Goal: Download file/media

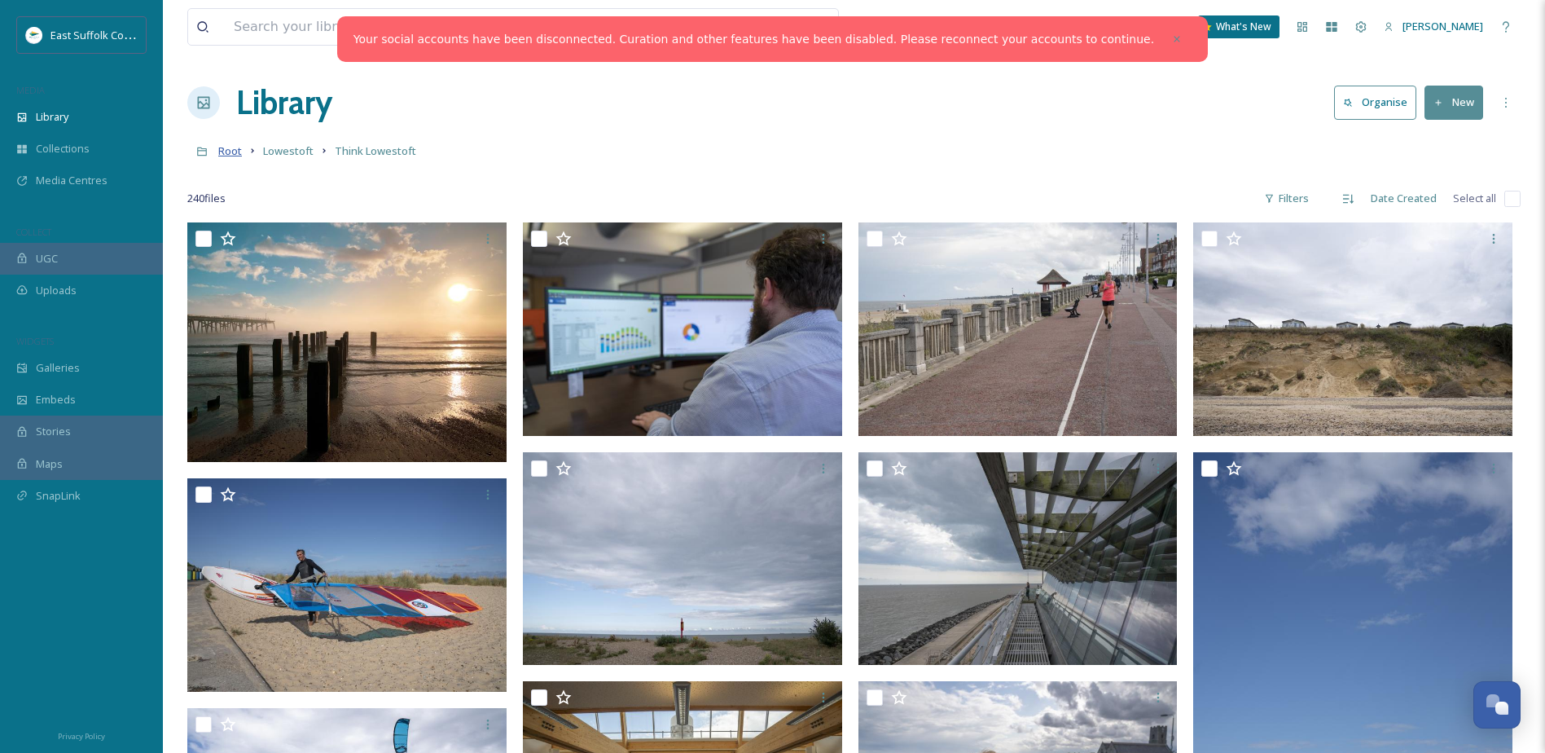
click at [235, 152] on span "Root" at bounding box center [230, 150] width 24 height 15
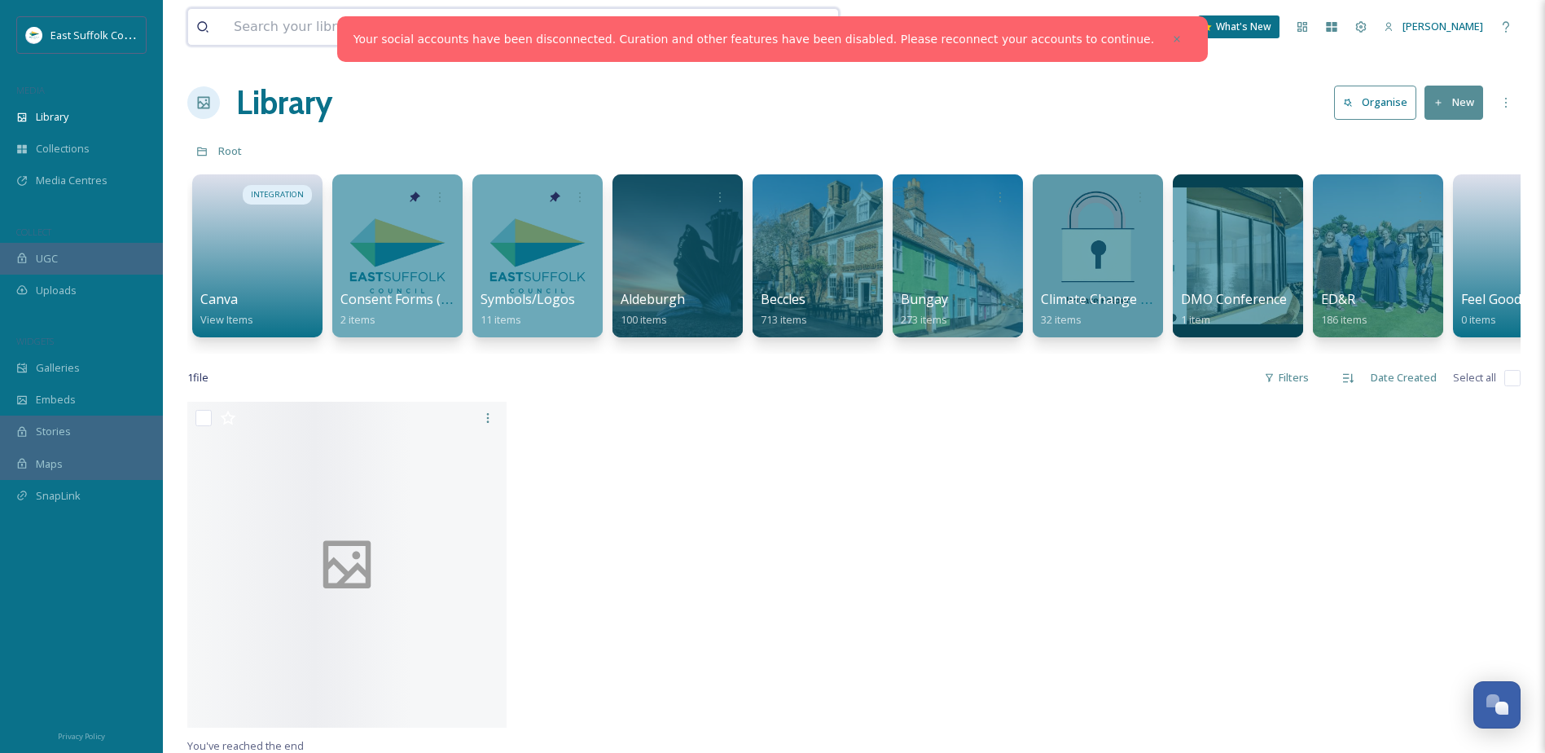
click at [292, 37] on input at bounding box center [466, 27] width 480 height 36
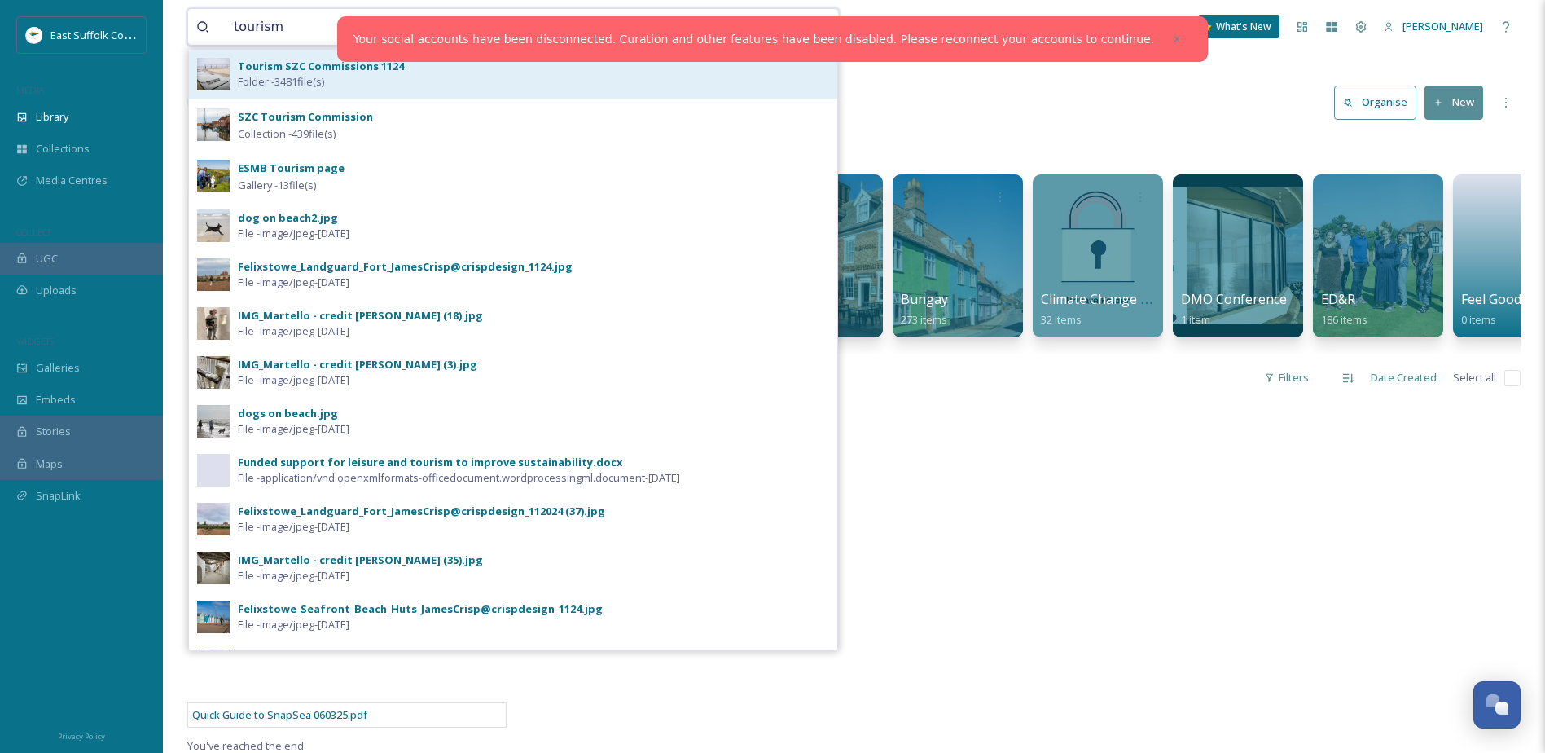
type input "tourism"
click at [323, 65] on strong "Tourism SZC Commissions 1124" at bounding box center [321, 66] width 166 height 15
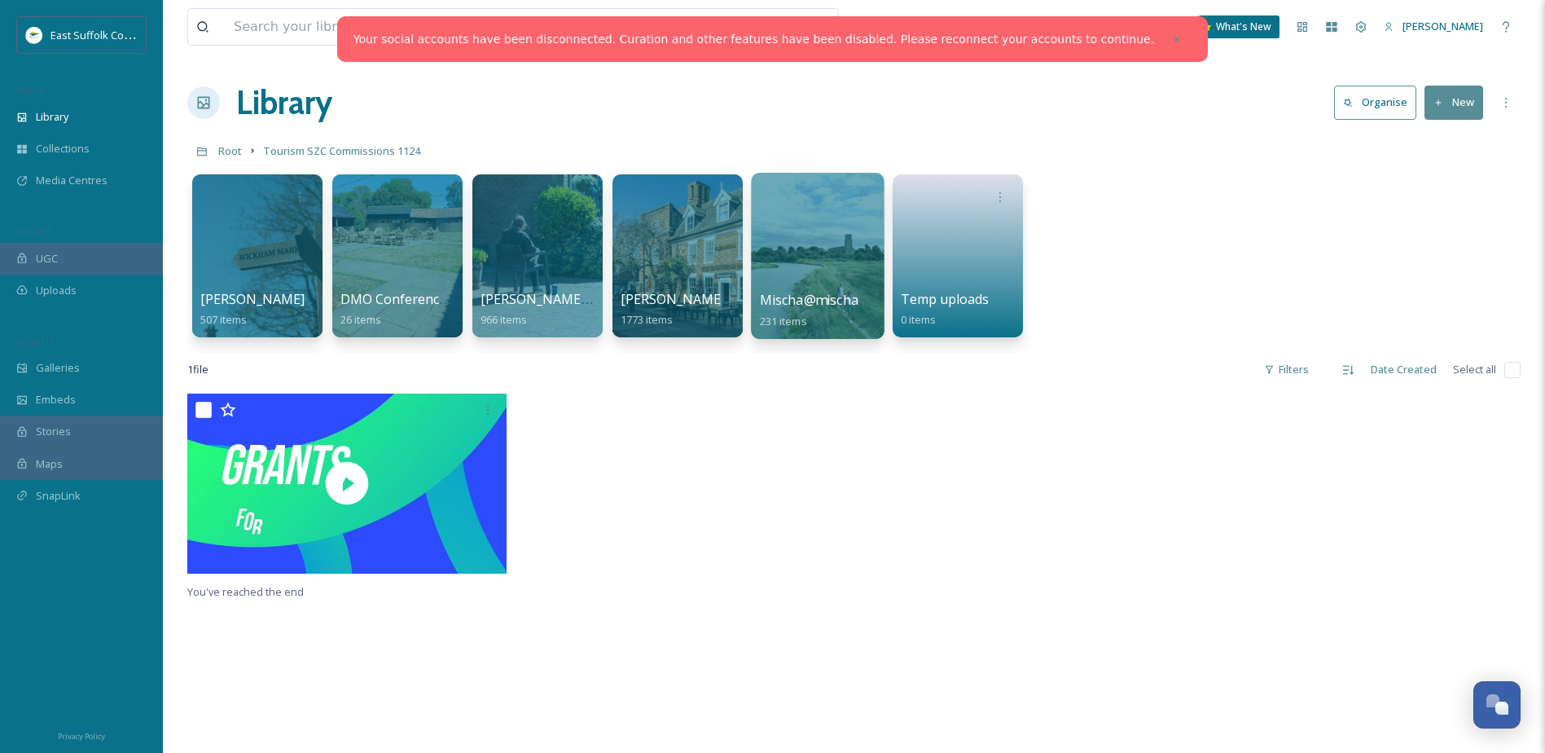
click at [821, 224] on div at bounding box center [817, 256] width 133 height 166
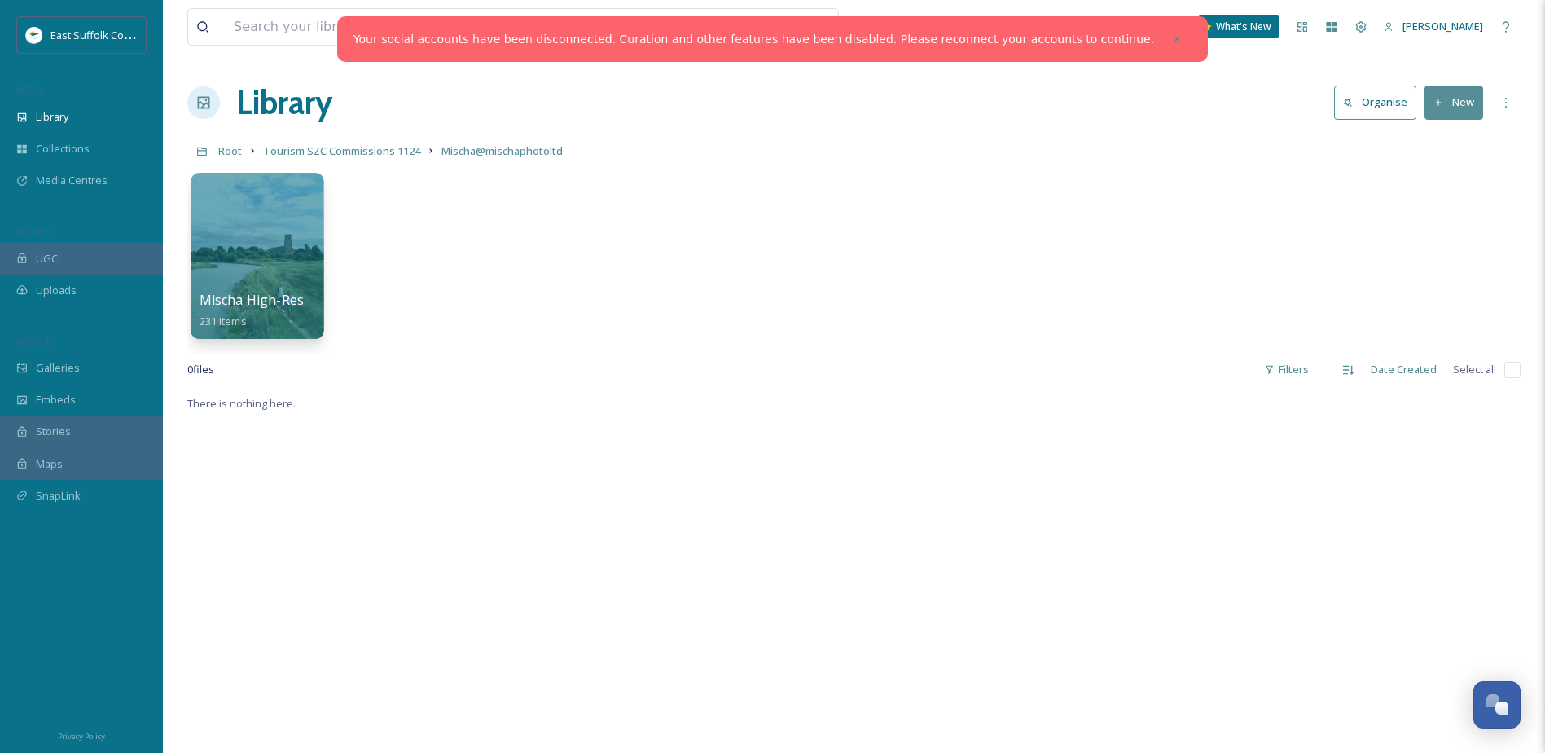
click at [259, 233] on div at bounding box center [257, 256] width 133 height 166
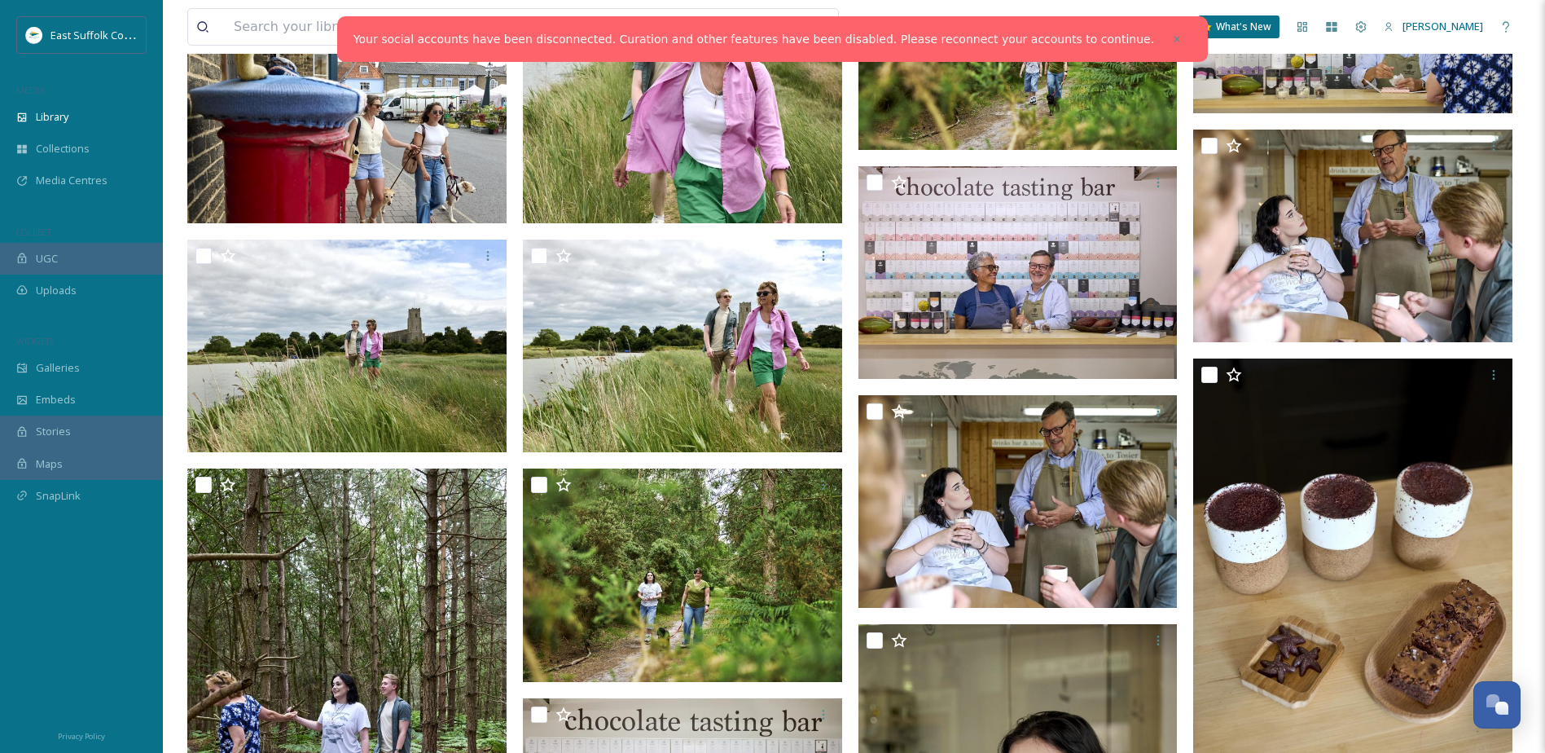
scroll to position [14330, 0]
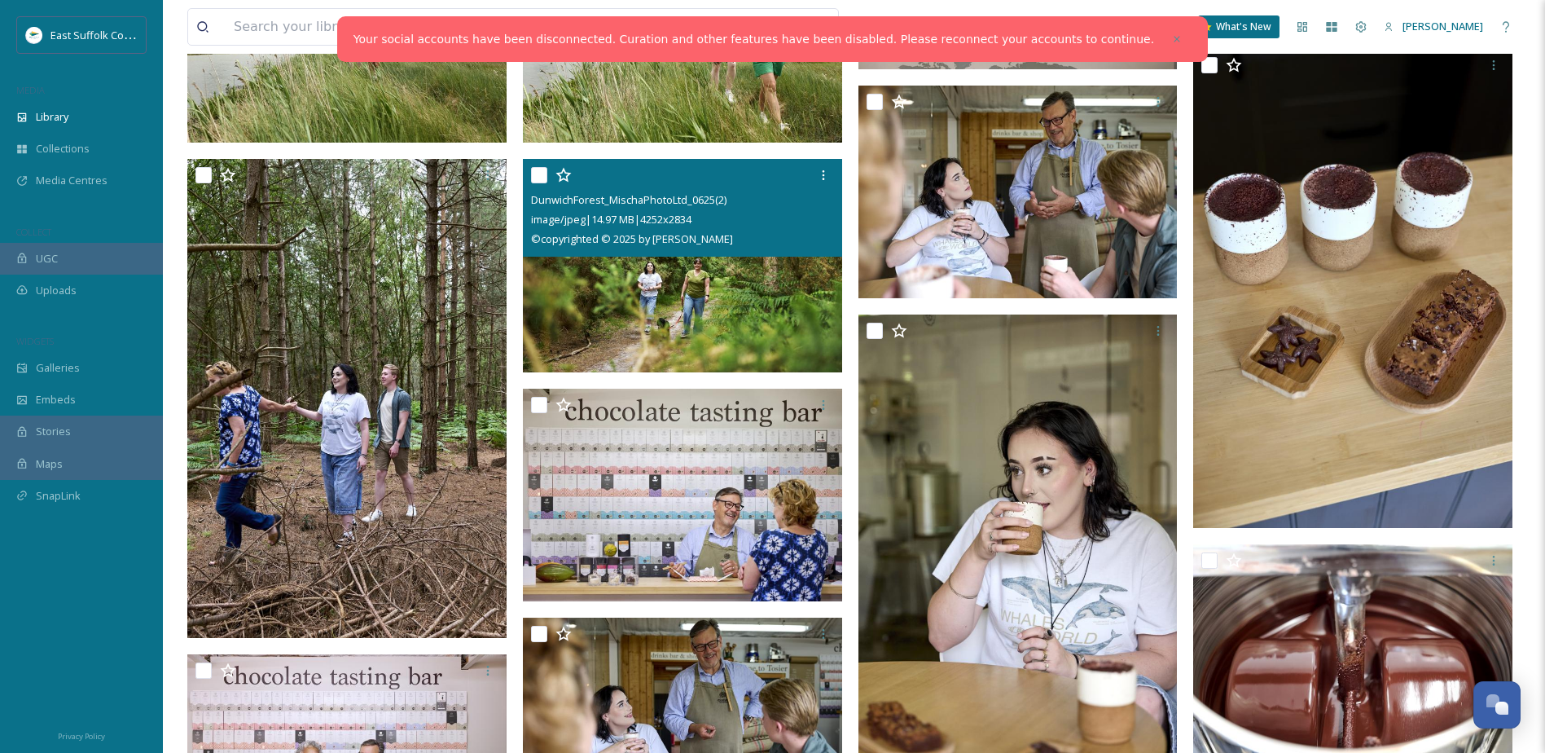
click at [600, 279] on img at bounding box center [682, 265] width 319 height 213
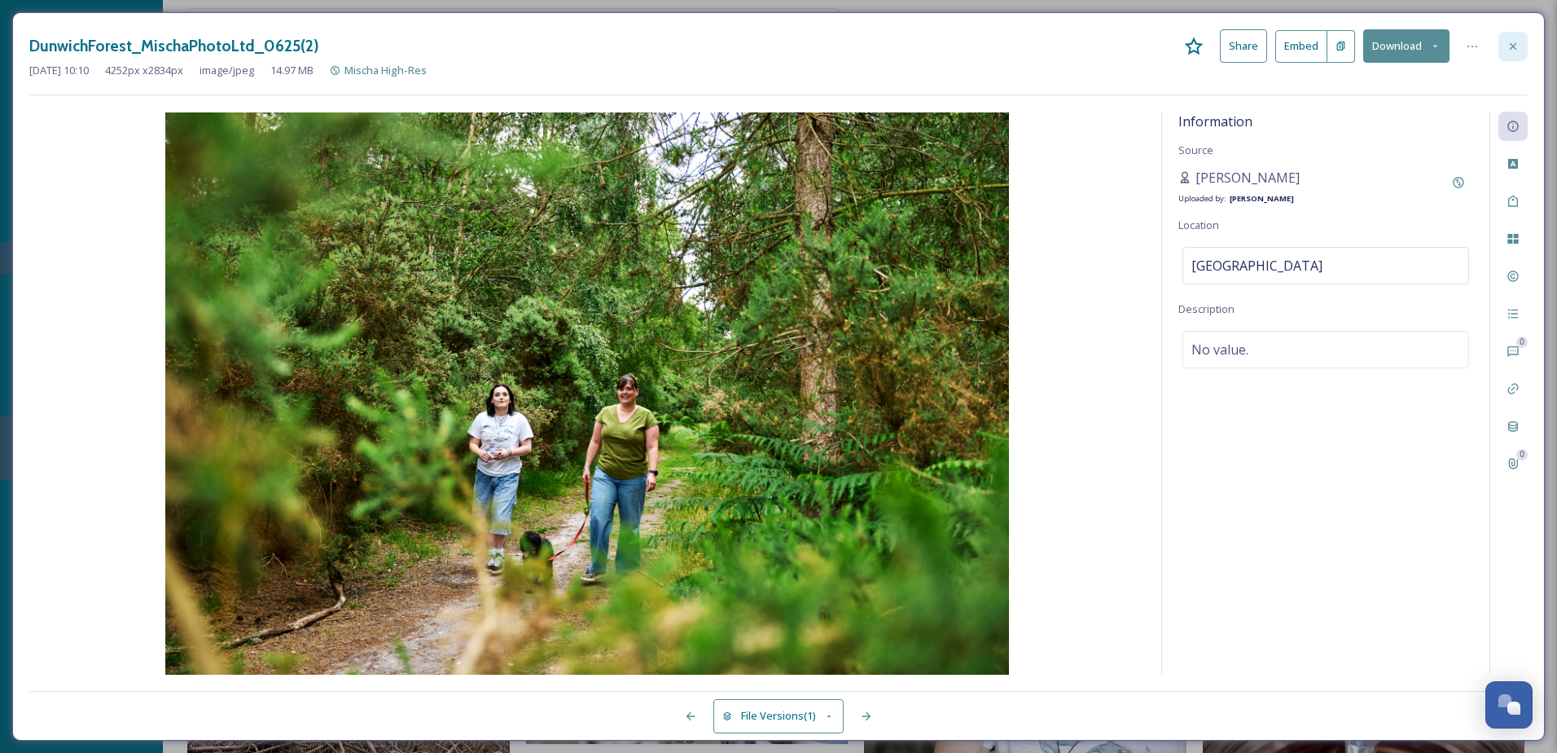
click at [1509, 54] on div at bounding box center [1513, 46] width 29 height 29
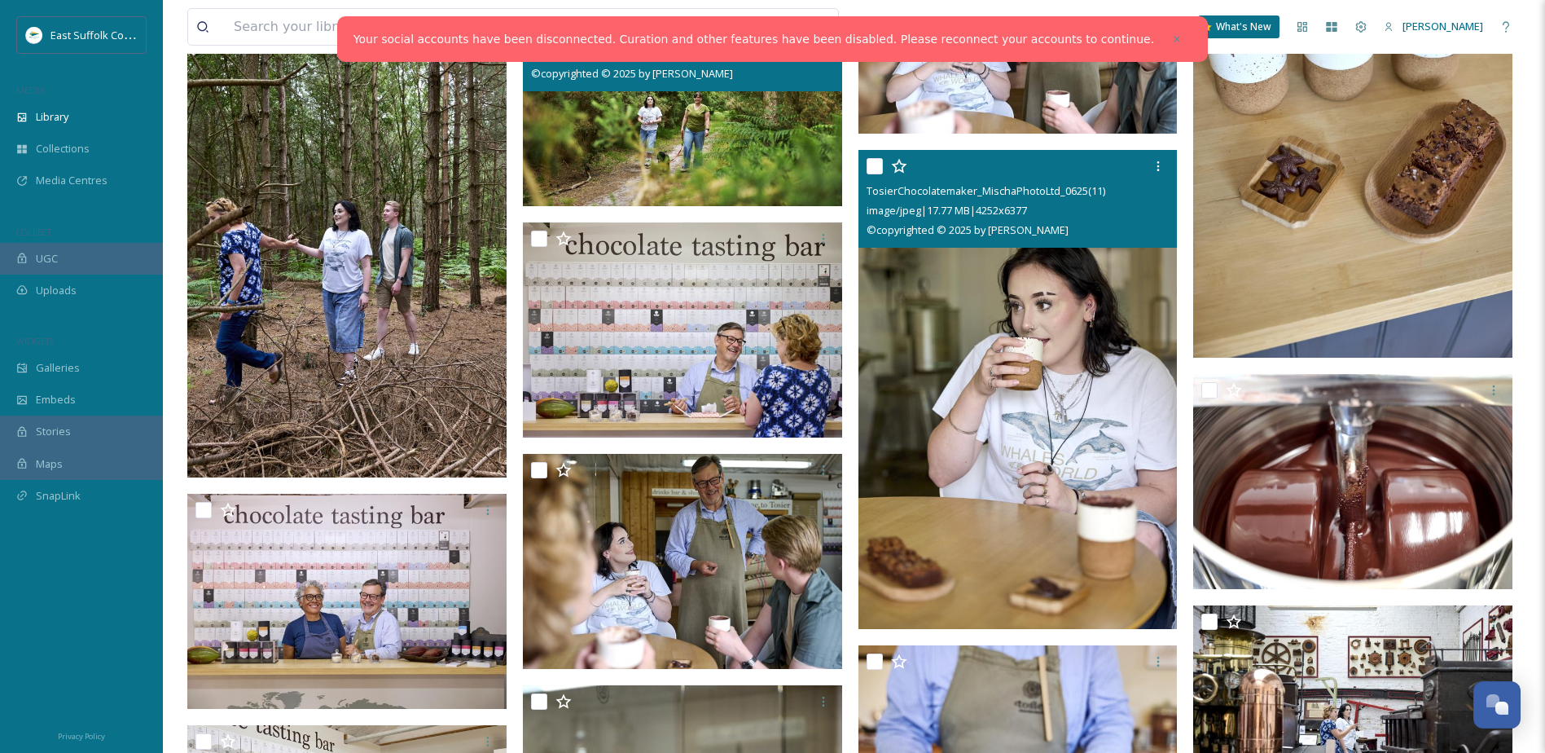
scroll to position [14636, 0]
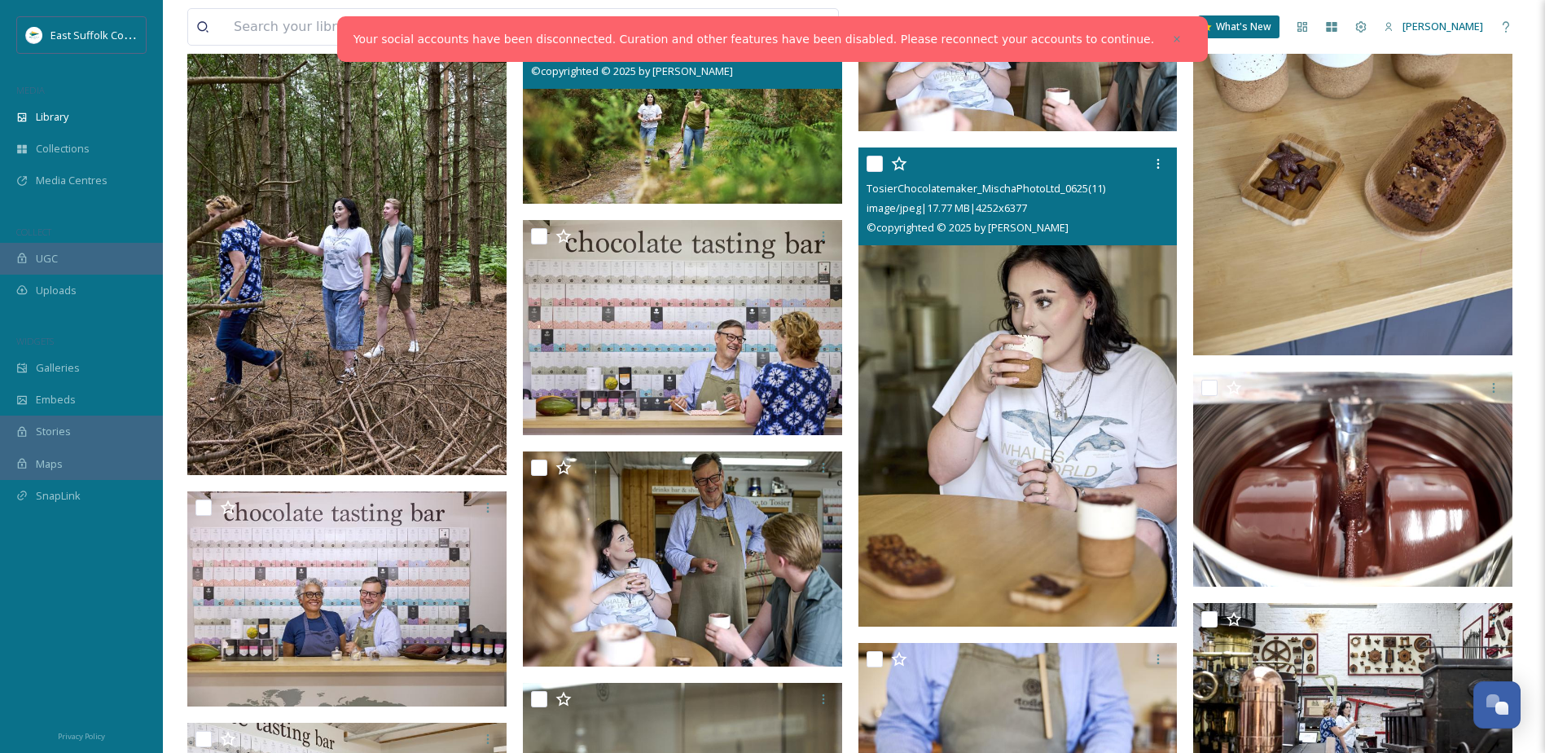
click at [1059, 361] on img at bounding box center [1018, 386] width 319 height 479
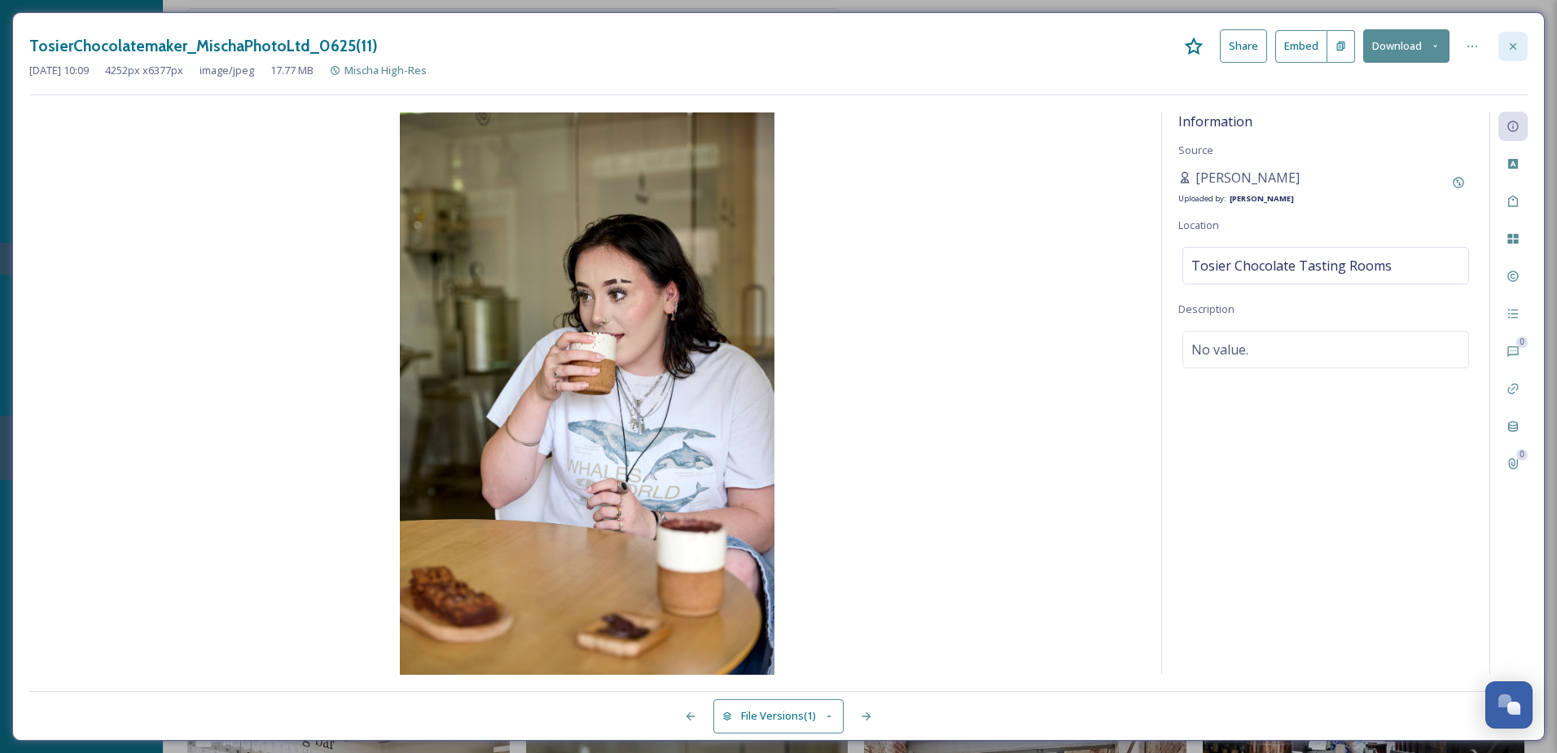
click at [1525, 42] on div at bounding box center [1513, 46] width 29 height 29
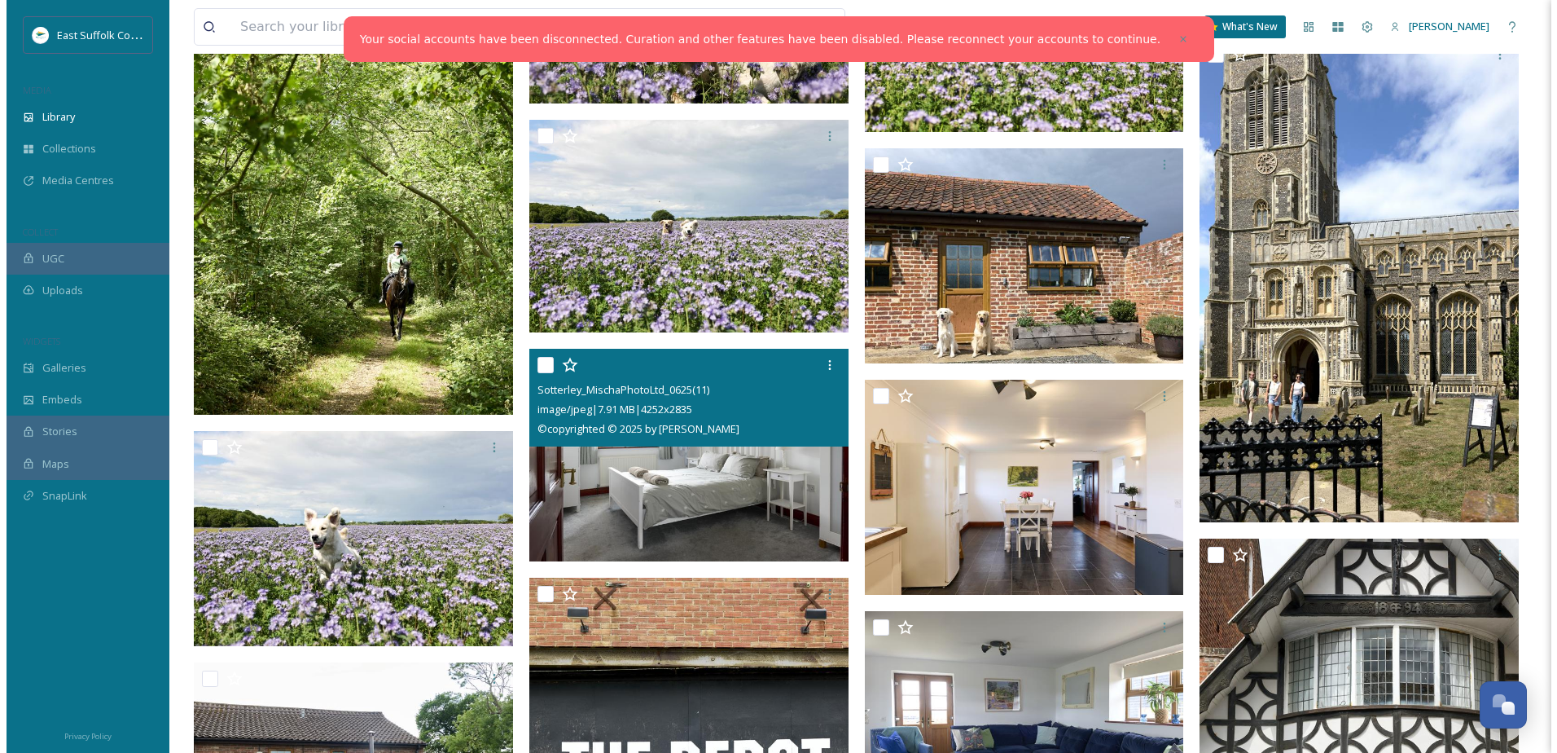
scroll to position [11119, 0]
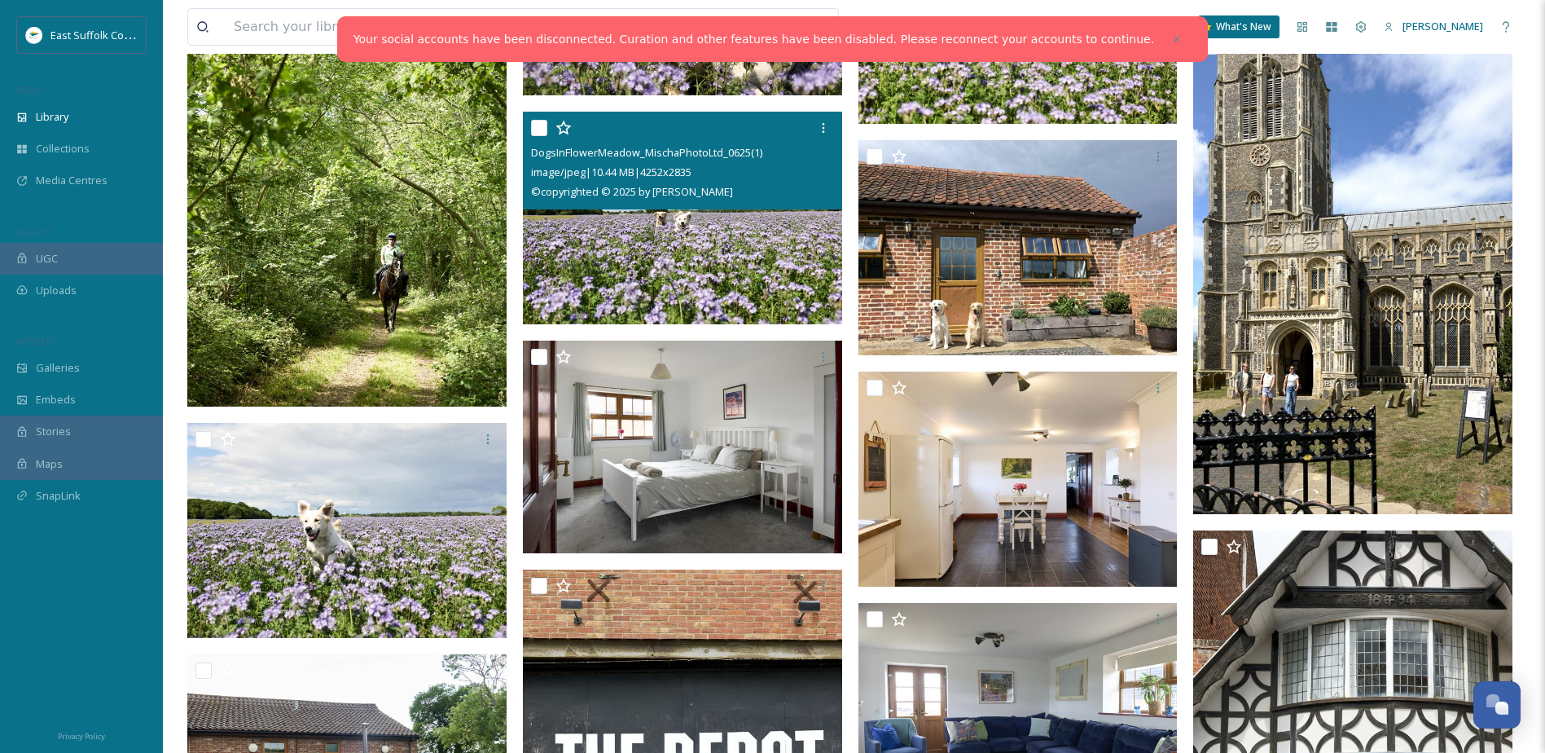
click at [673, 217] on img at bounding box center [682, 217] width 319 height 213
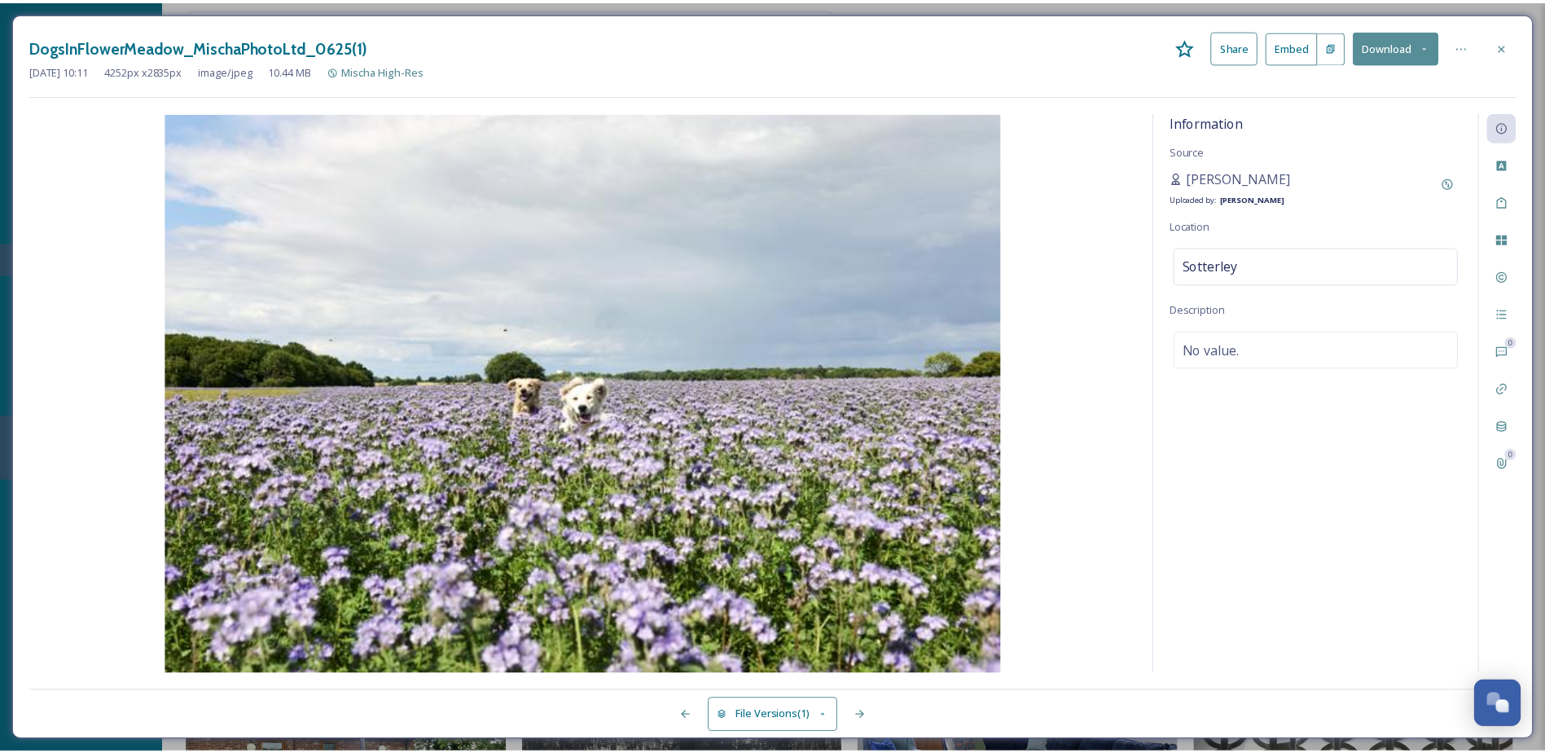
scroll to position [11122, 0]
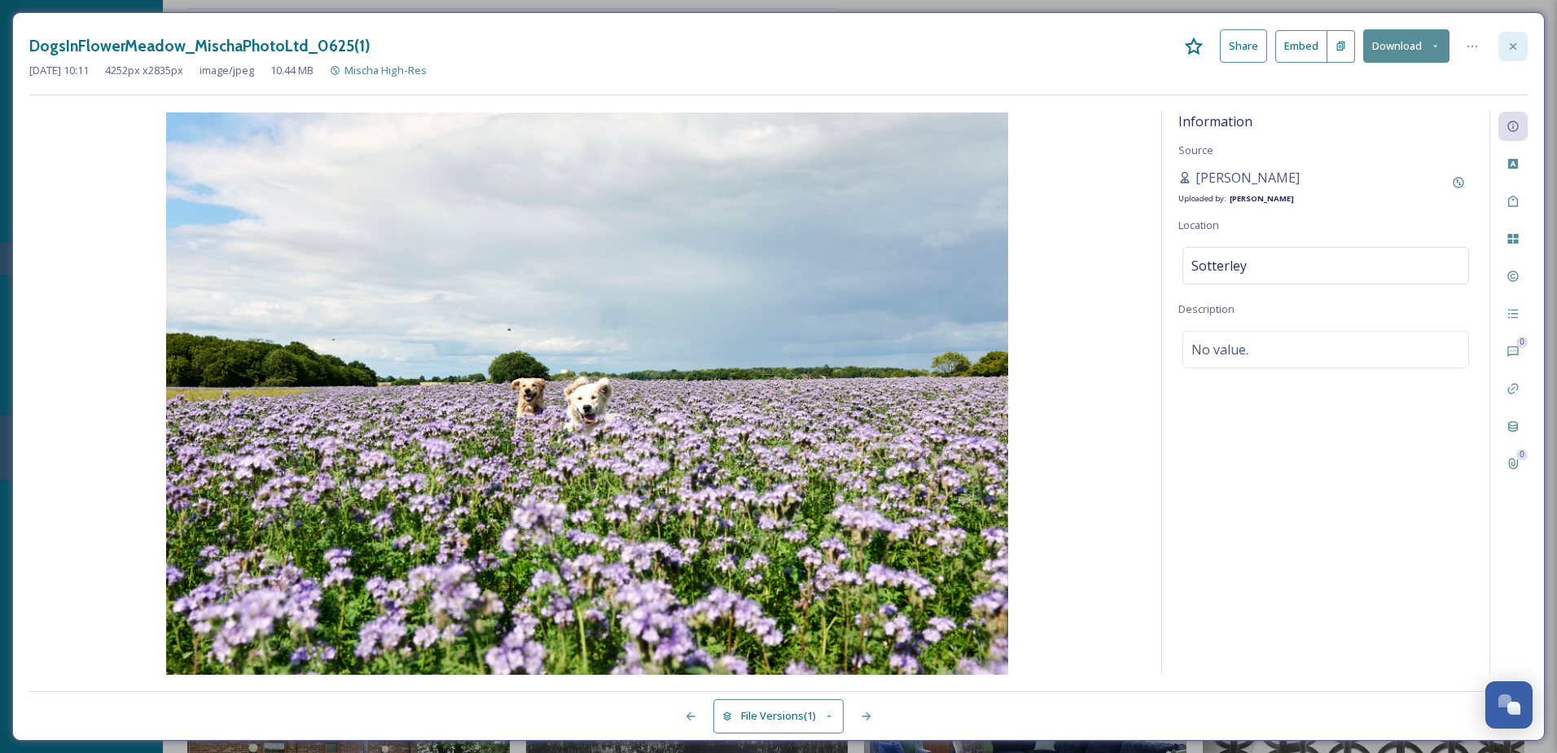
click at [1520, 36] on div at bounding box center [1513, 46] width 29 height 29
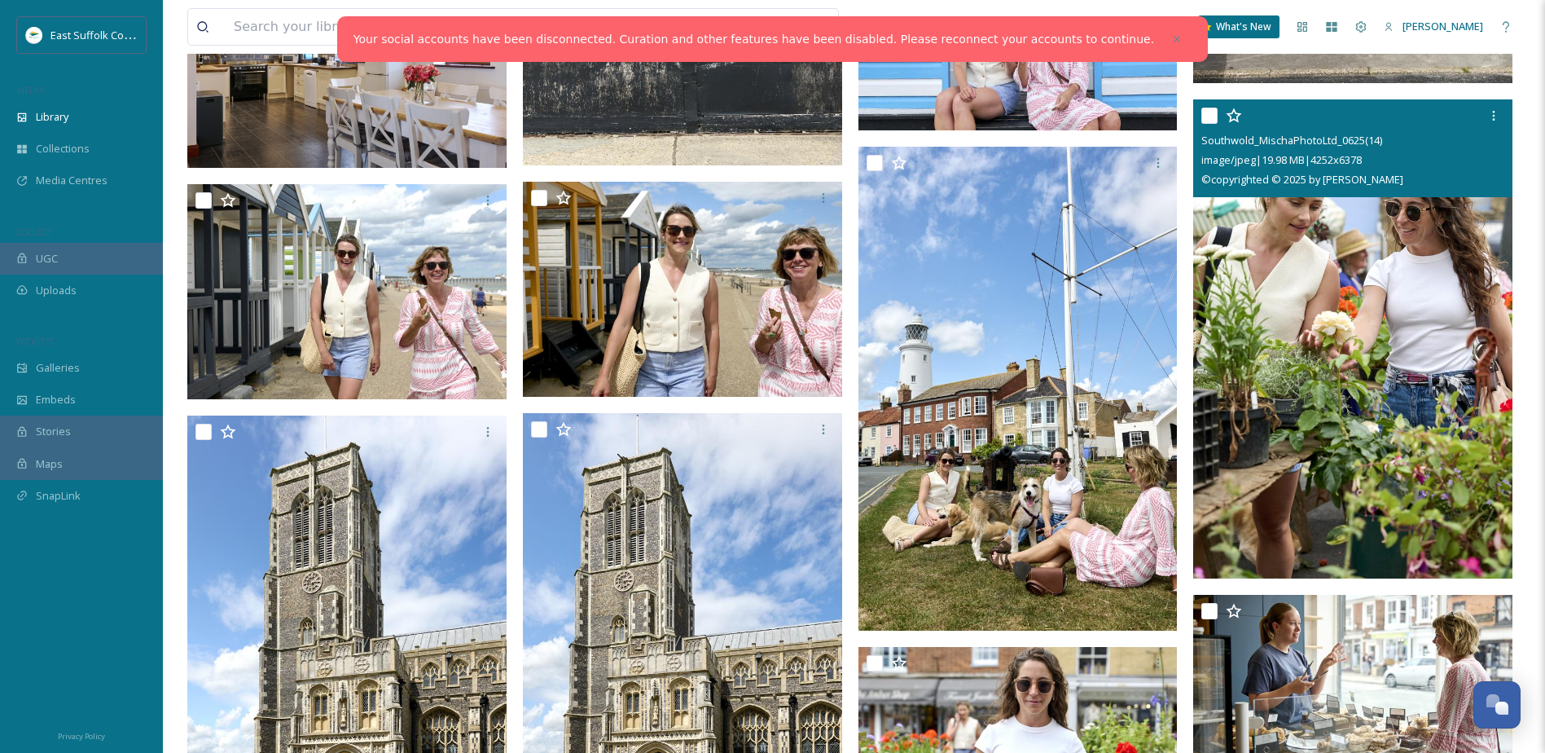
scroll to position [12074, 0]
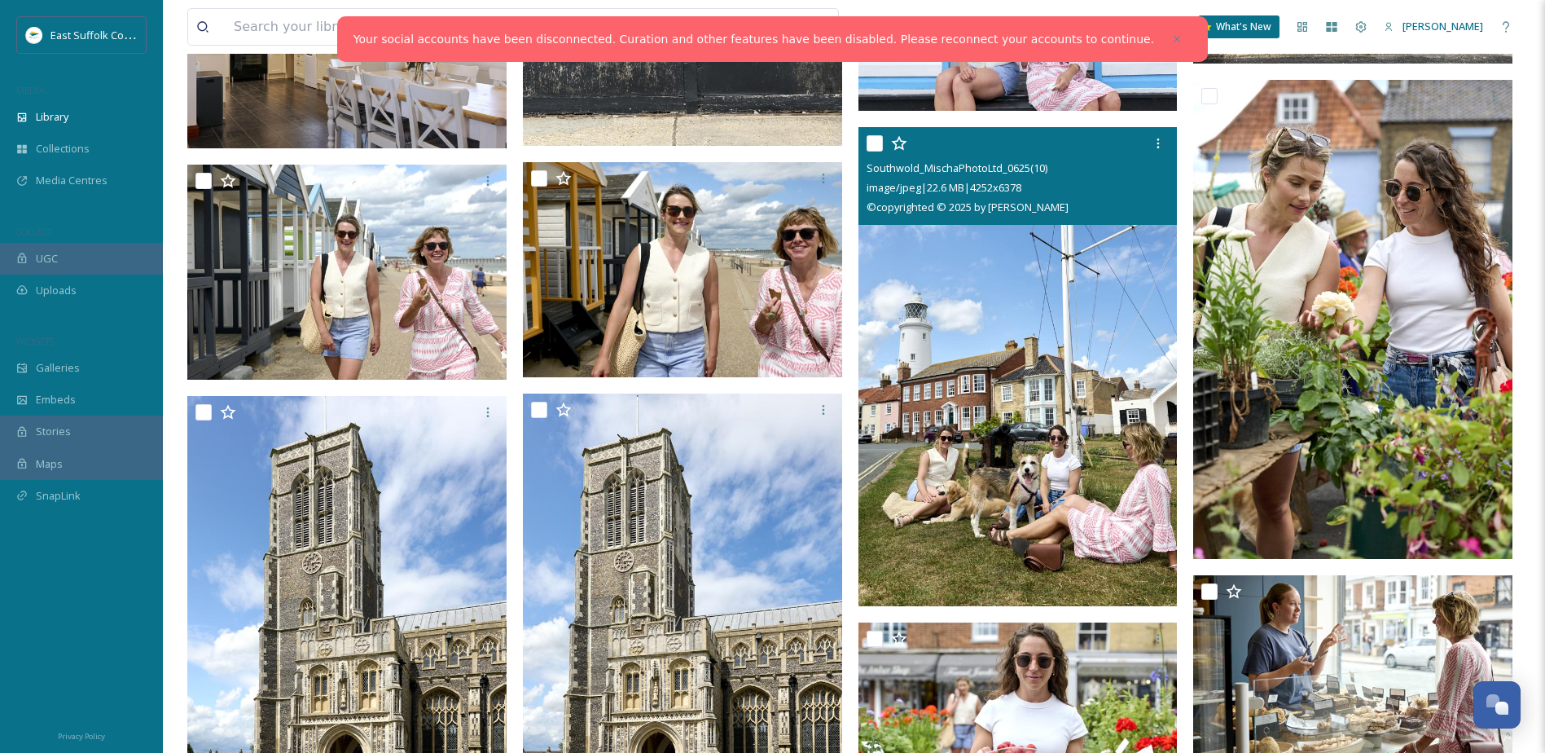
click at [1056, 461] on img at bounding box center [1018, 366] width 319 height 479
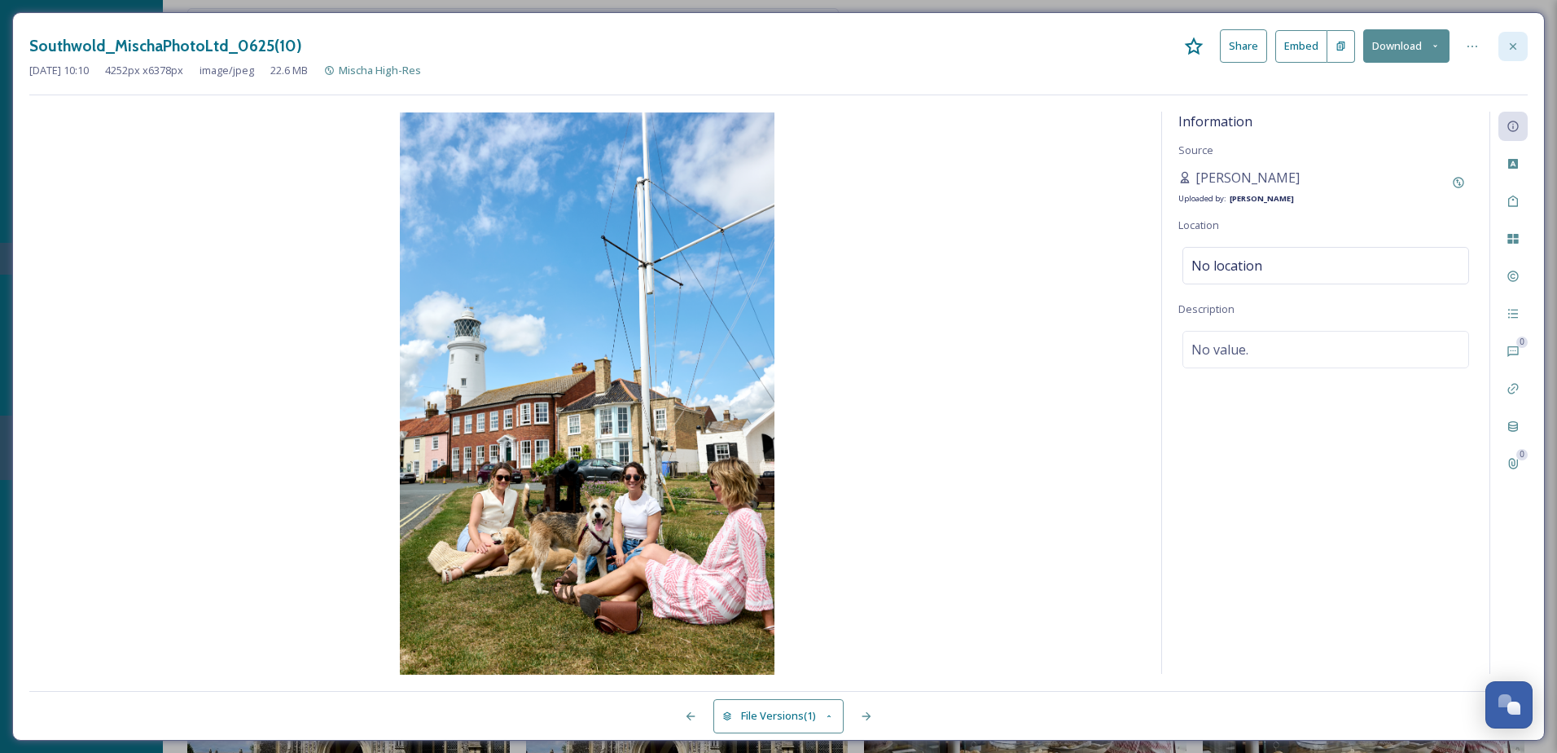
click at [1518, 40] on icon at bounding box center [1513, 46] width 13 height 13
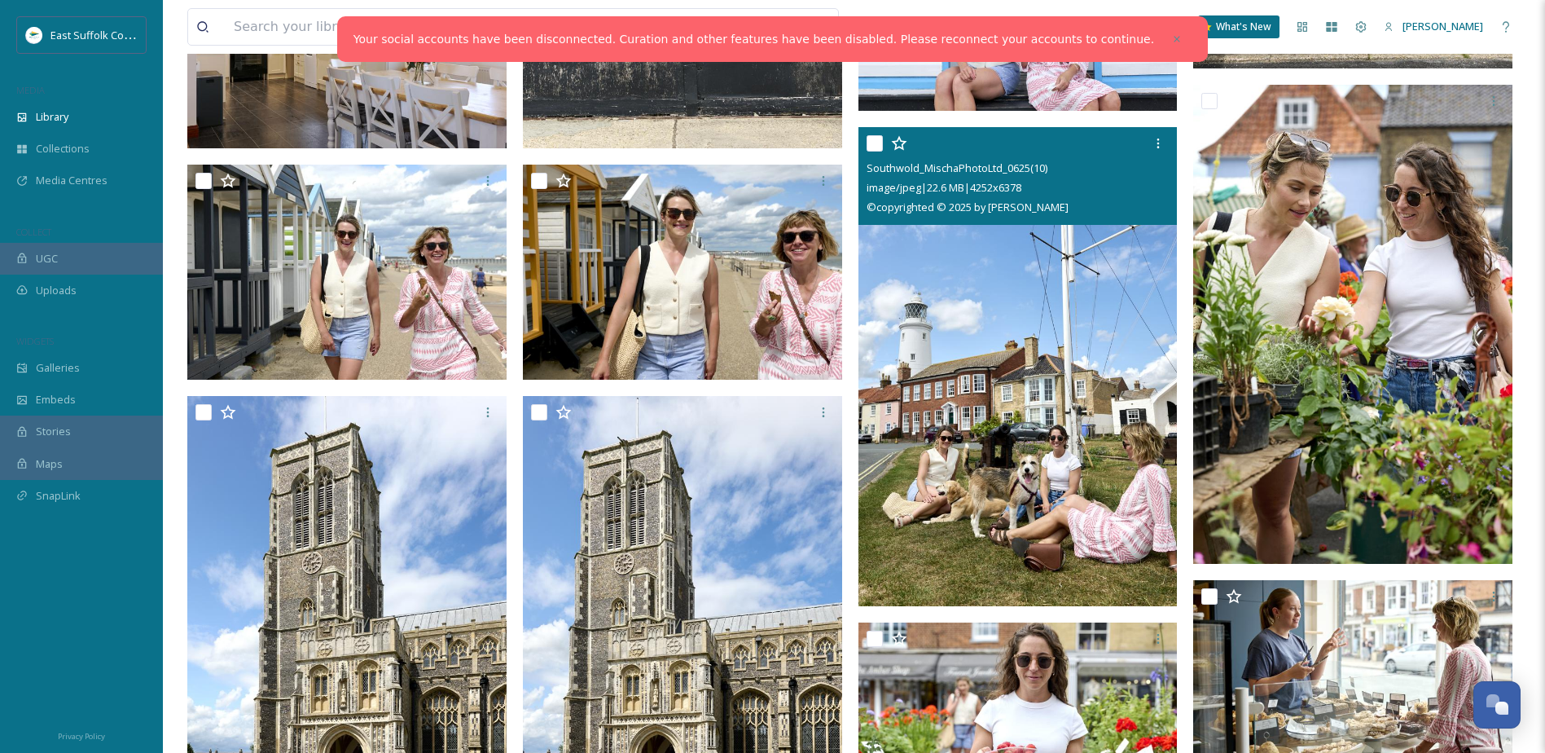
click at [1057, 400] on img at bounding box center [1018, 366] width 319 height 479
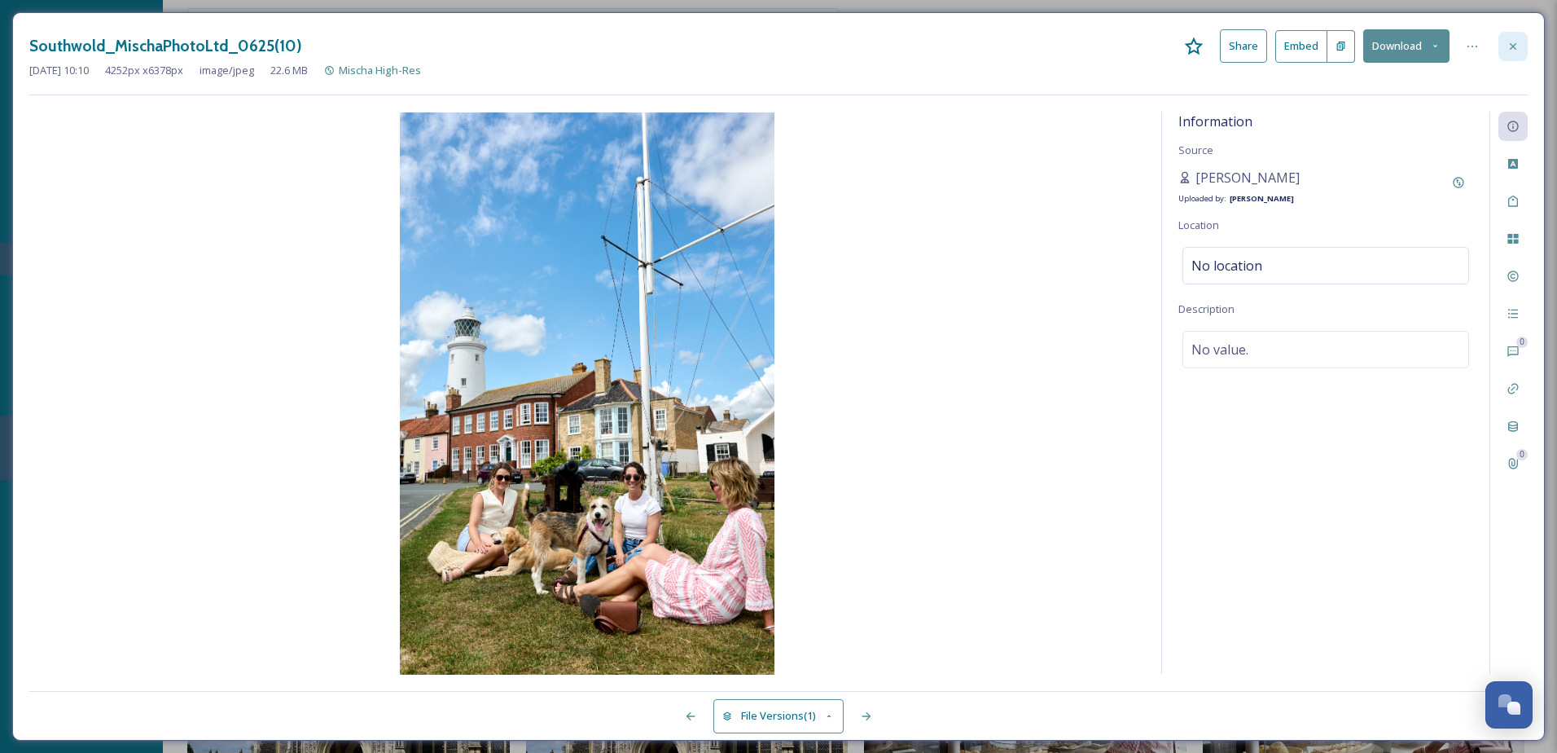
click at [1514, 58] on div at bounding box center [1513, 46] width 29 height 29
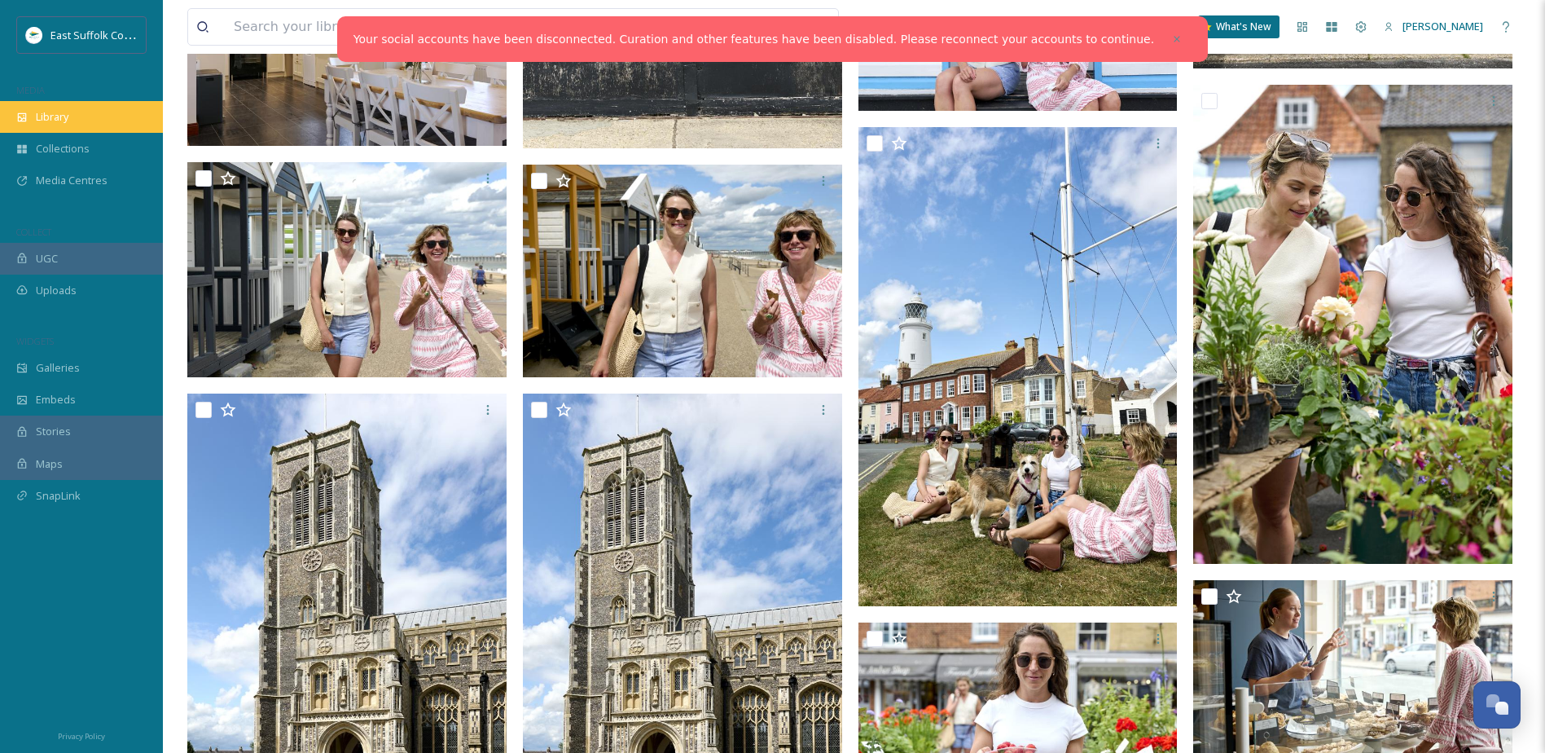
click at [64, 115] on span "Library" at bounding box center [52, 116] width 33 height 15
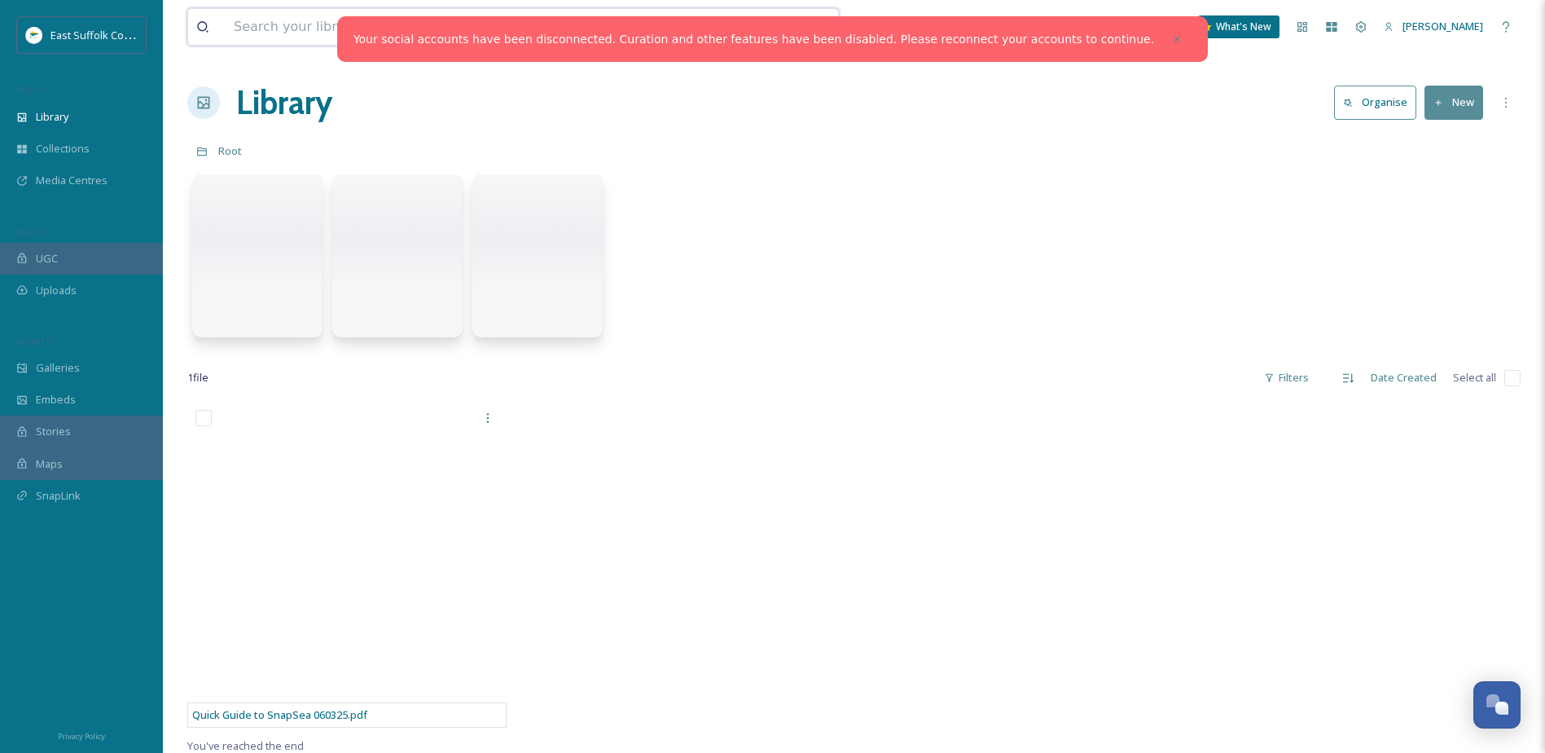
click at [294, 25] on input at bounding box center [466, 27] width 480 height 36
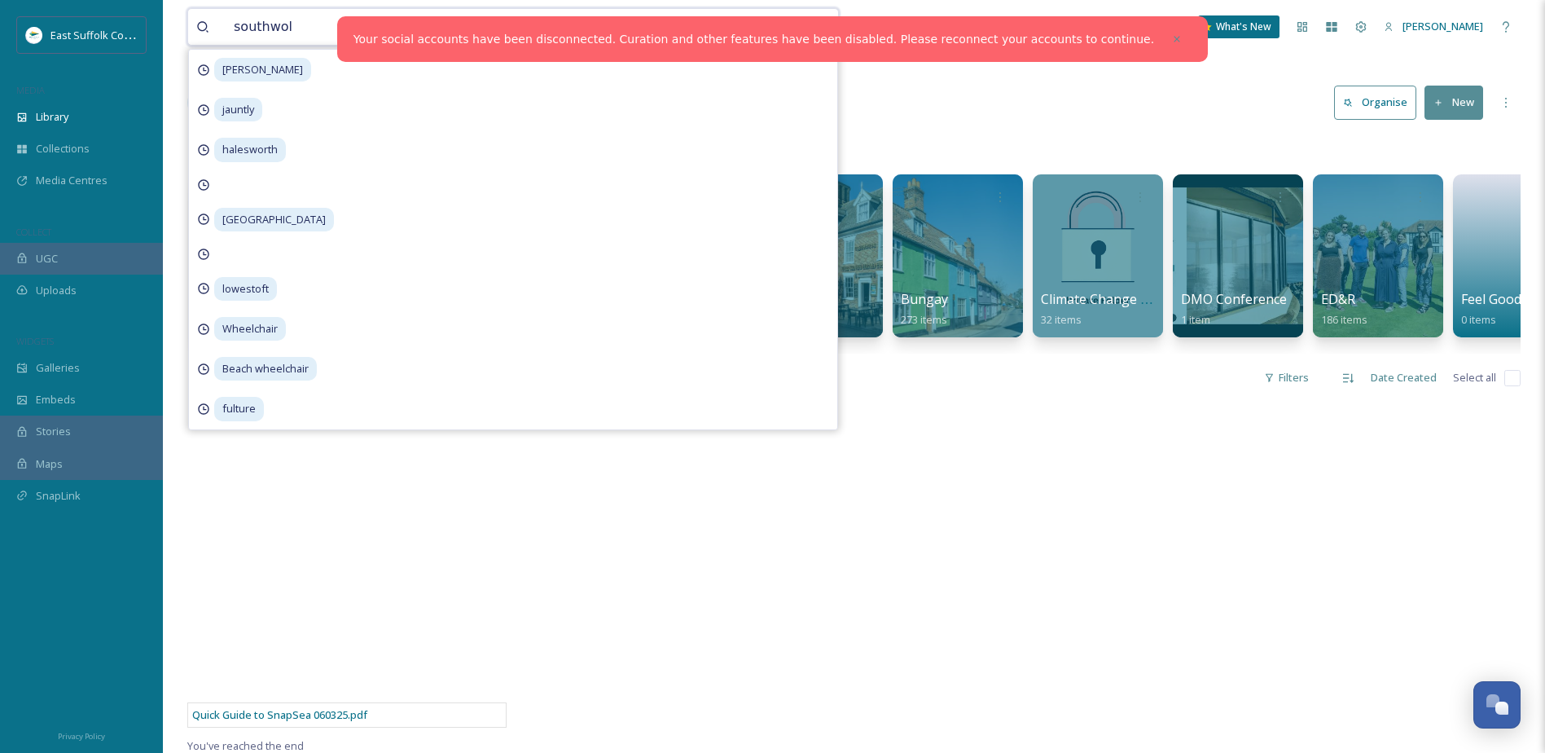
type input "[GEOGRAPHIC_DATA]"
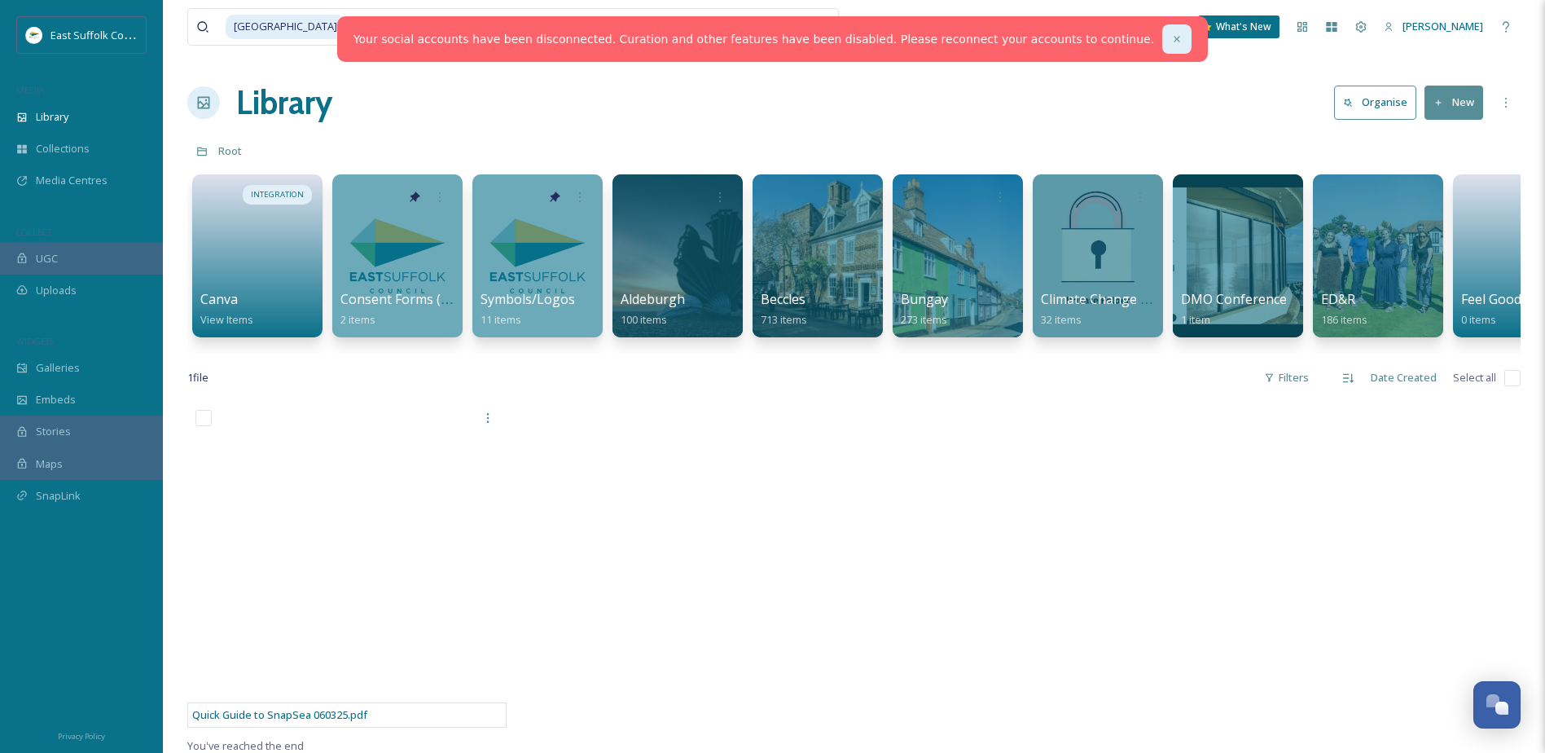
click at [1162, 34] on div at bounding box center [1176, 38] width 29 height 29
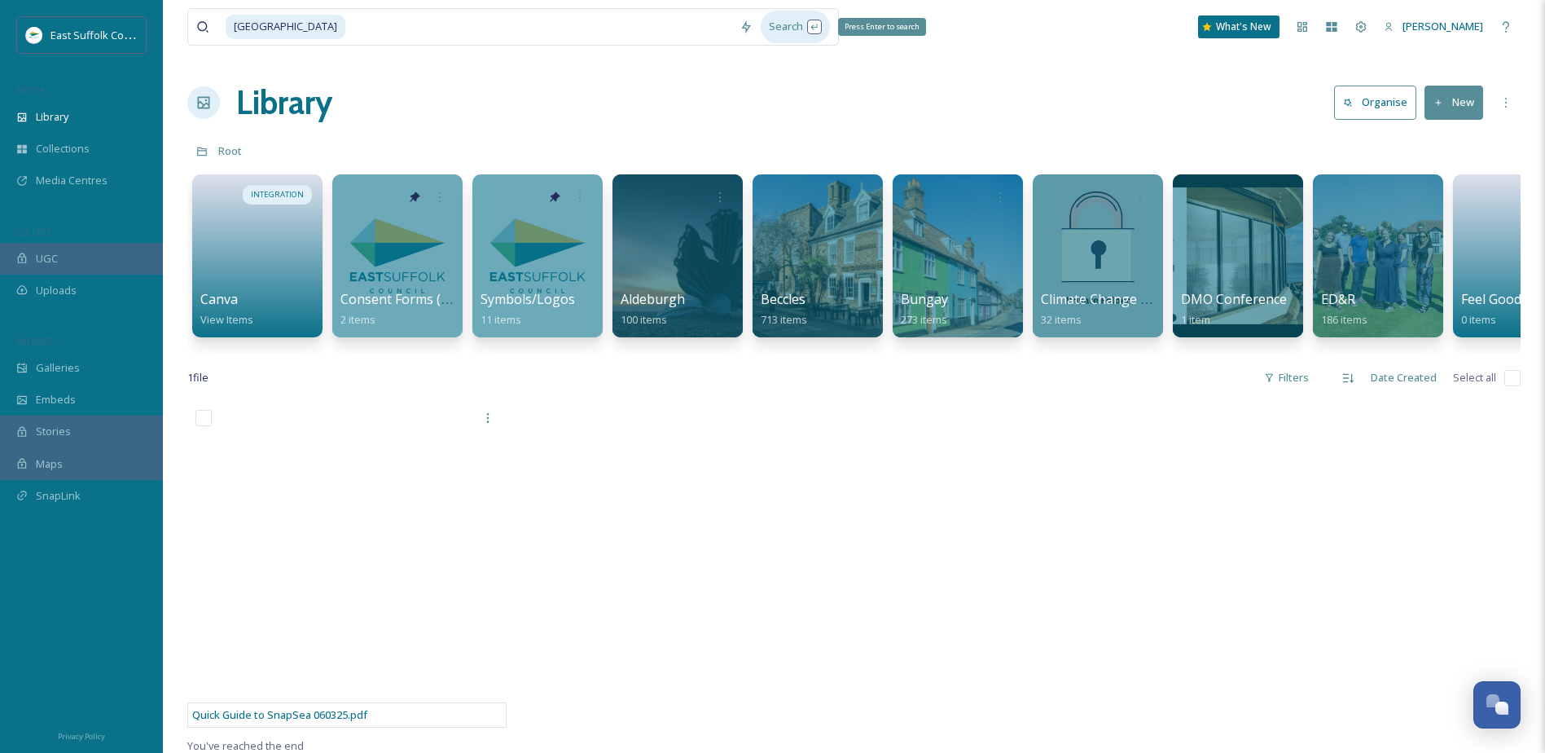
click at [794, 24] on div "Search Press Enter to search" at bounding box center [795, 27] width 69 height 32
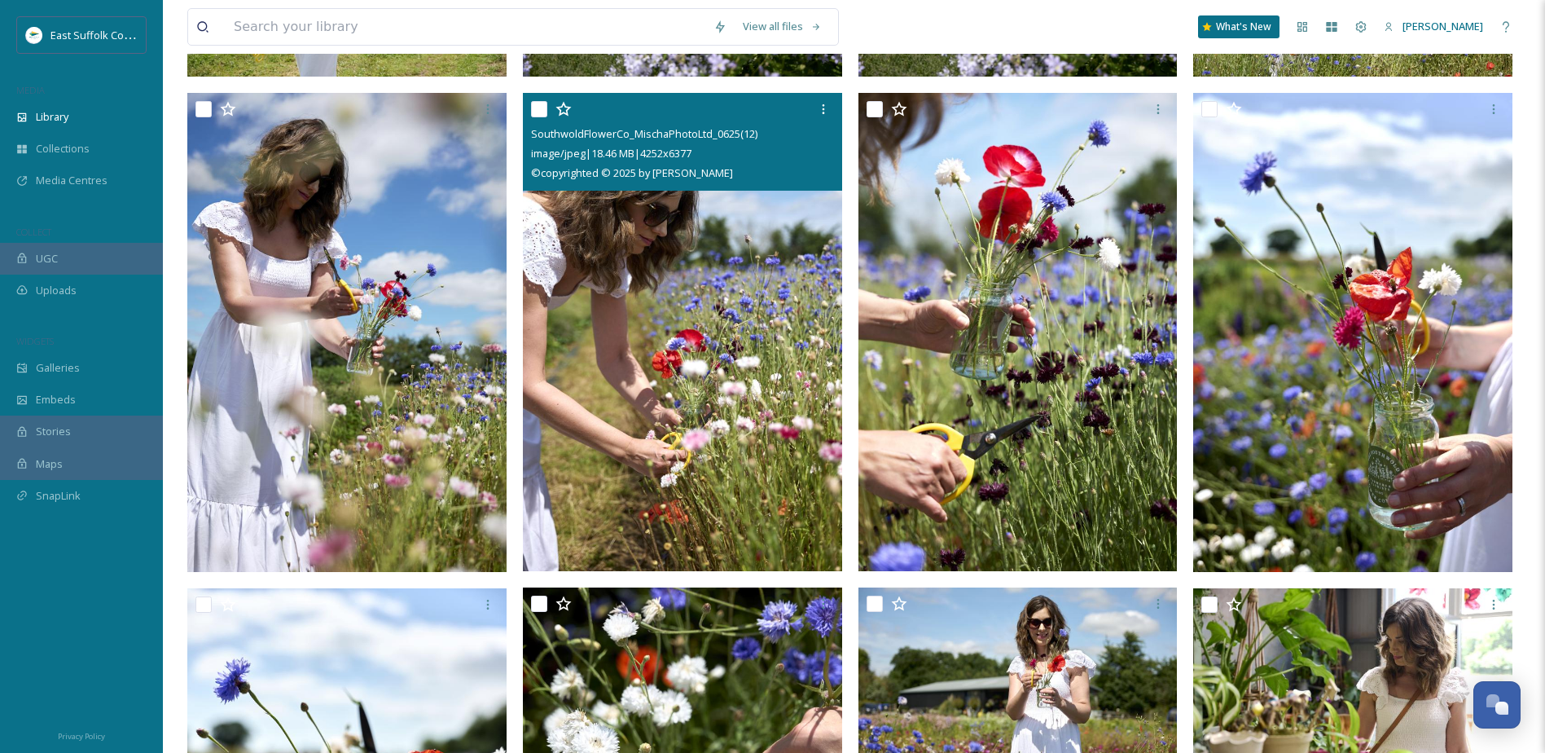
scroll to position [510, 0]
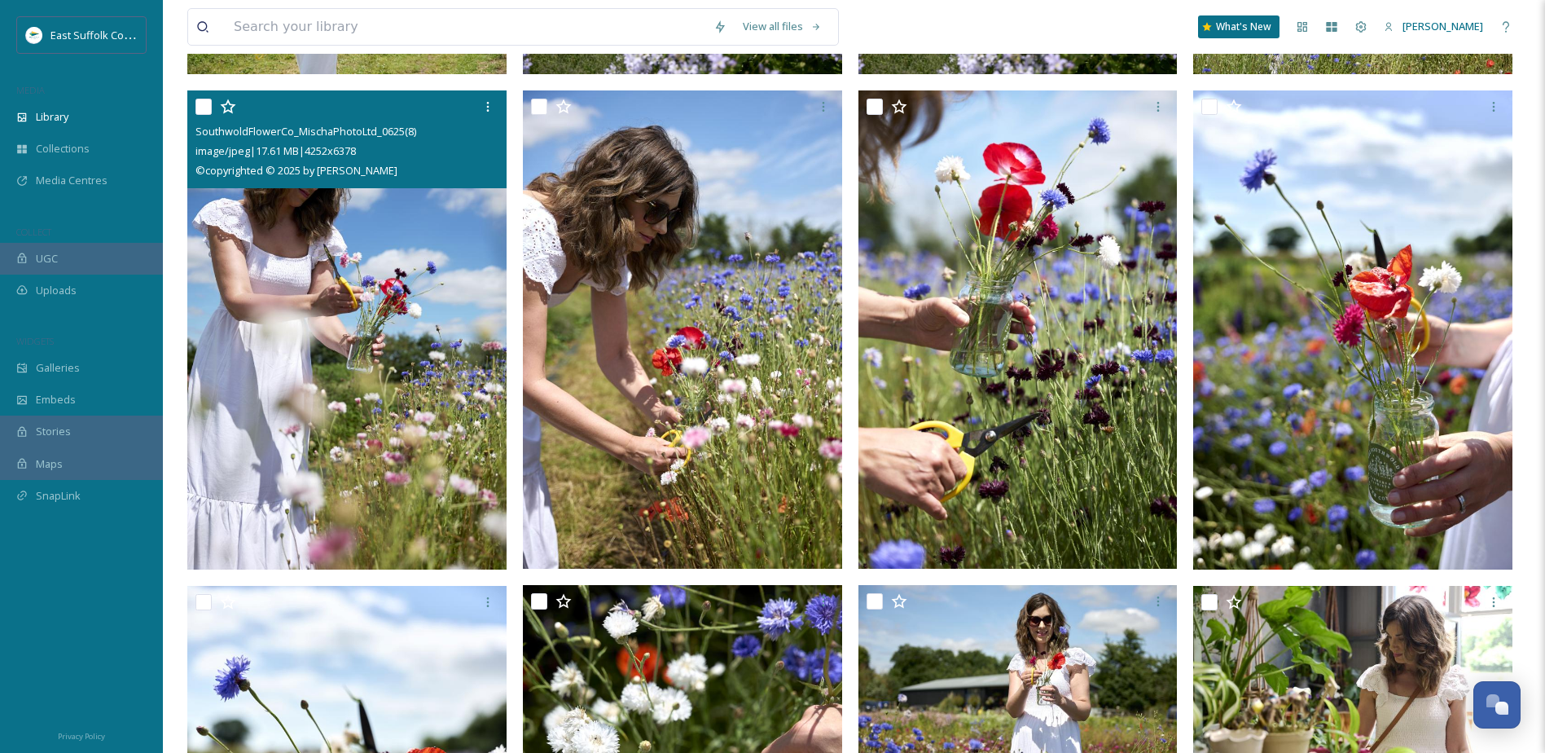
click at [413, 275] on img at bounding box center [346, 329] width 319 height 479
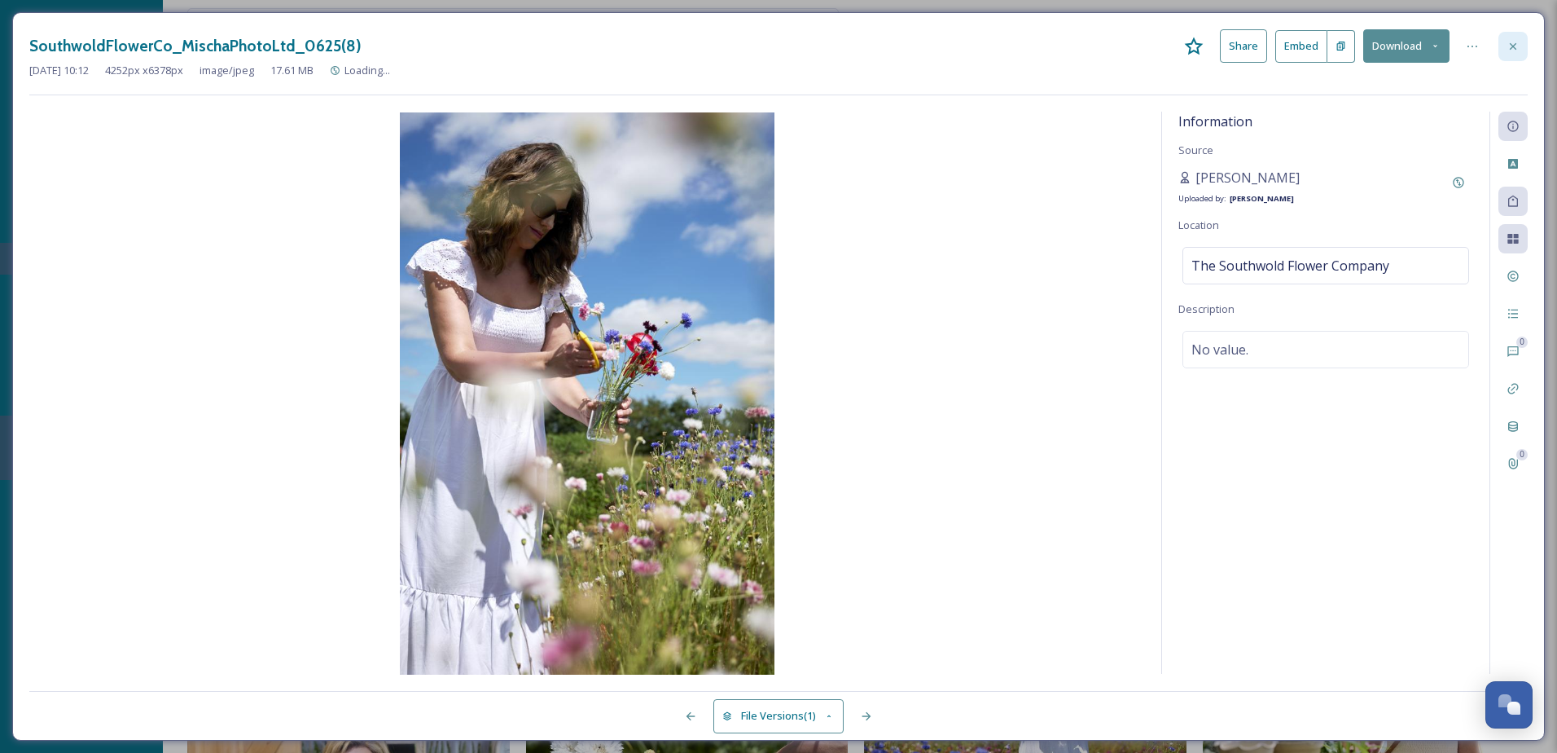
click at [1525, 60] on div "SouthwoldFlowerCo_MischaPhotoLtd_0625(8) Share Embed Download" at bounding box center [778, 45] width 1499 height 33
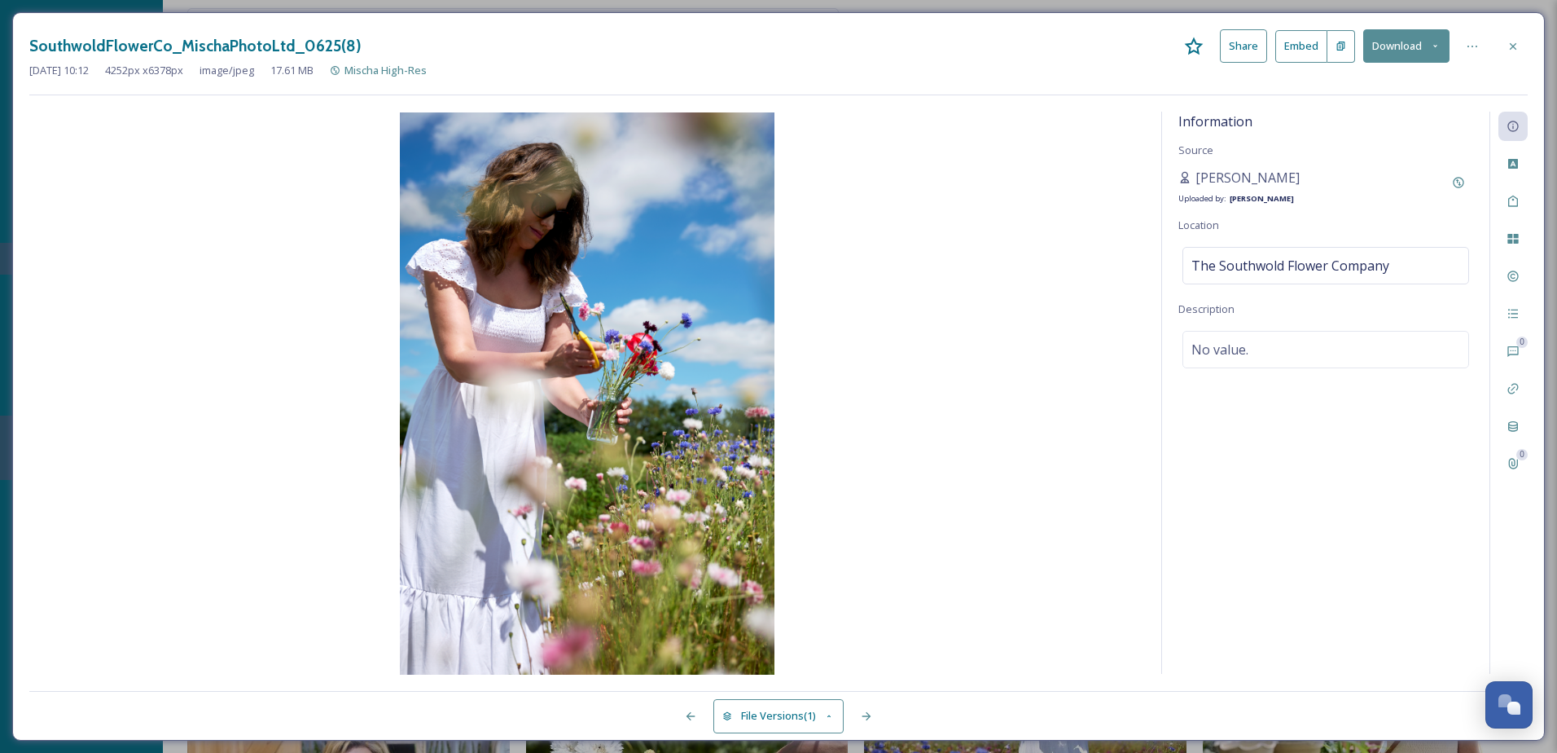
click at [1523, 51] on div at bounding box center [1513, 46] width 29 height 29
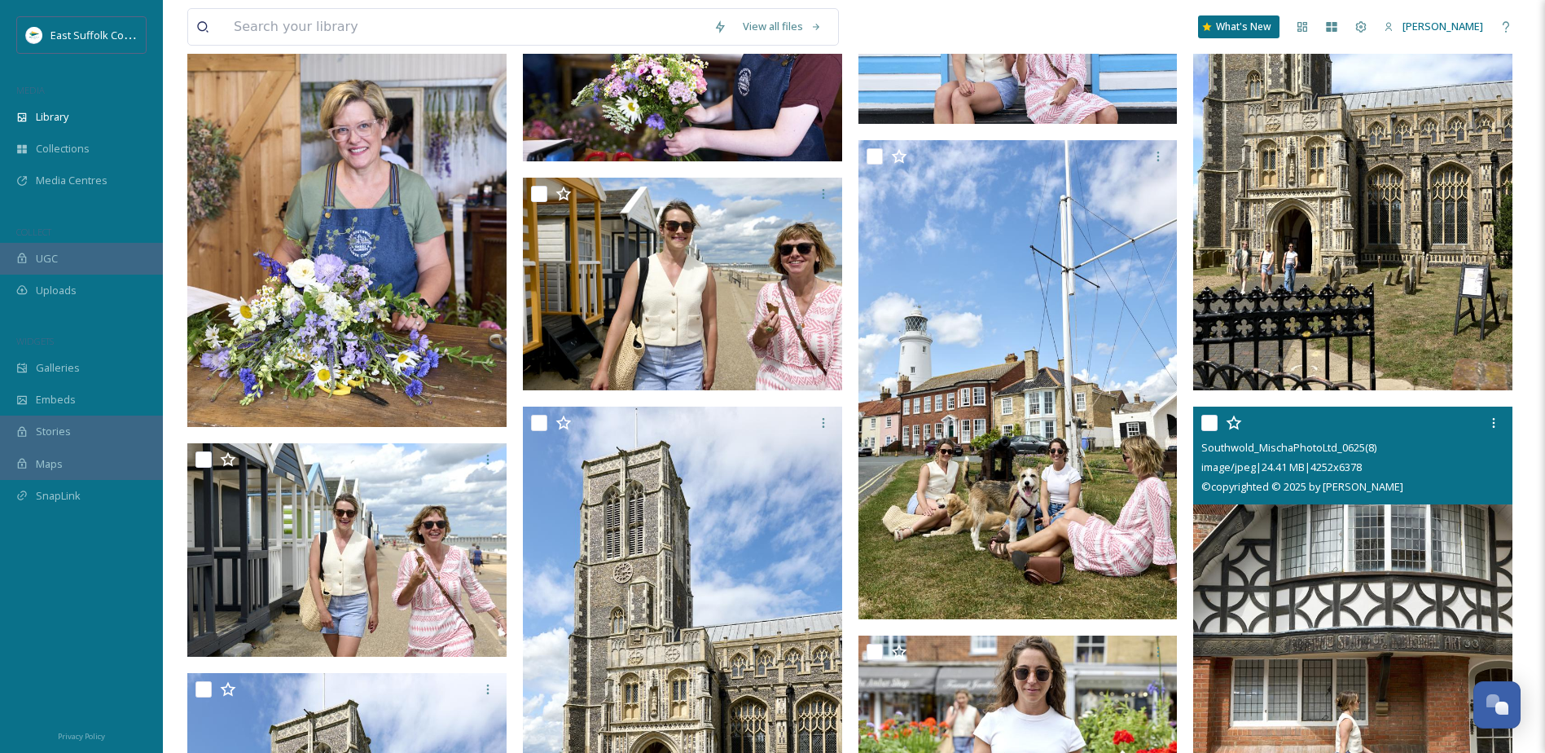
scroll to position [1643, 0]
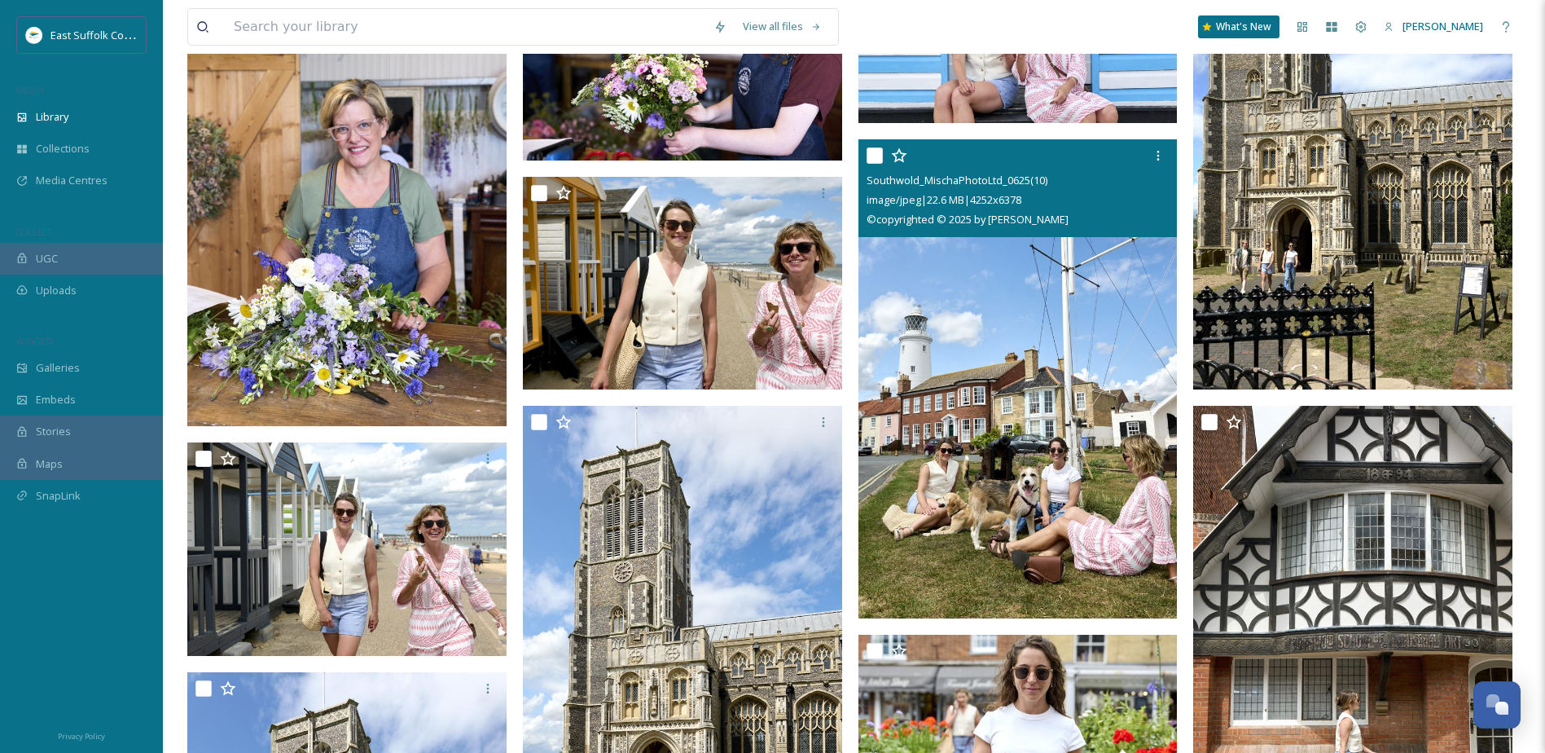
click at [983, 330] on img at bounding box center [1018, 378] width 319 height 479
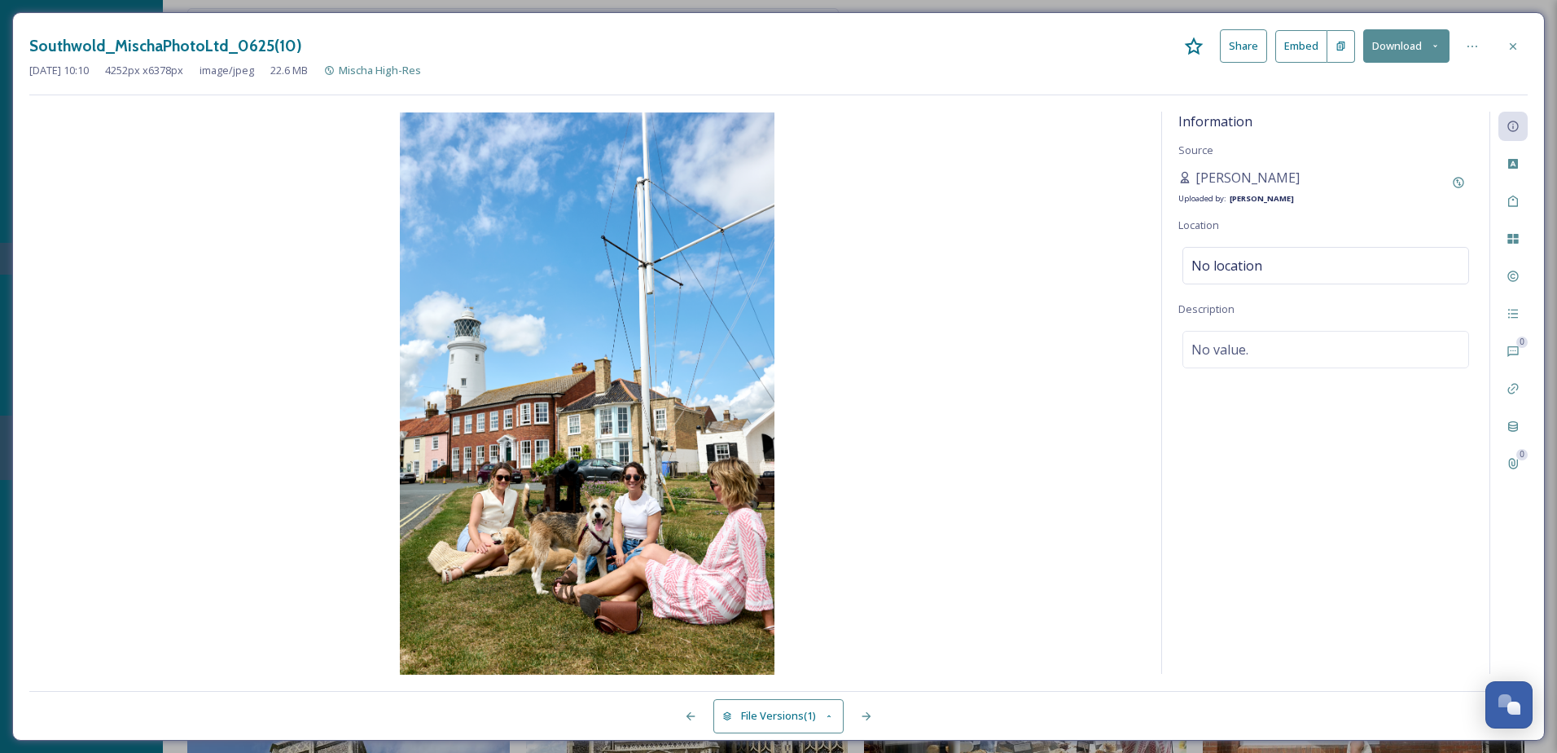
click at [1408, 40] on button "Download" at bounding box center [1407, 45] width 86 height 33
click at [1395, 87] on span "Download Original (4252 x 6378)" at bounding box center [1364, 83] width 154 height 15
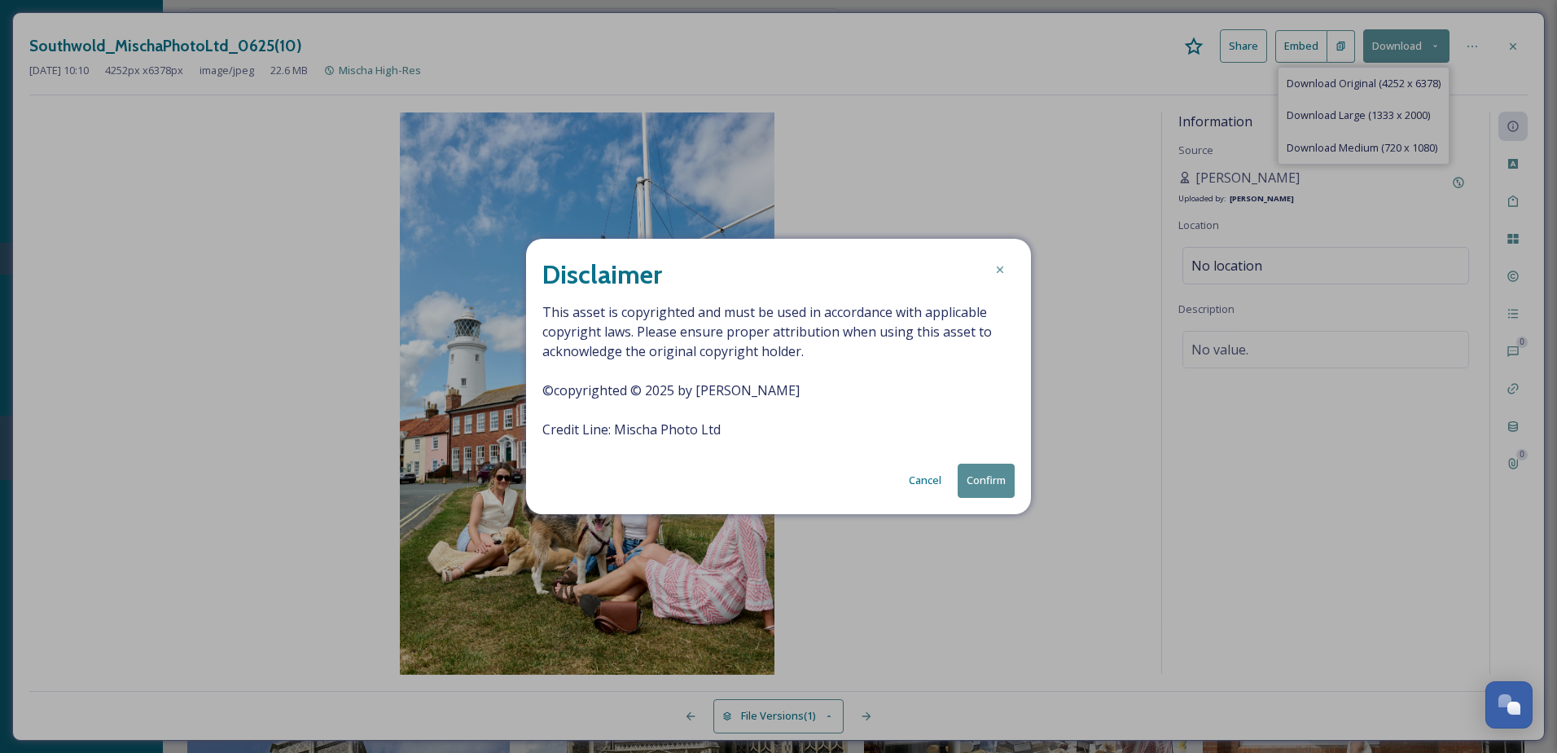
click at [926, 481] on button "Cancel" at bounding box center [925, 480] width 49 height 32
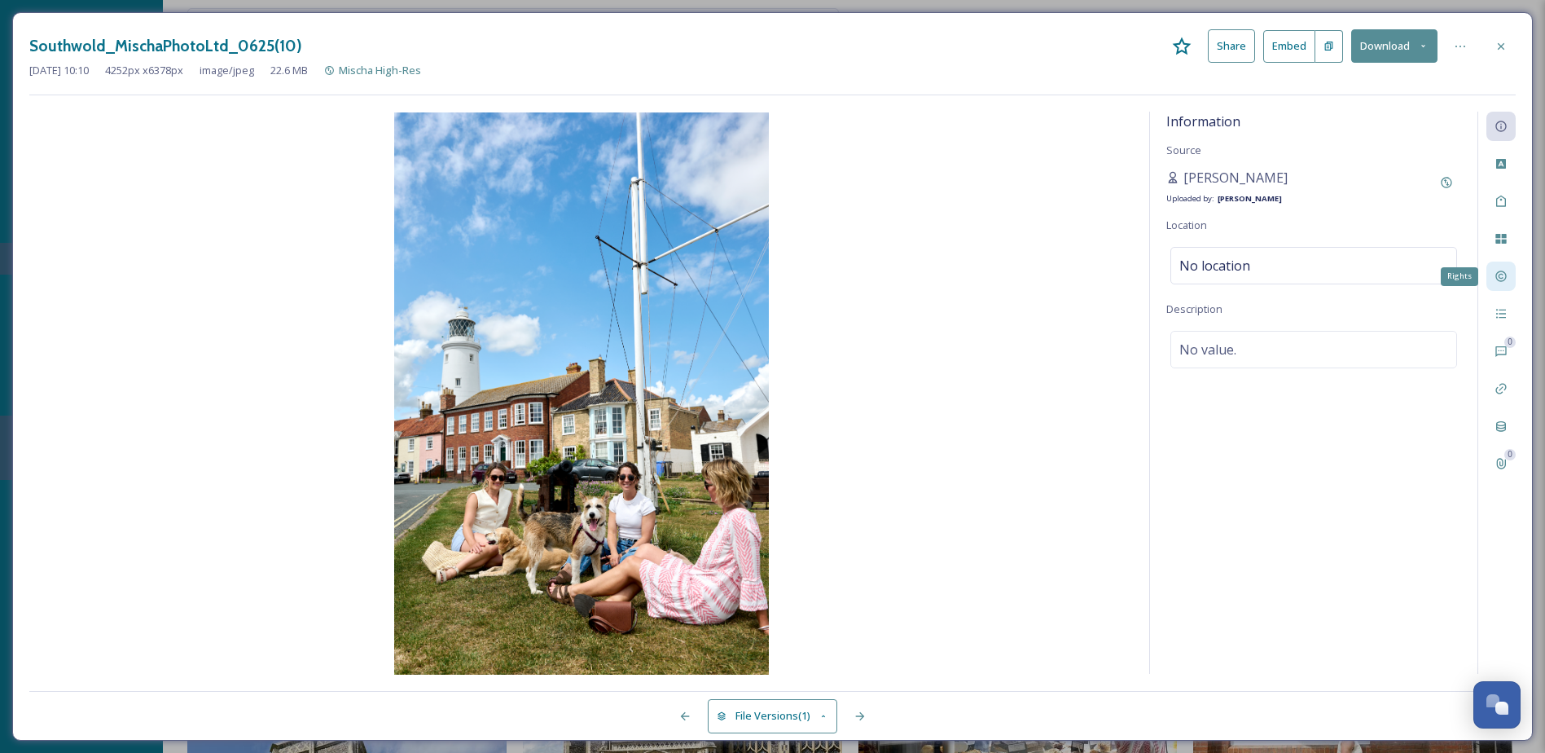
click at [1509, 277] on div "Rights" at bounding box center [1501, 275] width 29 height 29
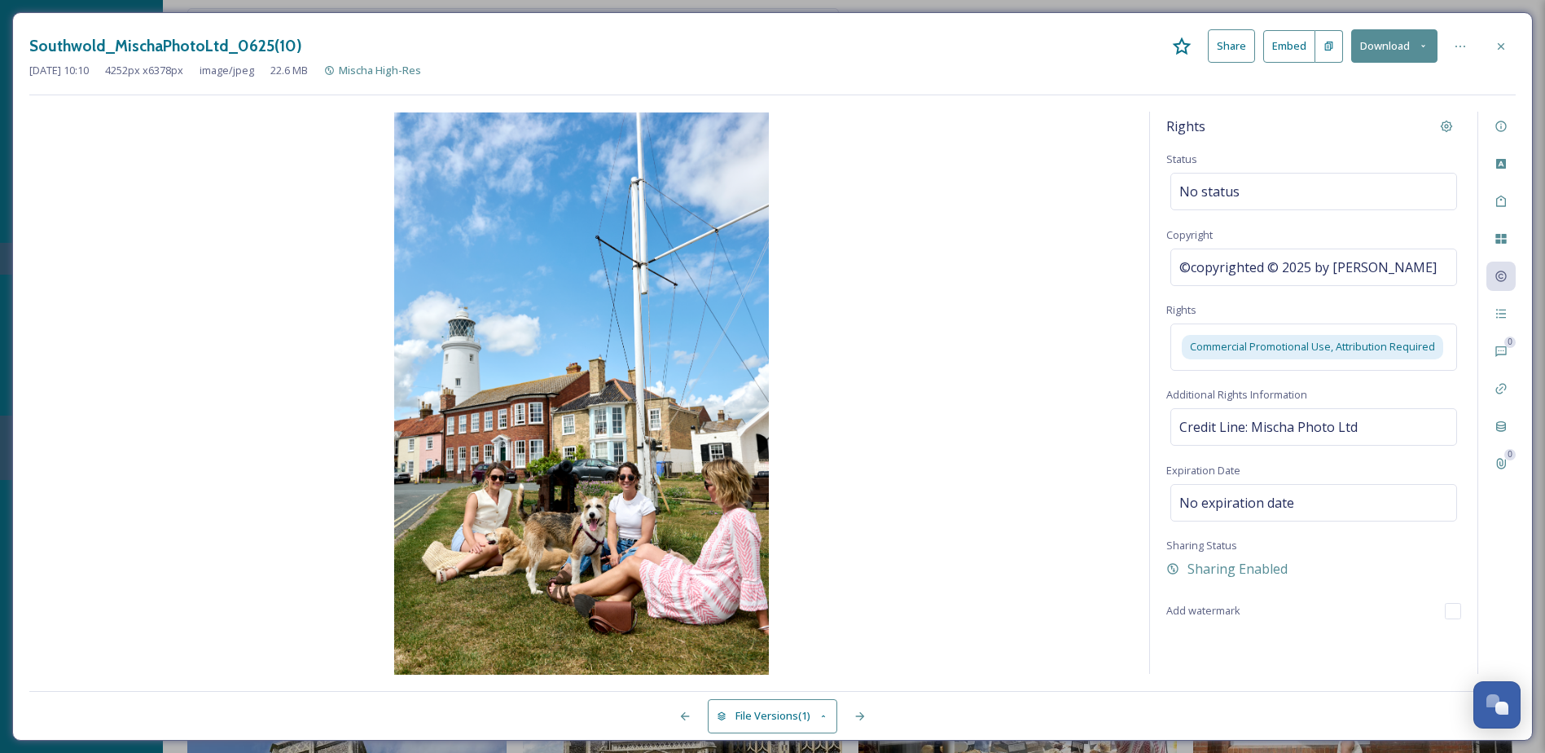
click at [1410, 47] on button "Download" at bounding box center [1394, 45] width 86 height 33
click at [1381, 84] on span "Download Original (4252 x 6378)" at bounding box center [1352, 83] width 154 height 15
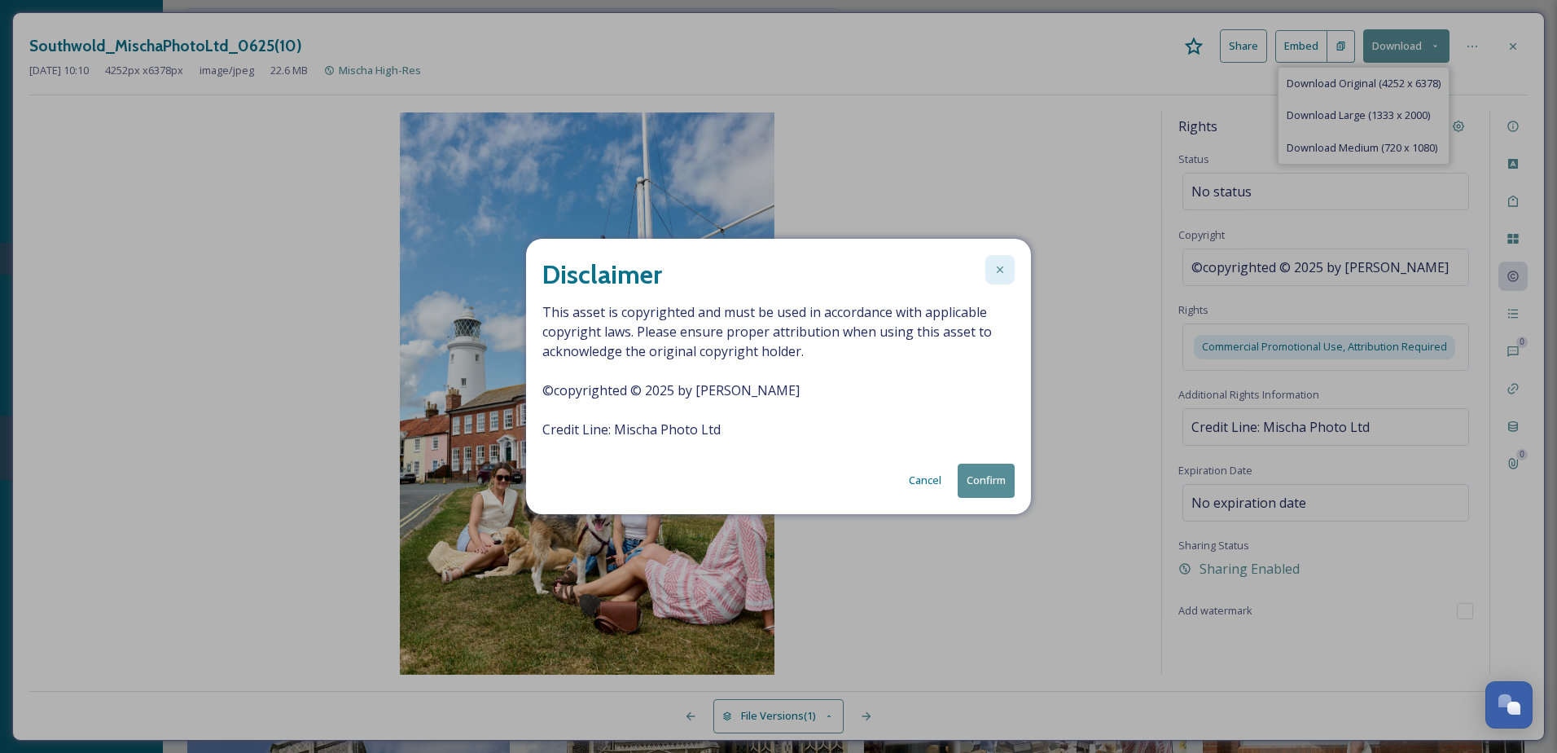
click at [1005, 267] on icon at bounding box center [1000, 269] width 13 height 13
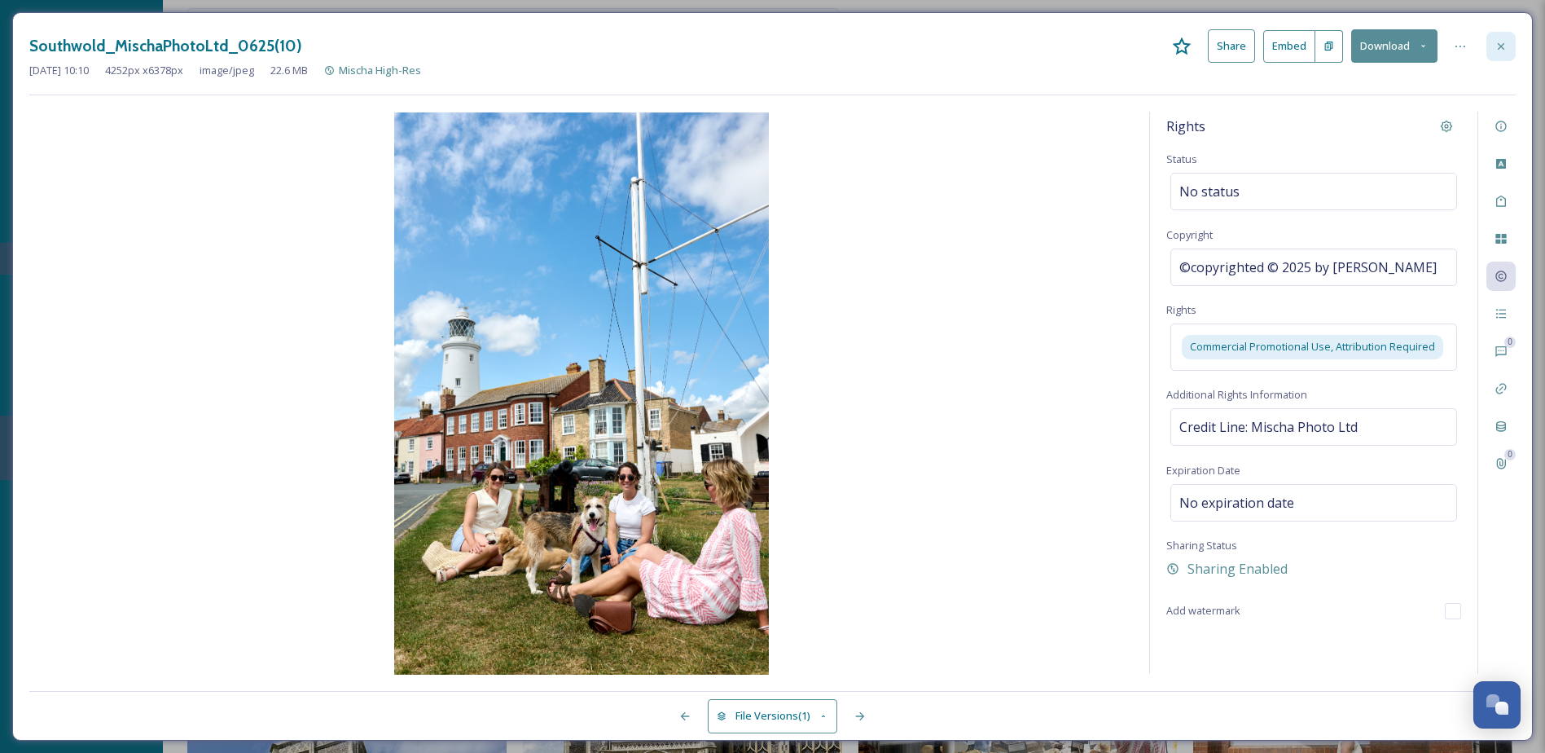
click at [1506, 55] on div at bounding box center [1501, 46] width 29 height 29
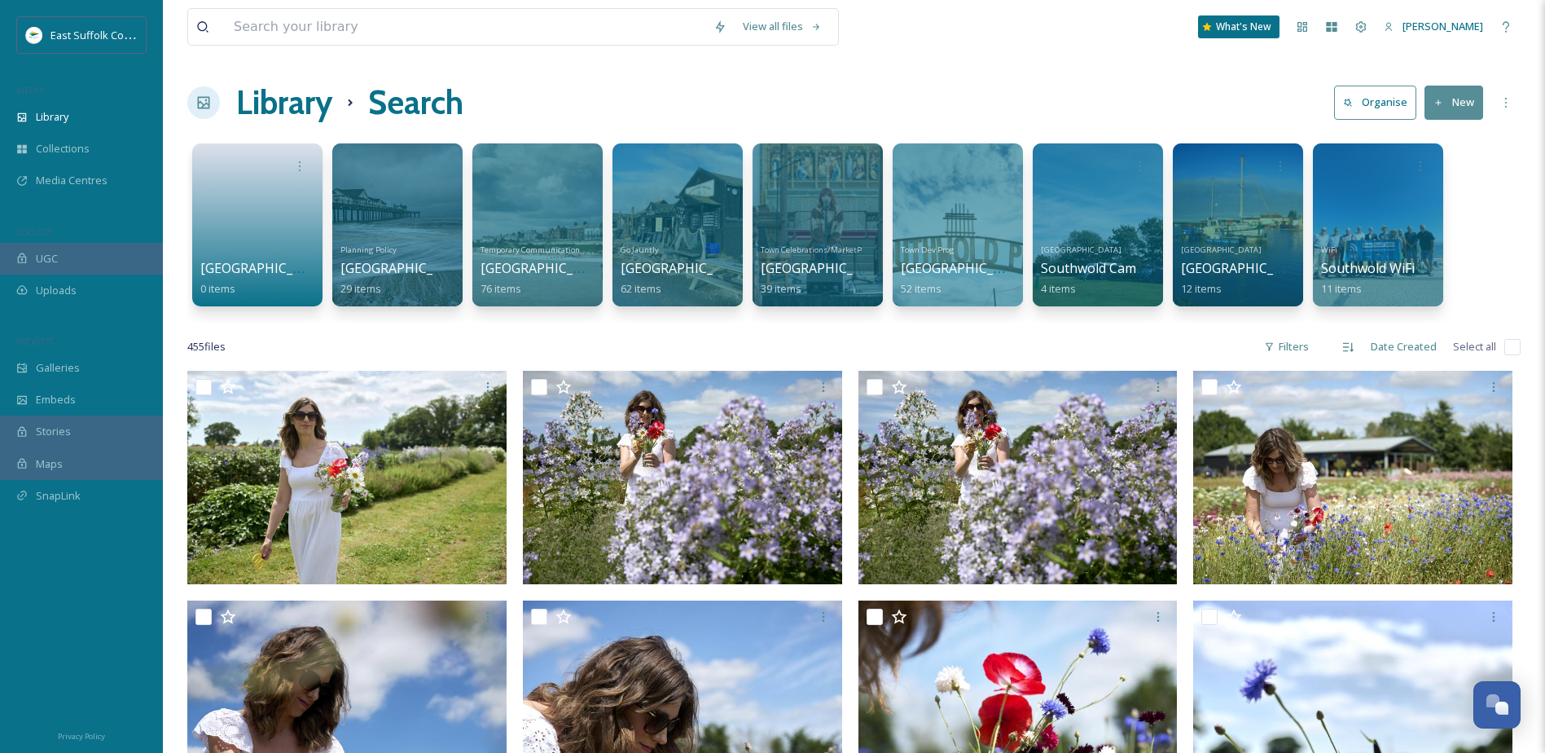
click at [288, 99] on h1 "Library" at bounding box center [284, 102] width 96 height 49
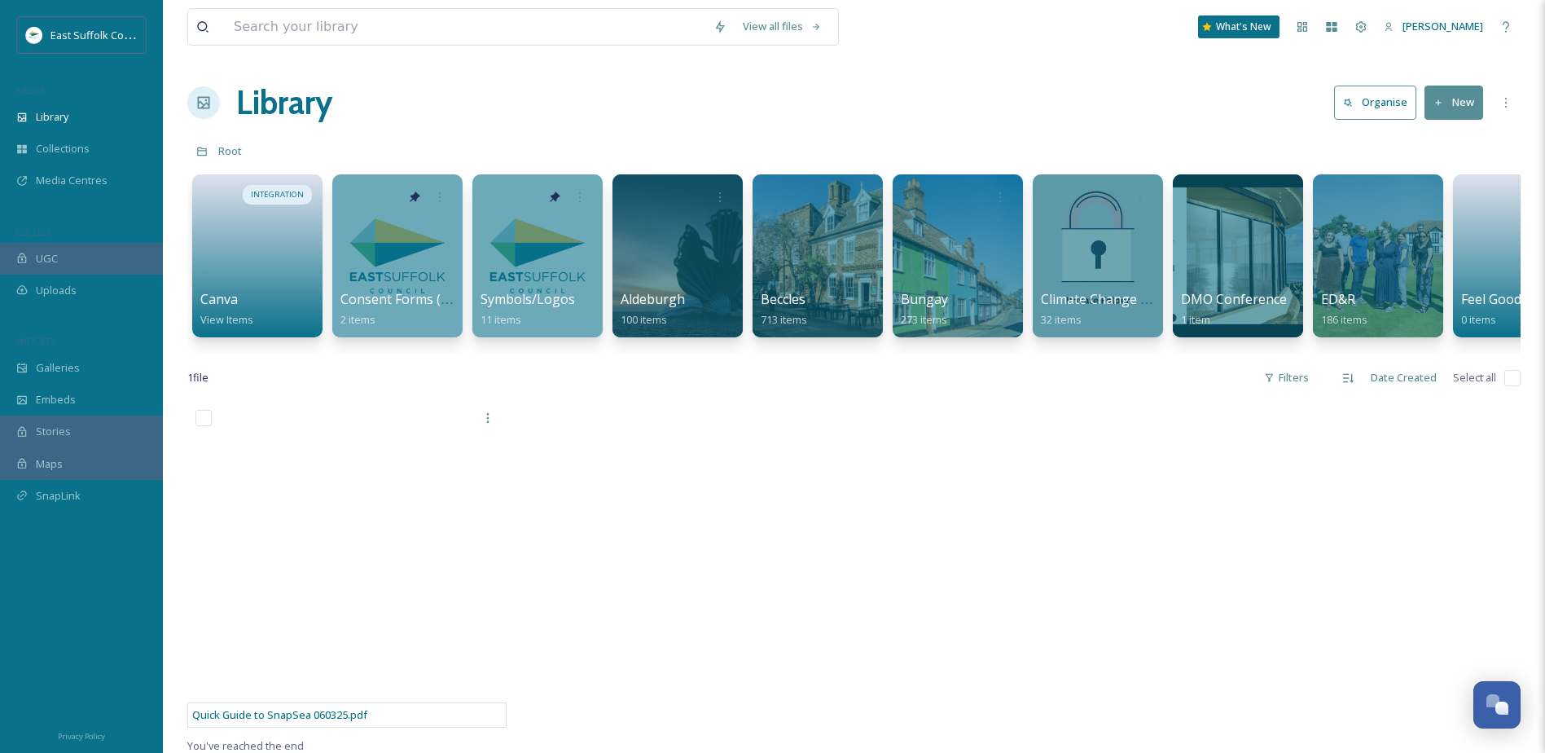
click at [154, 318] on div "East Suffolk Council MEDIA Library Collections Media Centres COLLECT UGC Upload…" at bounding box center [81, 276] width 163 height 520
click at [378, 29] on input at bounding box center [466, 27] width 480 height 36
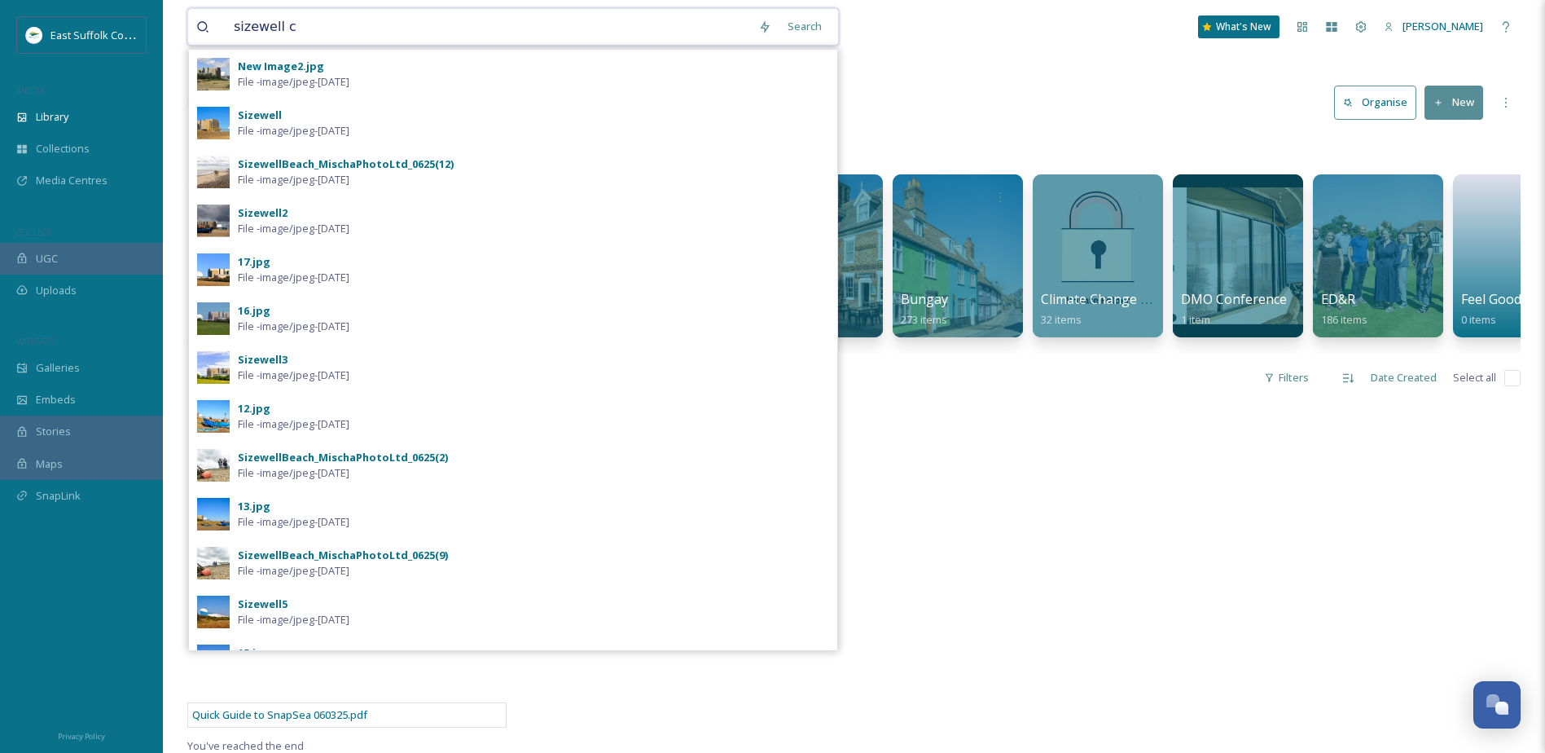
drag, startPoint x: 378, startPoint y: 28, endPoint x: -503, endPoint y: 100, distance: 883.5
click at [0, 100] on html "East Suffolk Council MEDIA Library Collections Media Centres COLLECT UGC Upload…" at bounding box center [772, 577] width 1545 height 1154
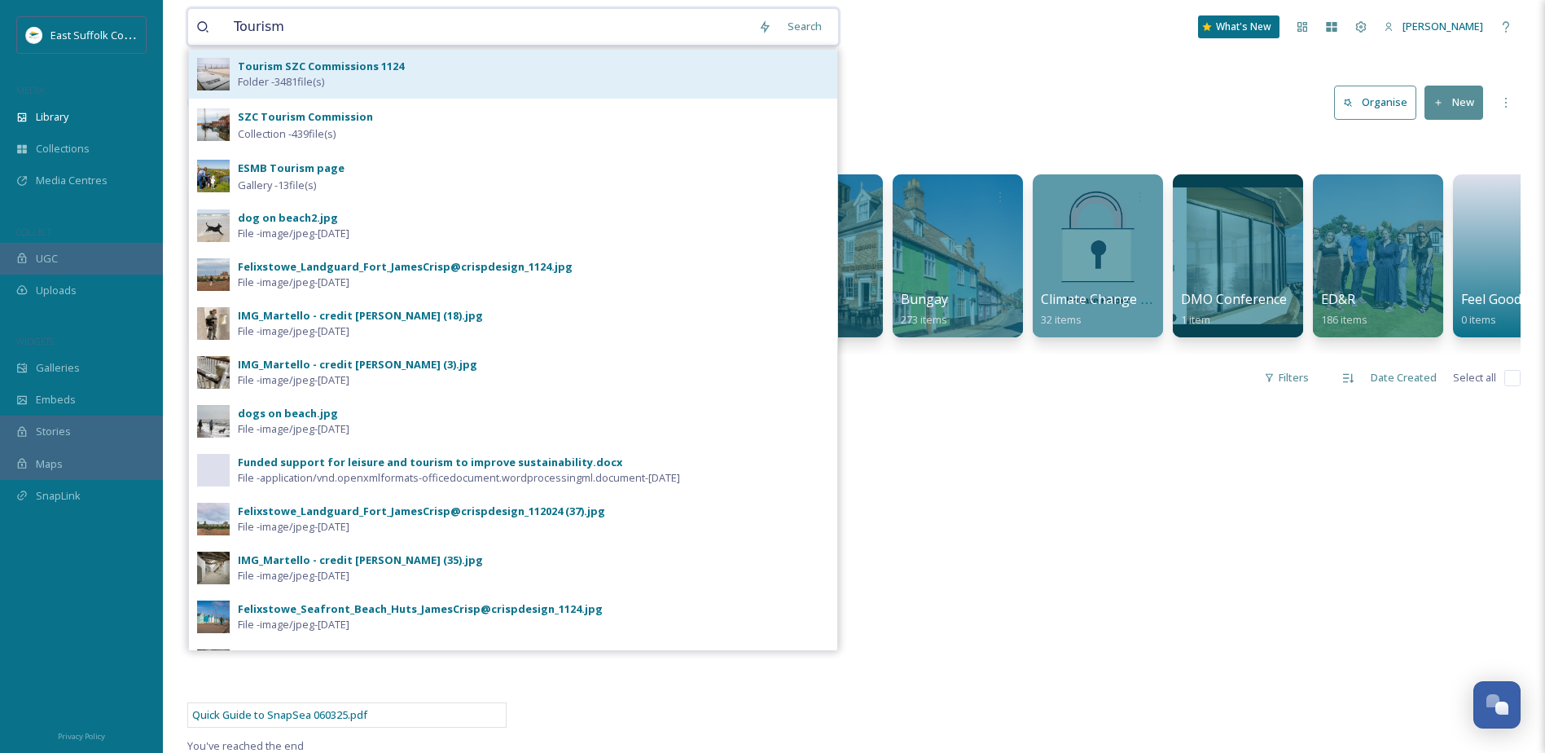
type input "Tourism"
click at [315, 57] on div "Tourism SZC Commissions 1124 Folder - 3481 file(s)" at bounding box center [513, 74] width 648 height 49
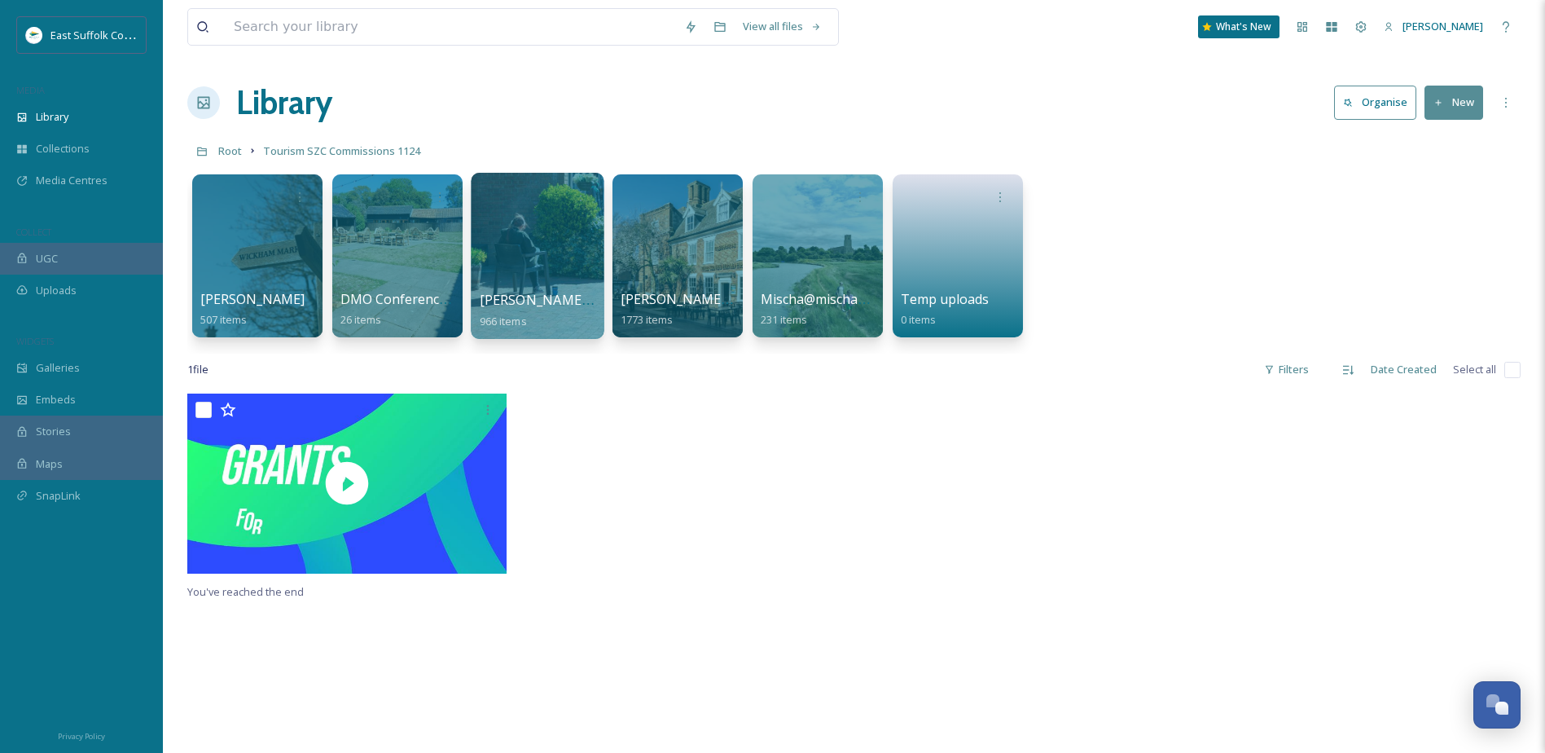
click at [555, 242] on div at bounding box center [537, 256] width 133 height 166
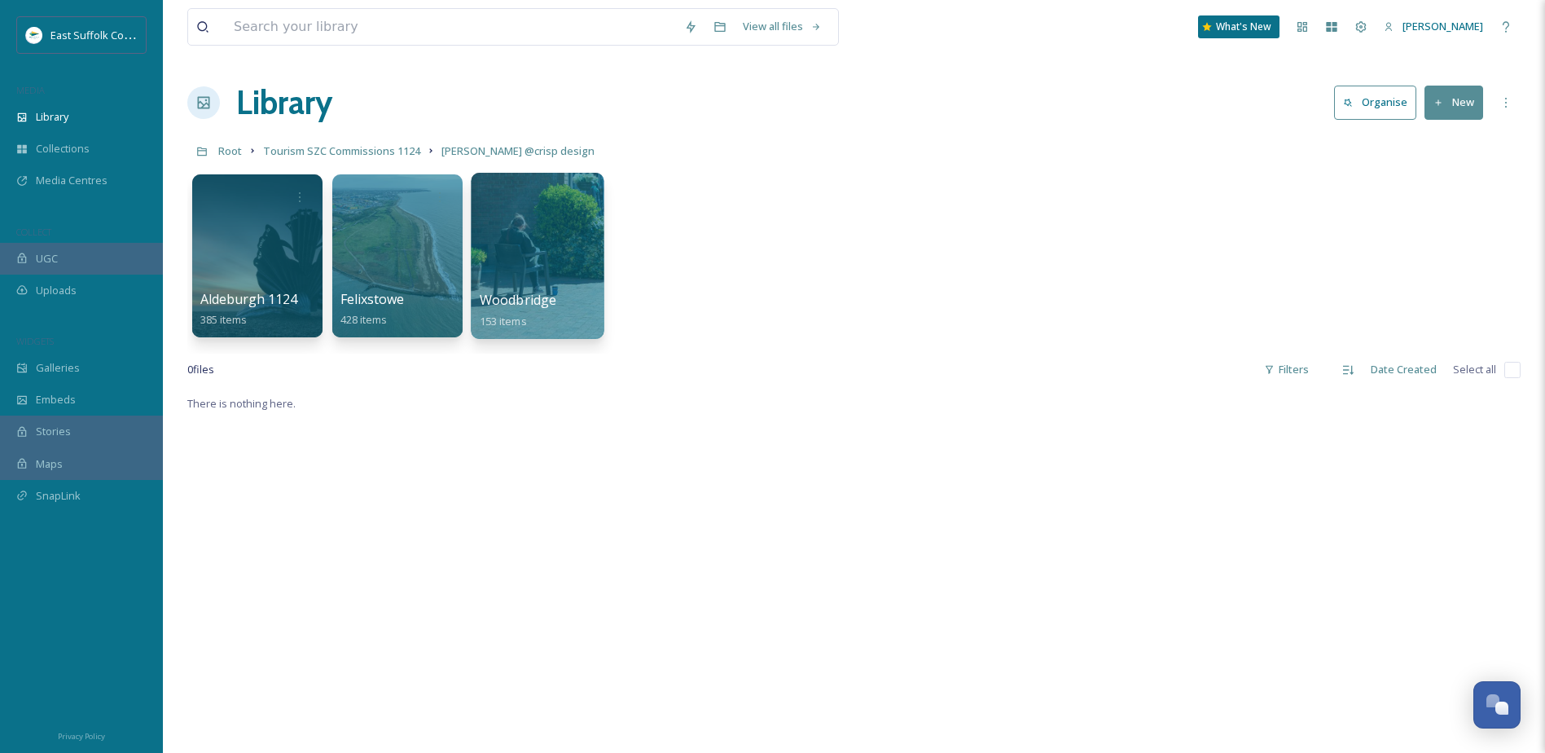
click at [560, 237] on div at bounding box center [537, 256] width 133 height 166
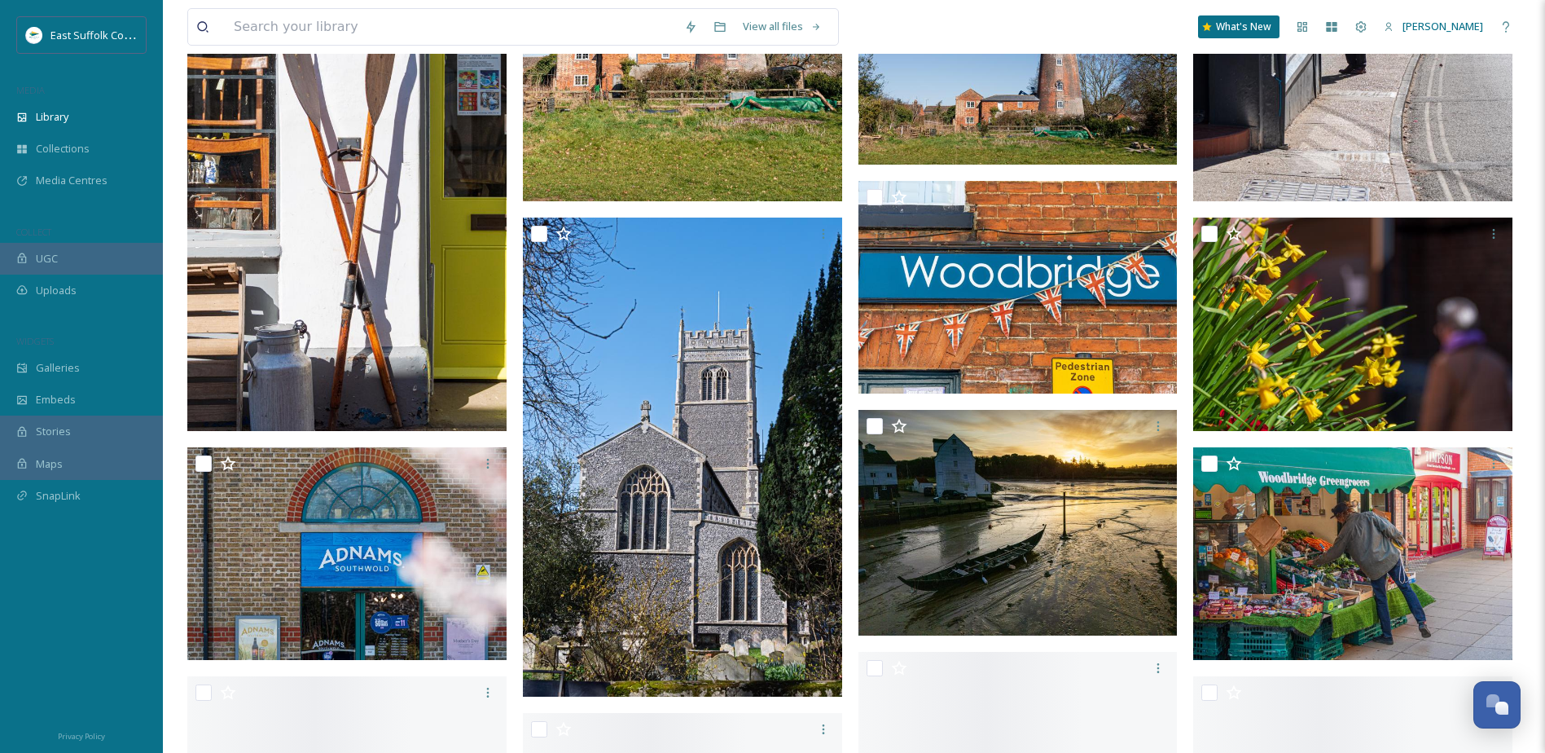
scroll to position [510, 0]
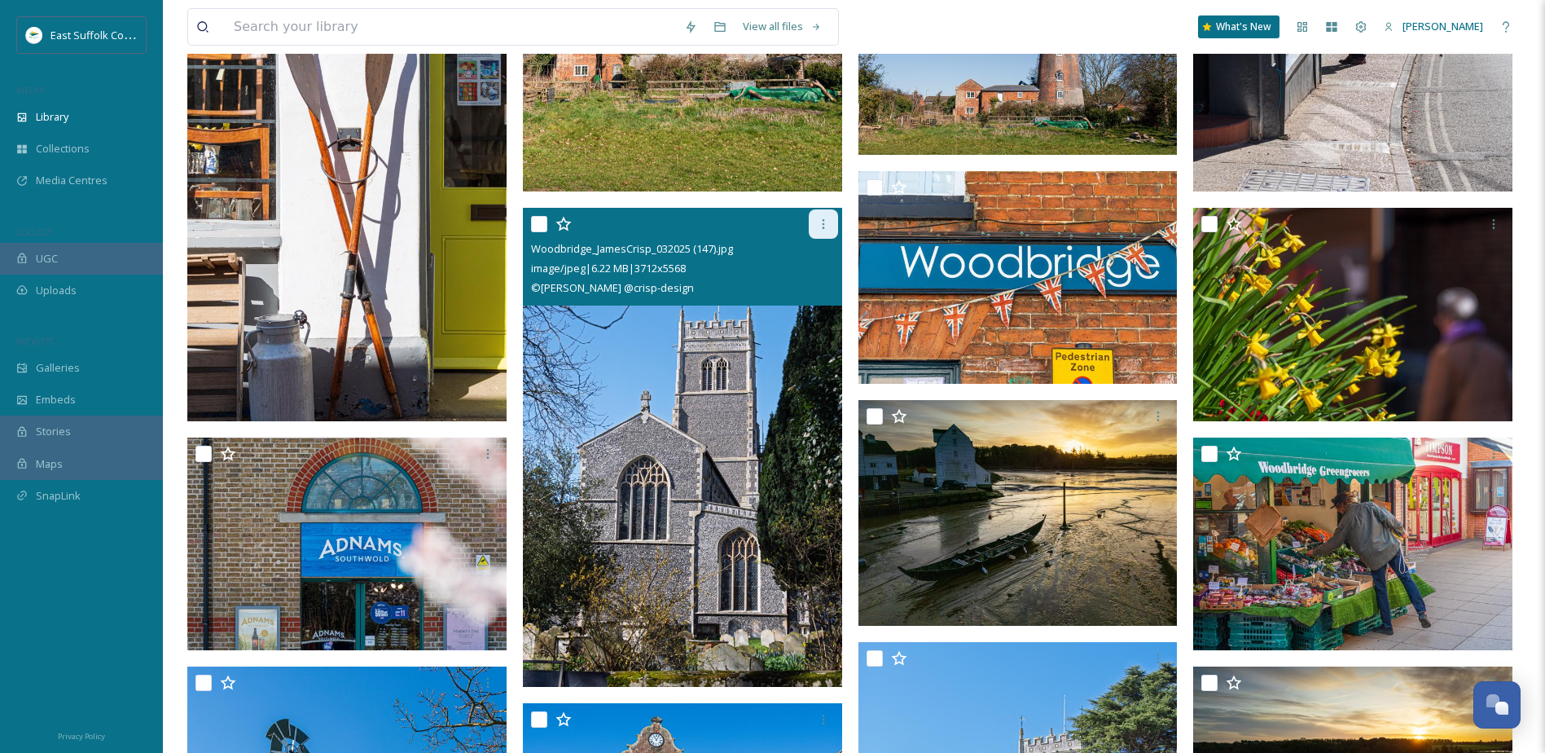
click at [828, 225] on icon at bounding box center [823, 223] width 13 height 13
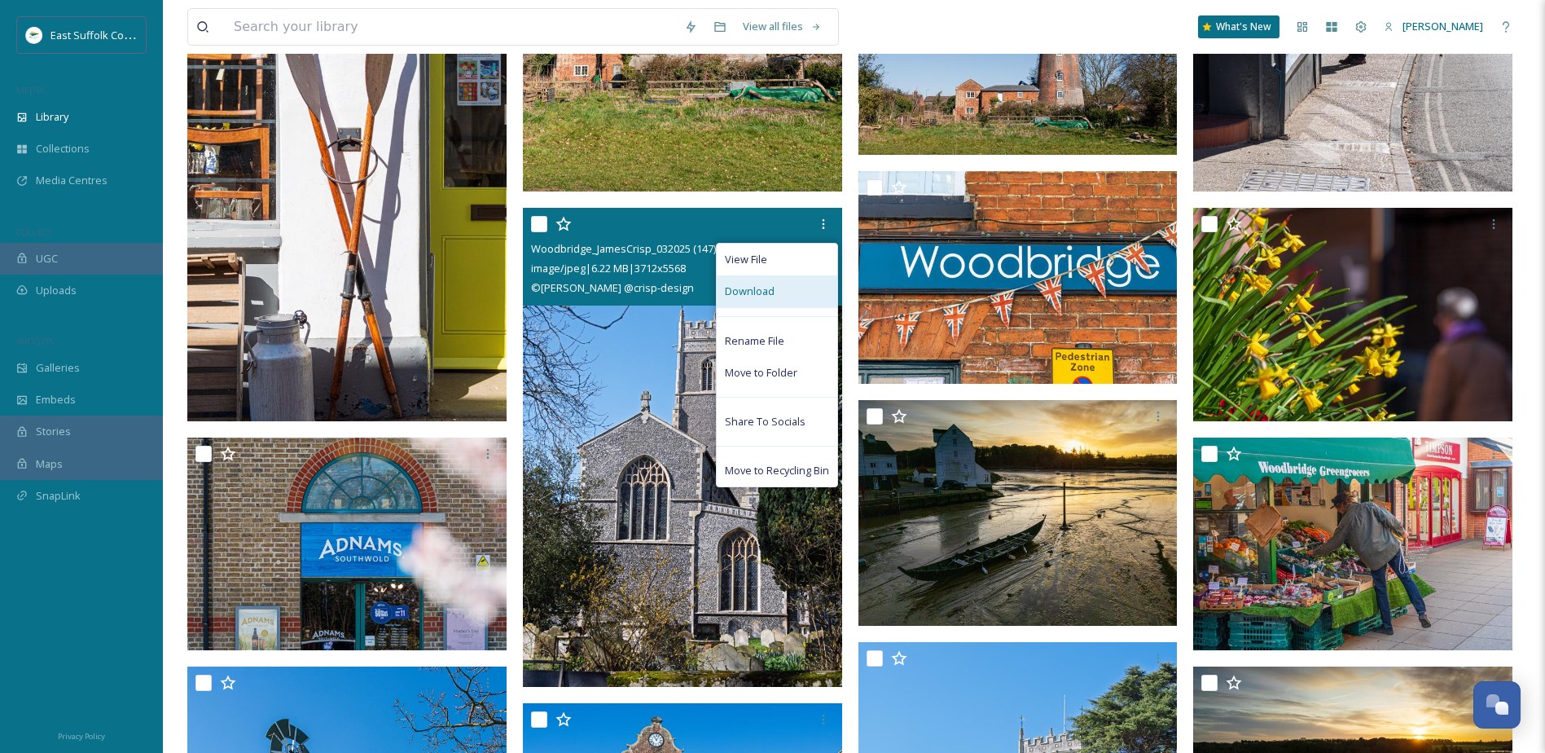
click at [793, 293] on div "Download" at bounding box center [777, 291] width 121 height 32
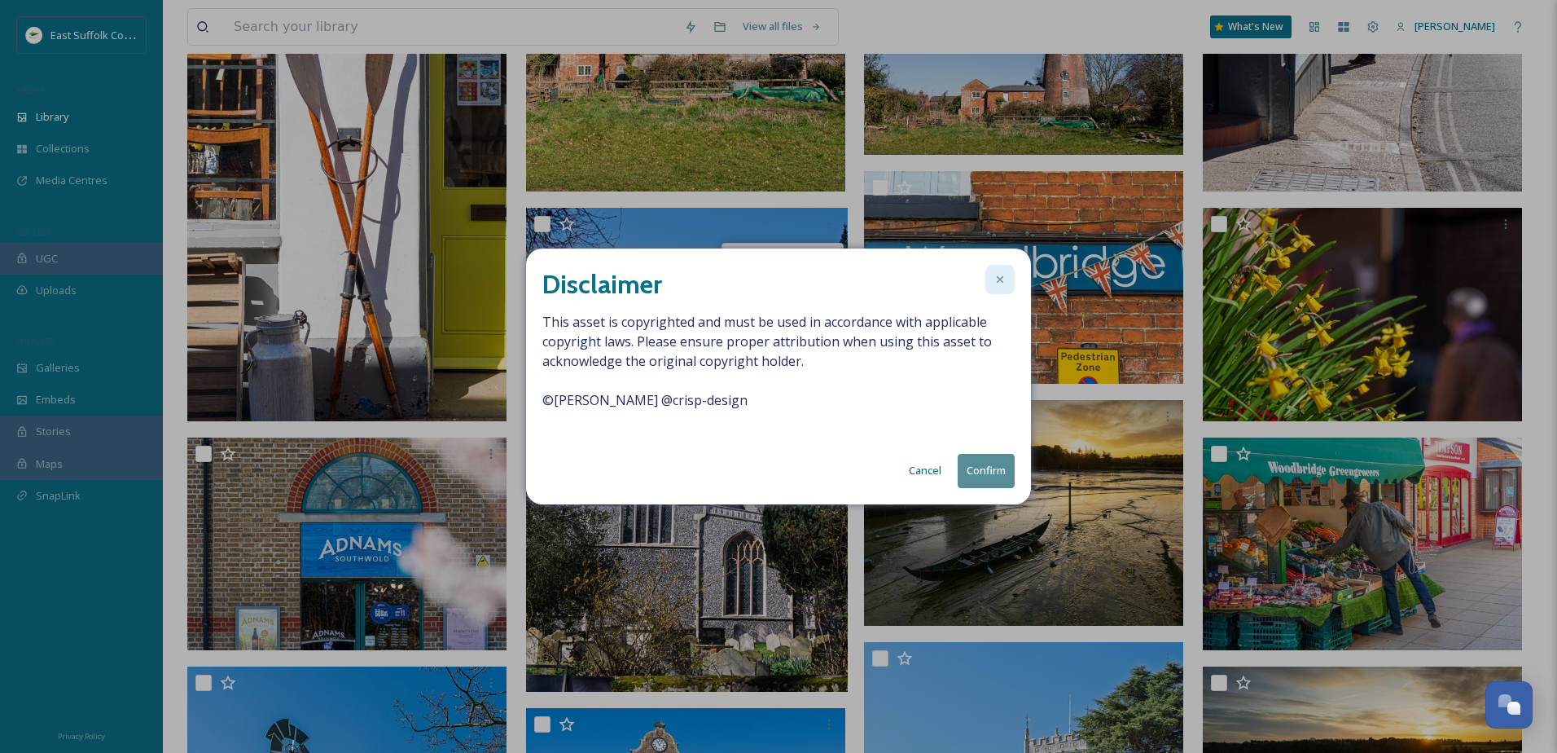
click at [1003, 276] on icon at bounding box center [1000, 279] width 13 height 13
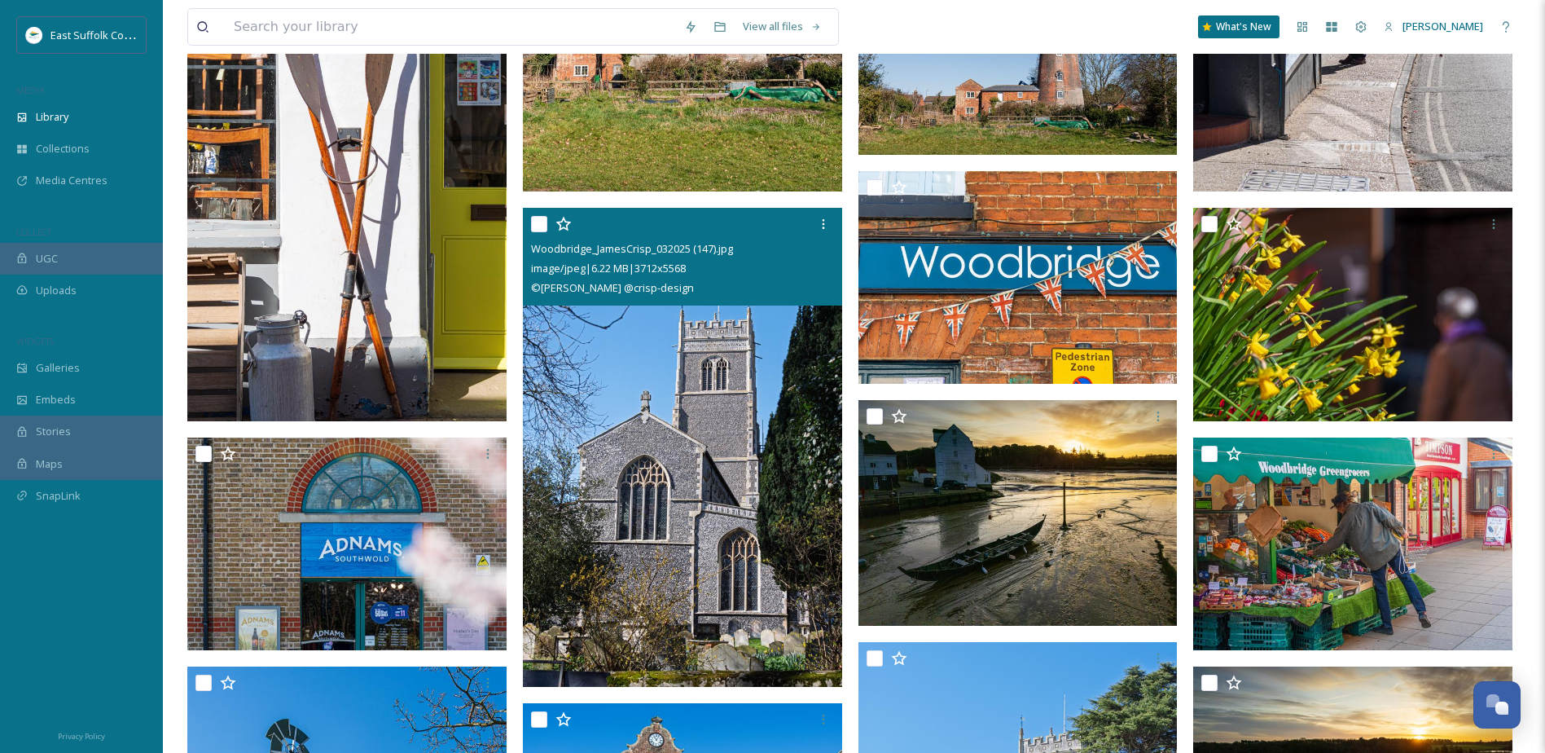
click at [735, 413] on img at bounding box center [682, 447] width 319 height 479
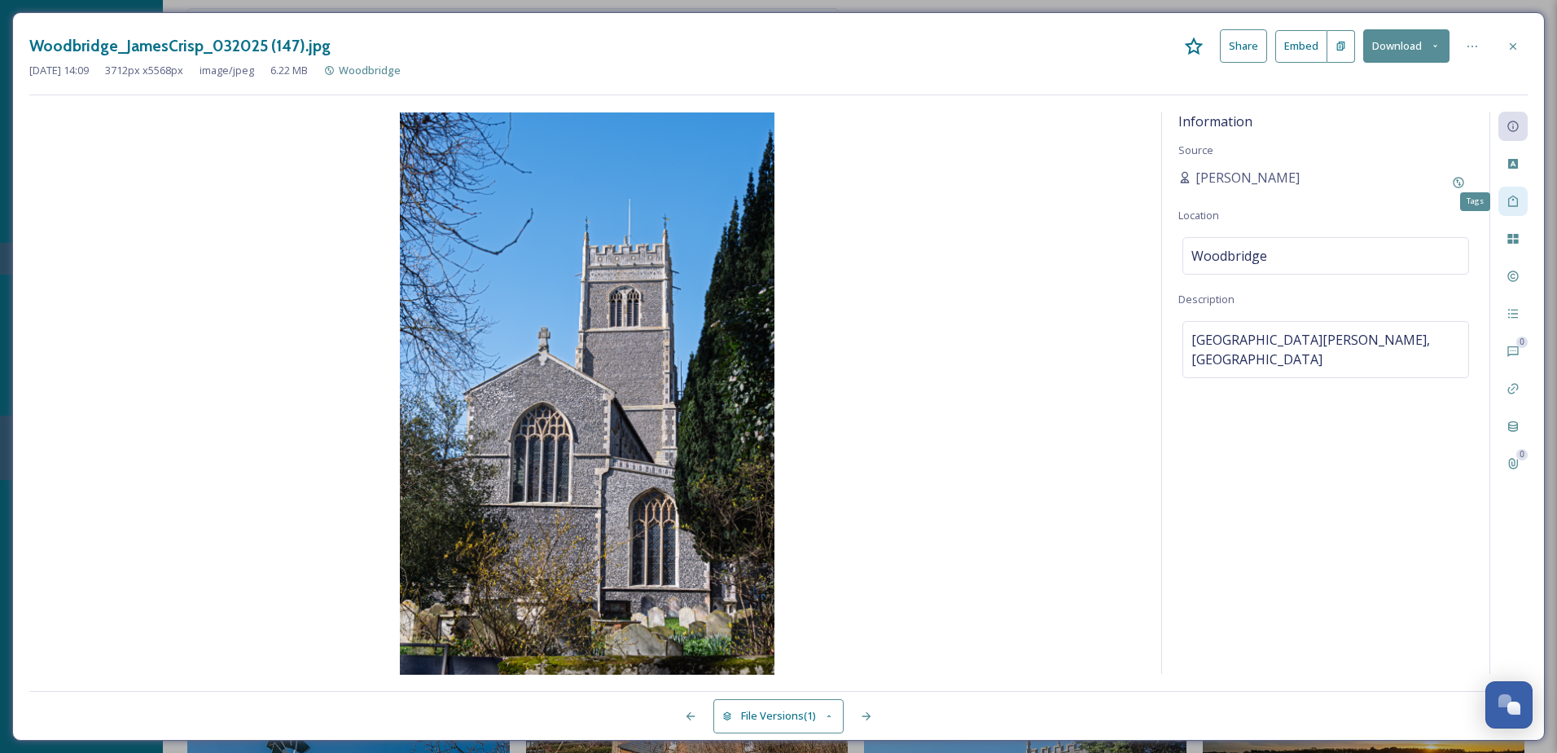
click at [1516, 187] on div "Tags" at bounding box center [1513, 201] width 29 height 29
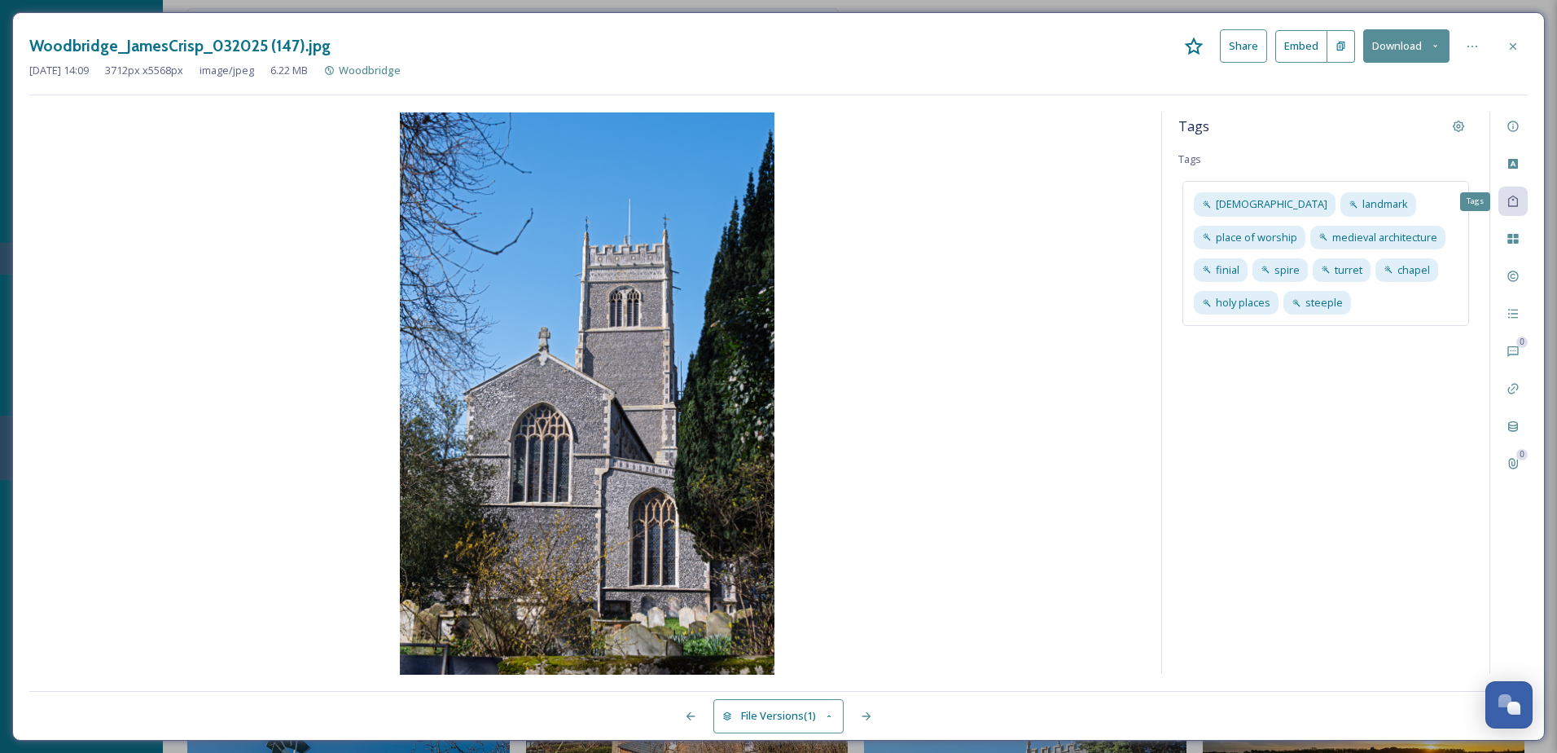
click at [1516, 187] on div "Tags" at bounding box center [1513, 201] width 29 height 29
click at [1518, 198] on icon at bounding box center [1513, 201] width 13 height 13
click at [1518, 290] on div "Rights" at bounding box center [1513, 275] width 29 height 29
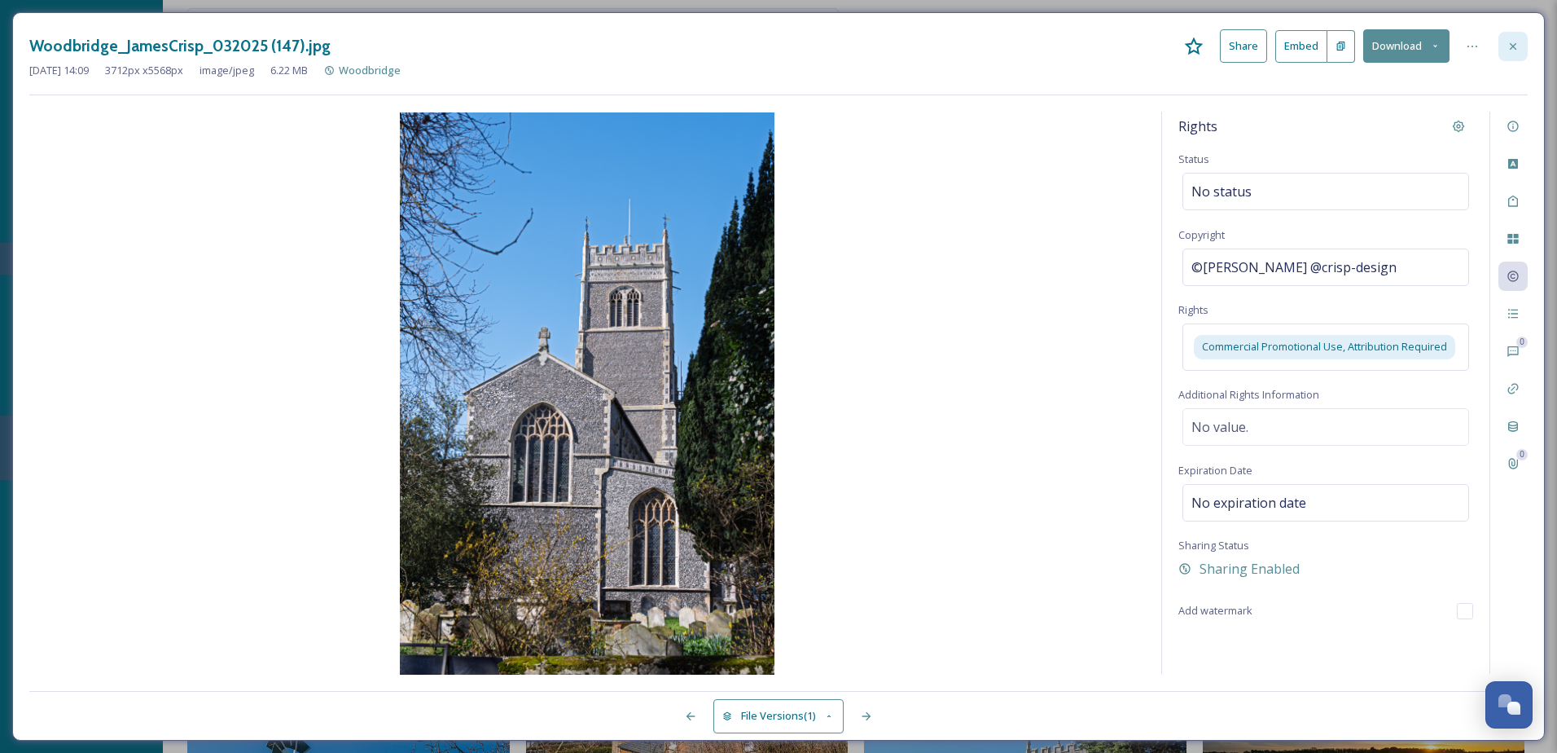
click at [1516, 45] on icon at bounding box center [1513, 46] width 13 height 13
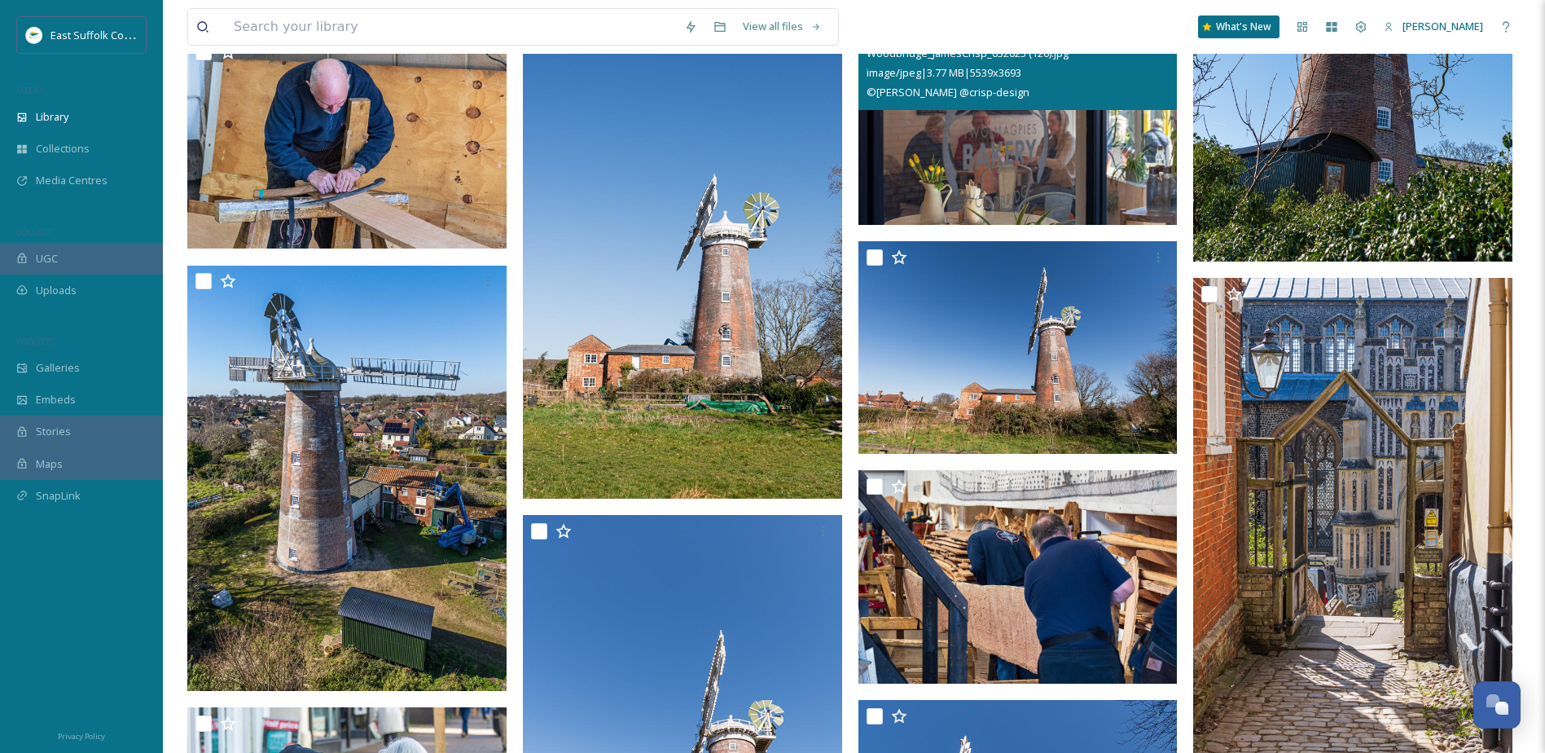
scroll to position [1869, 0]
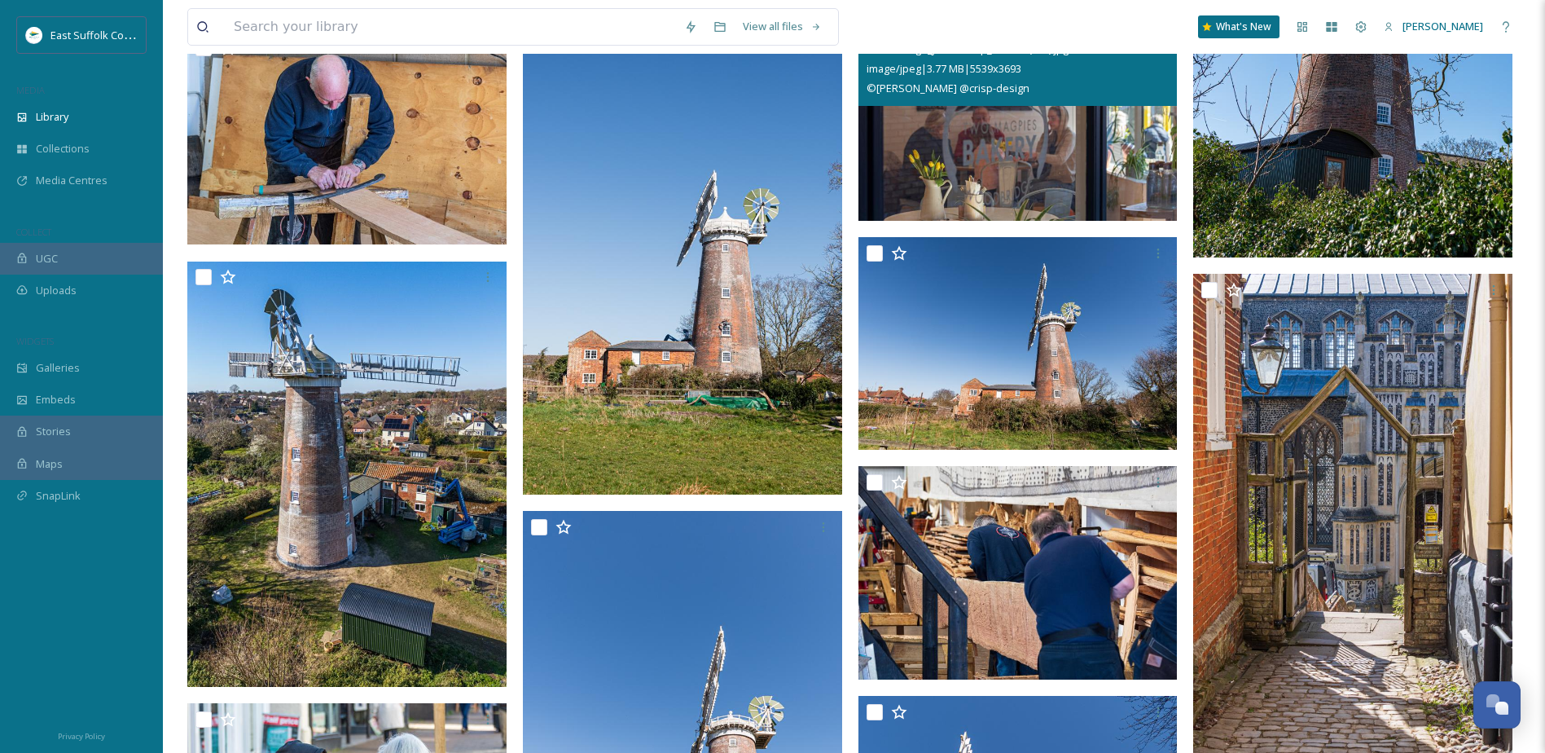
click at [1031, 148] on img at bounding box center [1018, 114] width 319 height 213
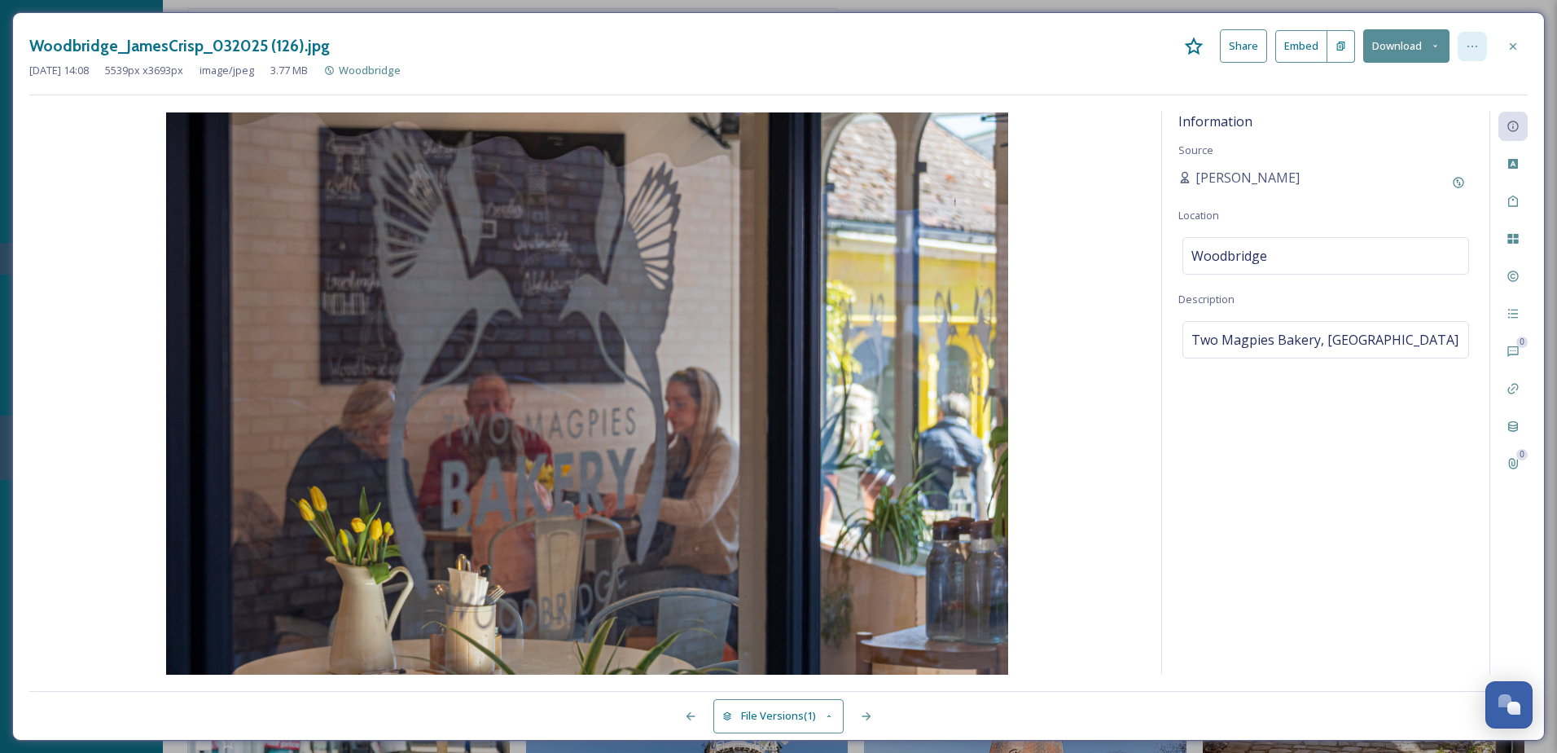
click at [1479, 47] on div at bounding box center [1472, 46] width 29 height 29
click at [1032, 62] on div "Woodbridge_JamesCrisp_032025 (126).jpg Share Embed Download" at bounding box center [778, 45] width 1499 height 33
click at [1435, 51] on icon at bounding box center [1435, 46] width 11 height 11
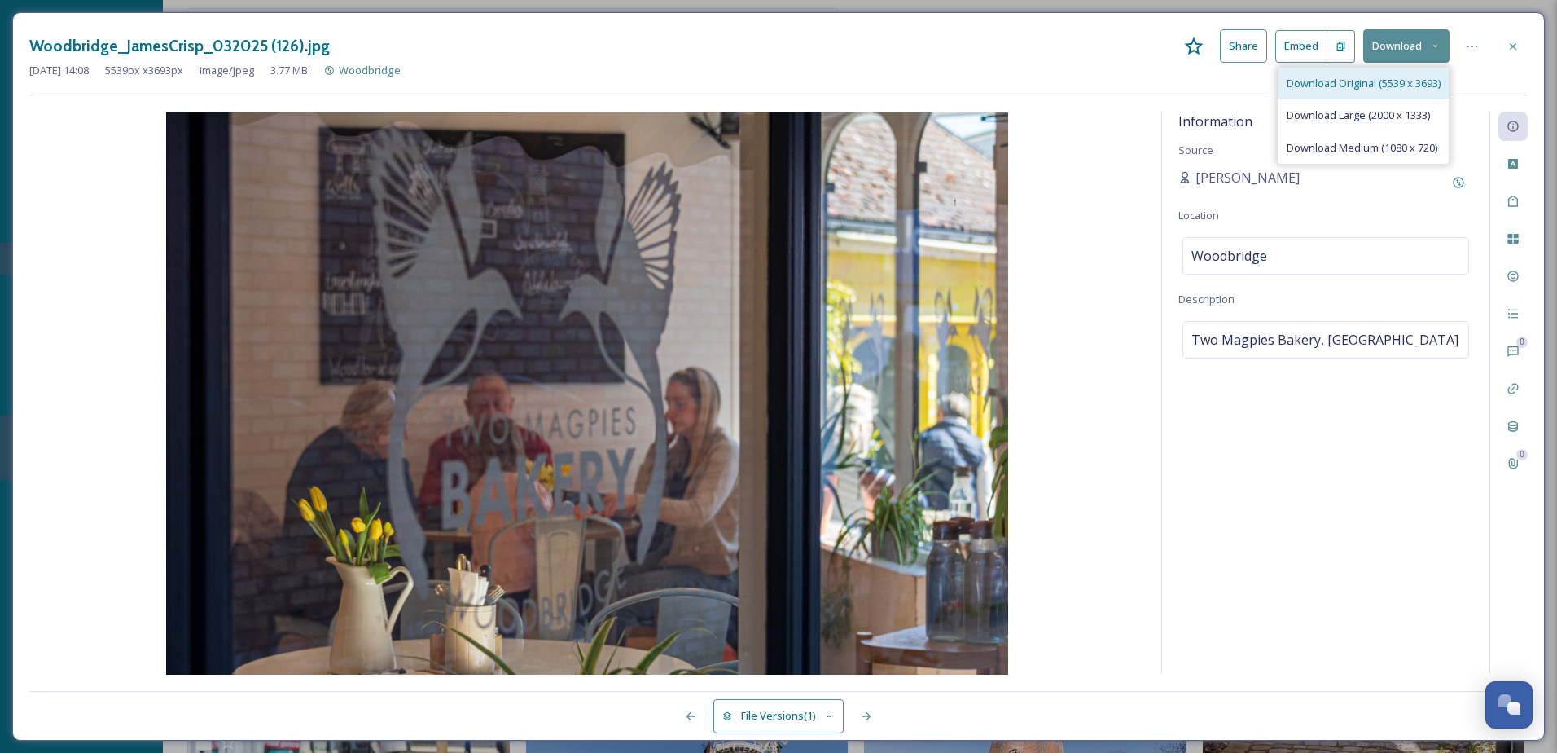
click at [1395, 78] on span "Download Original (5539 x 3693)" at bounding box center [1364, 83] width 154 height 15
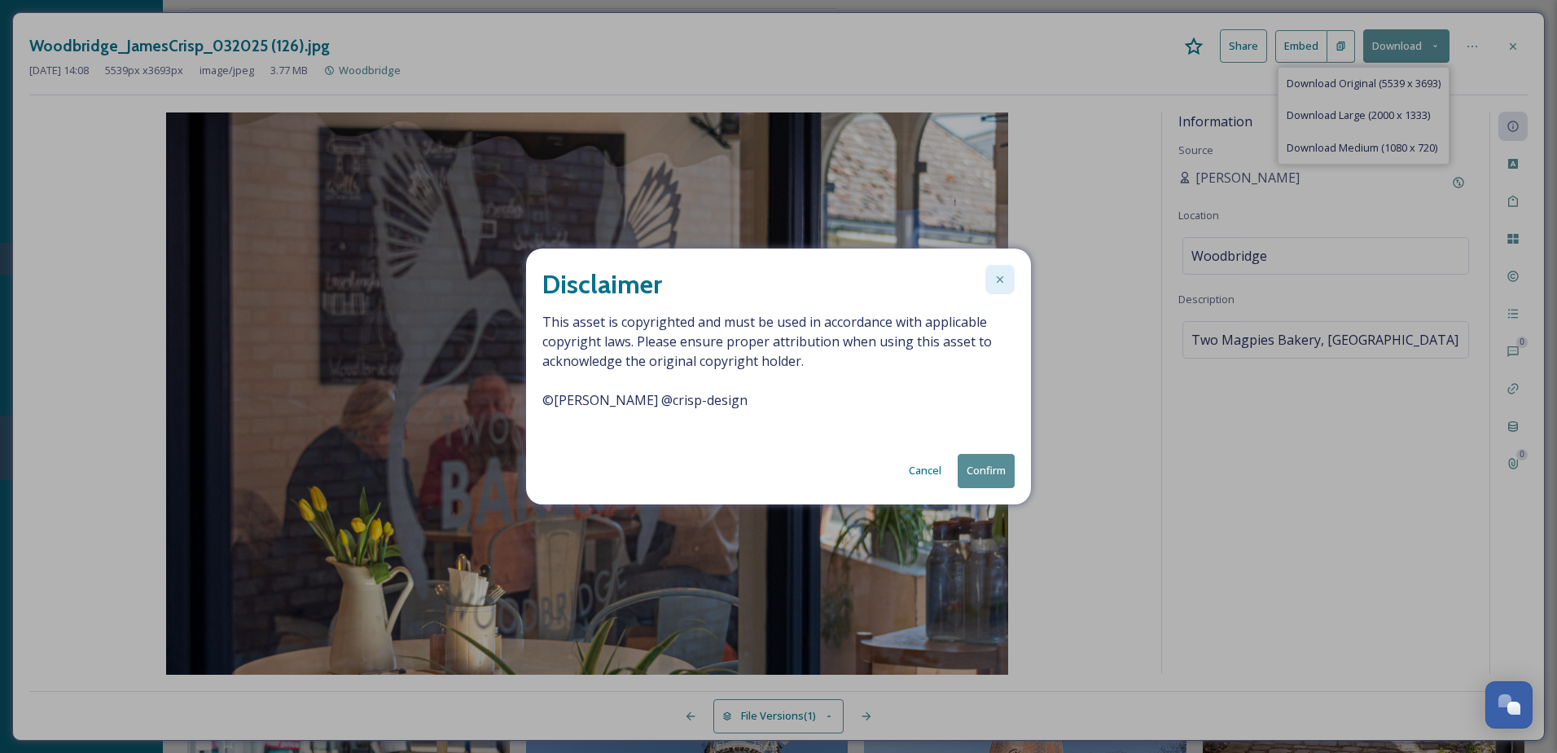
click at [990, 276] on div at bounding box center [1000, 279] width 29 height 29
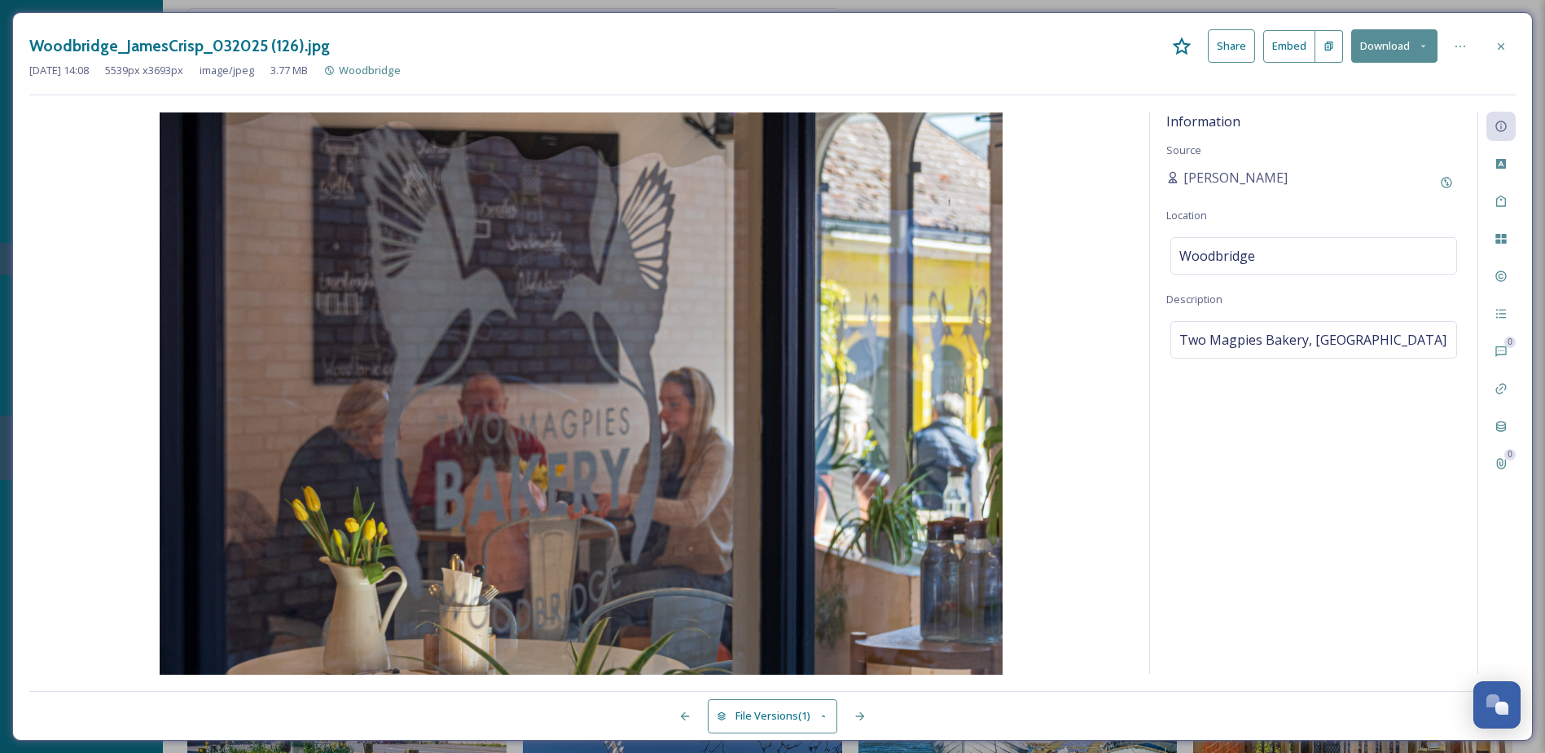
scroll to position [2253, 0]
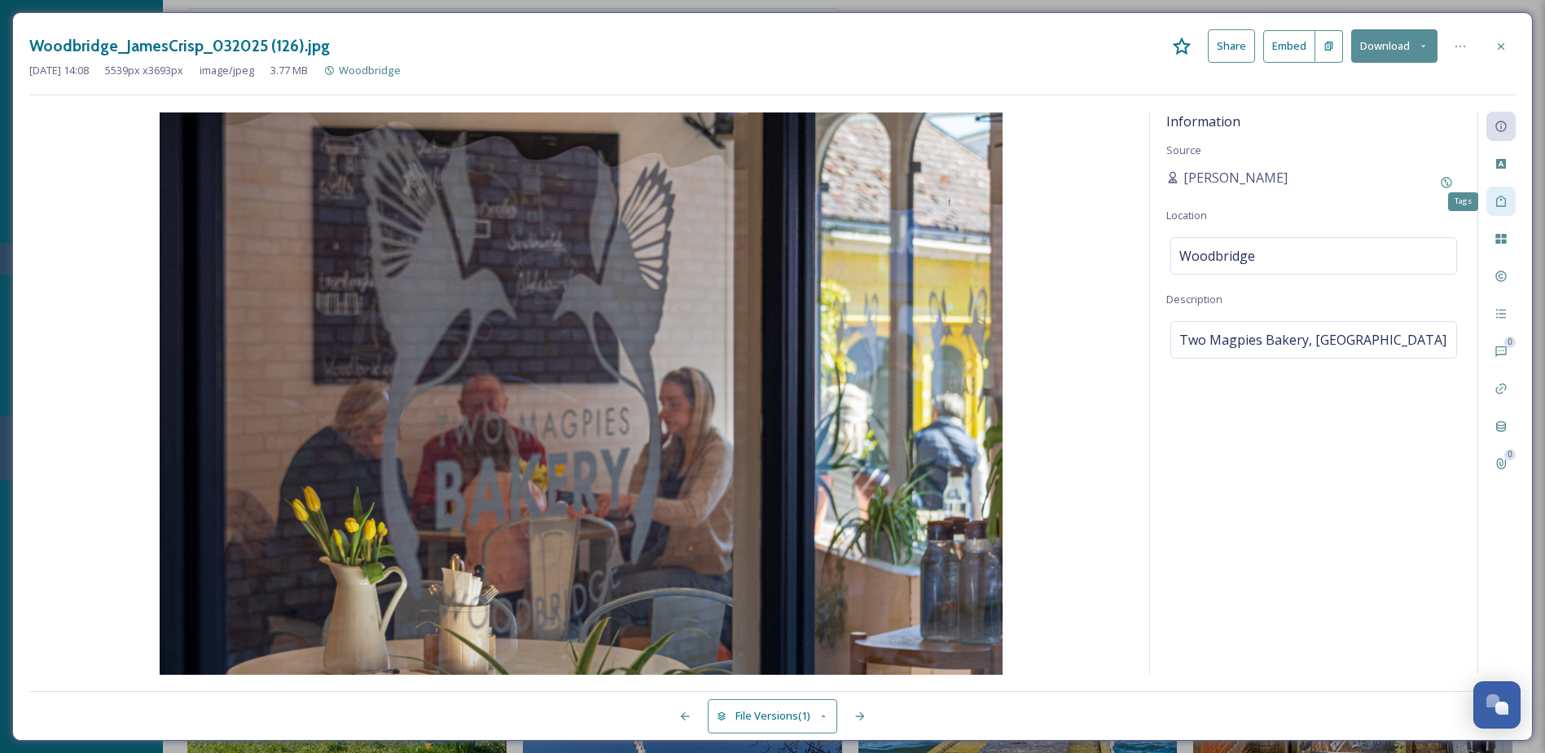
click at [1504, 203] on icon at bounding box center [1501, 201] width 13 height 13
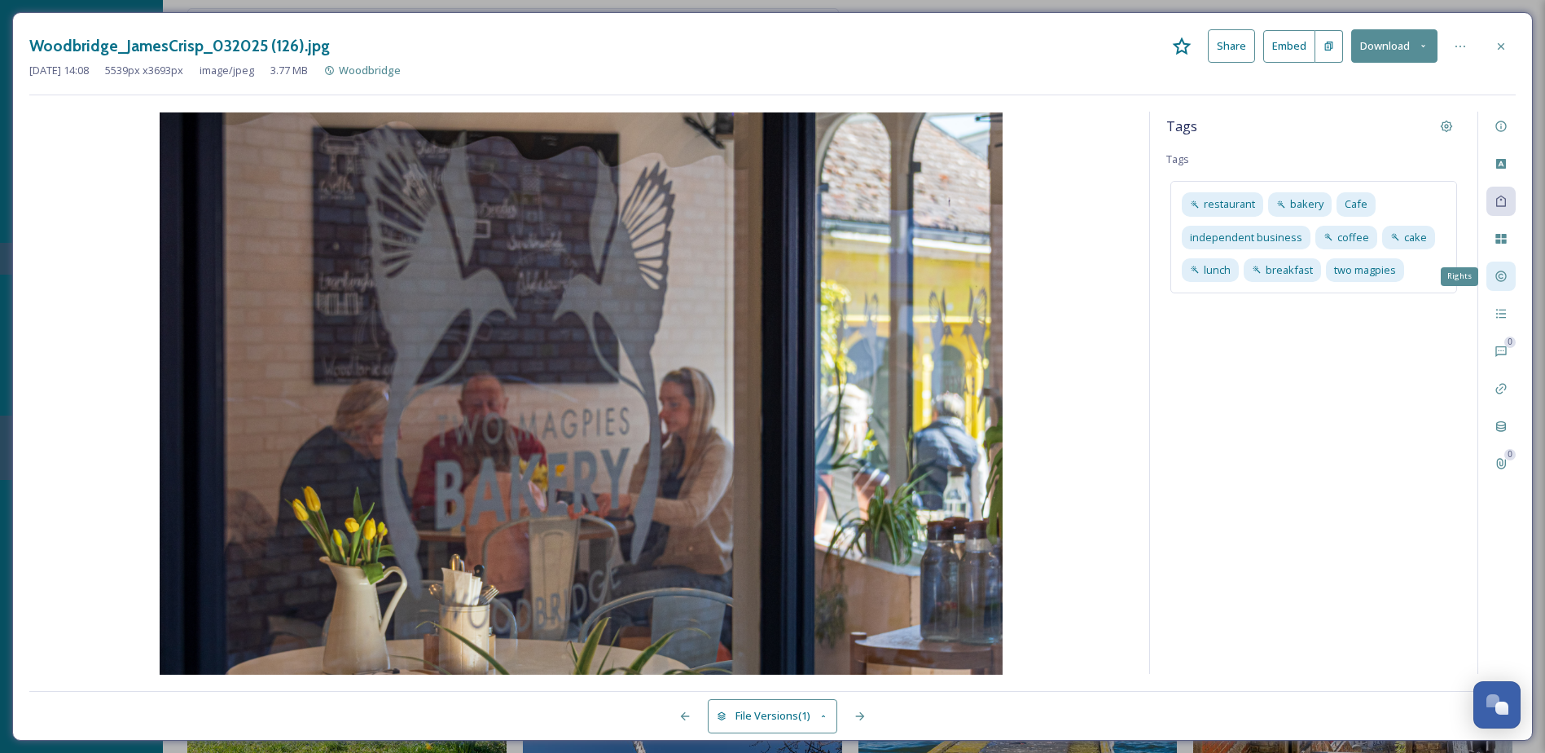
click at [1501, 269] on div "Rights" at bounding box center [1501, 275] width 29 height 29
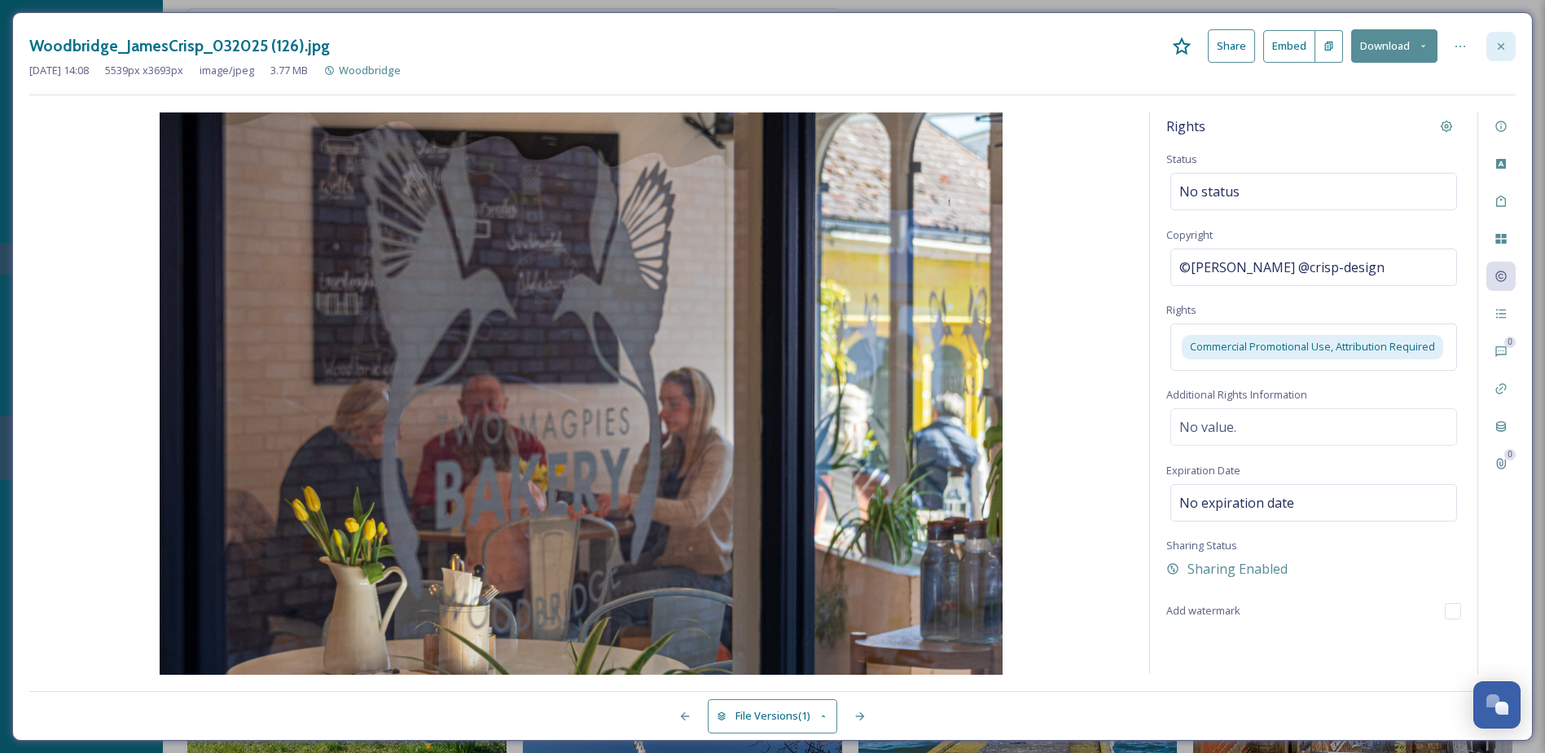
click at [1508, 42] on div at bounding box center [1501, 46] width 29 height 29
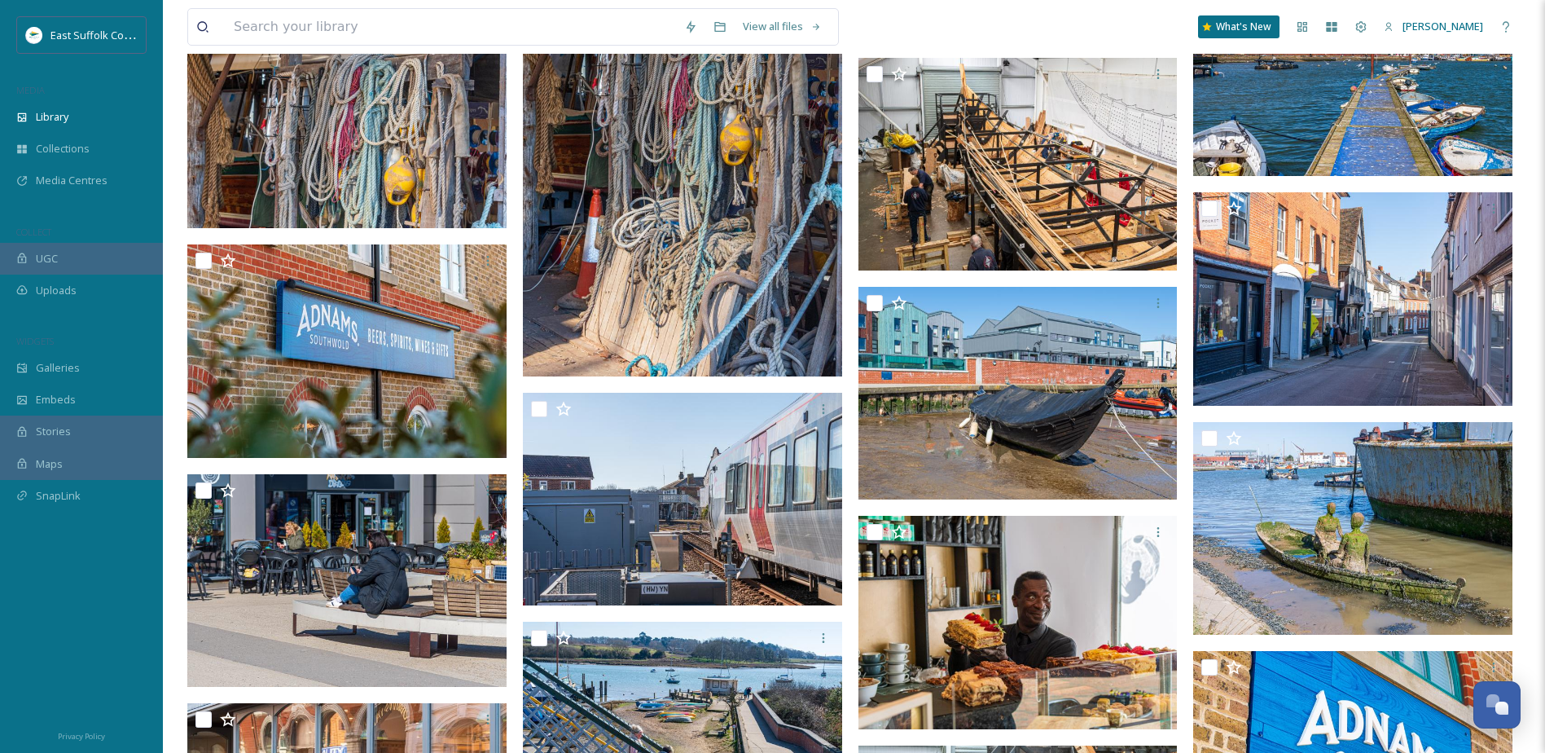
scroll to position [6263, 0]
